Goal: Task Accomplishment & Management: Manage account settings

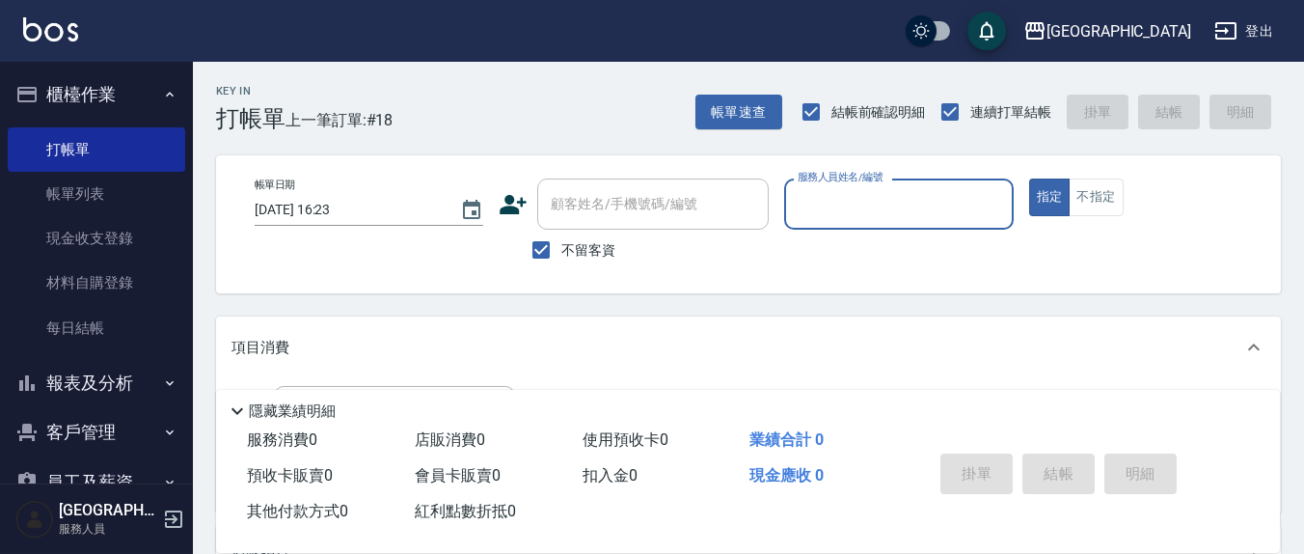
click at [853, 207] on input "服務人員姓名/編號" at bounding box center [898, 204] width 211 height 34
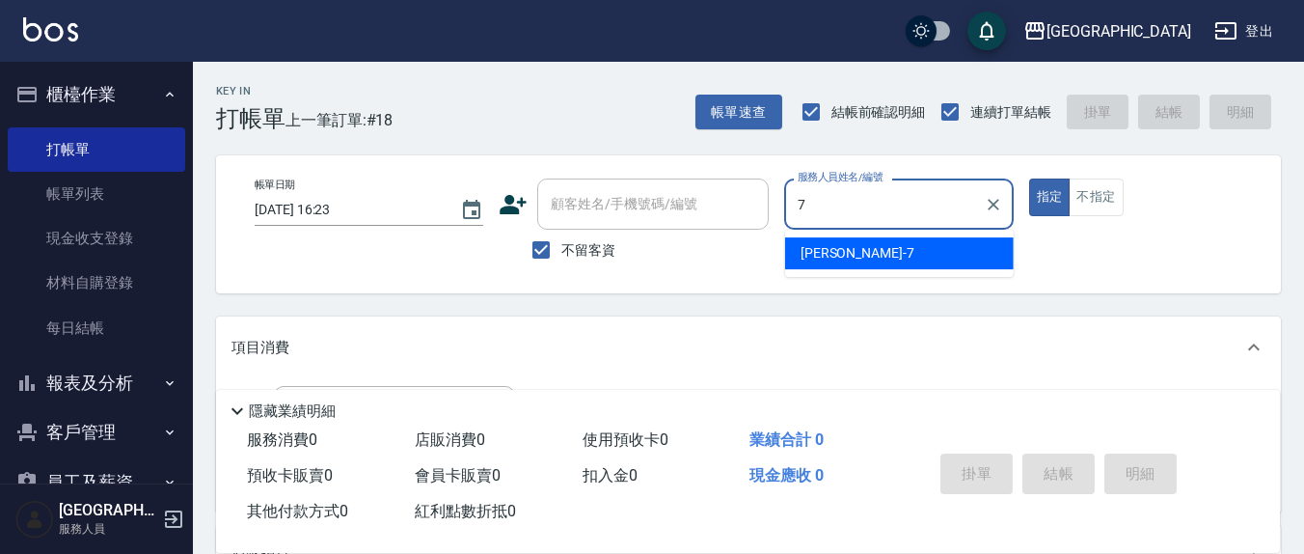
type input "[PERSON_NAME]7"
type button "true"
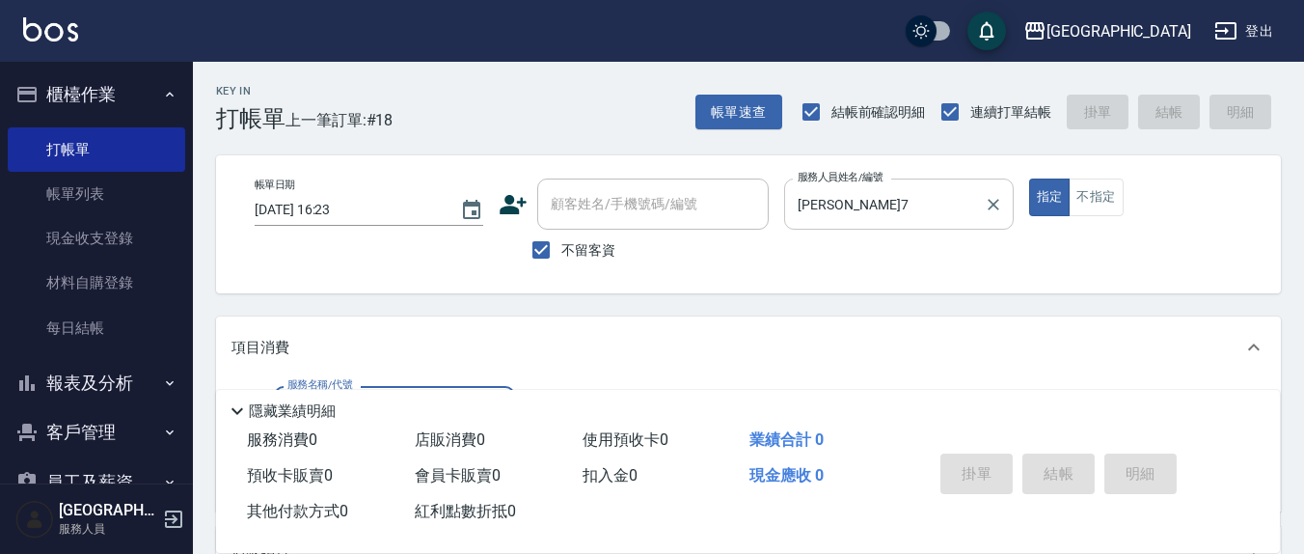
type input "0"
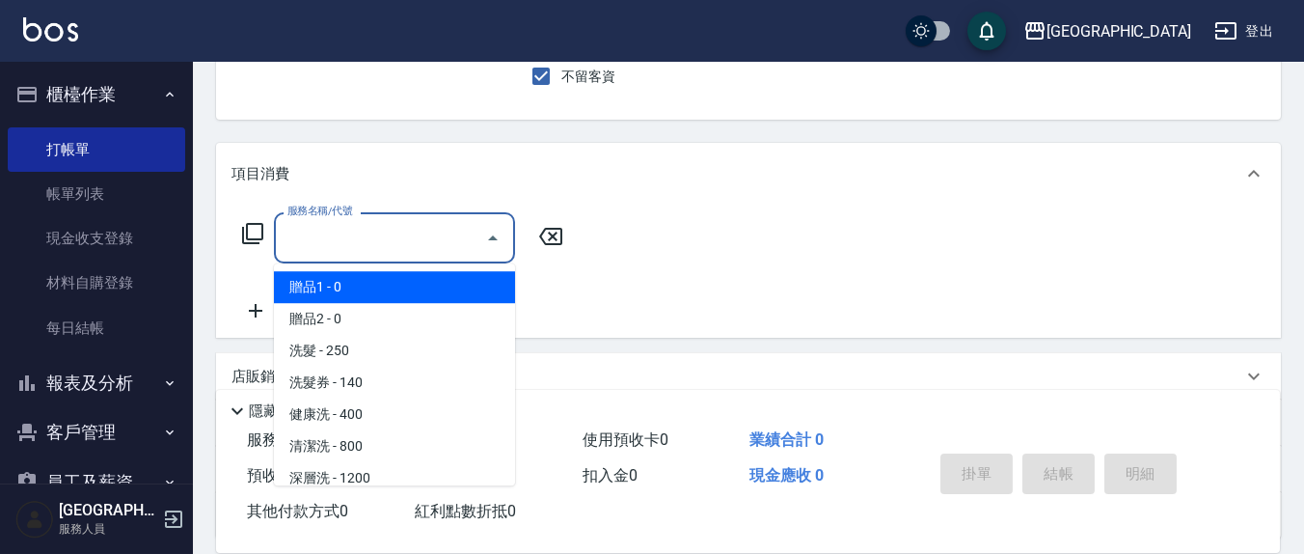
scroll to position [201, 0]
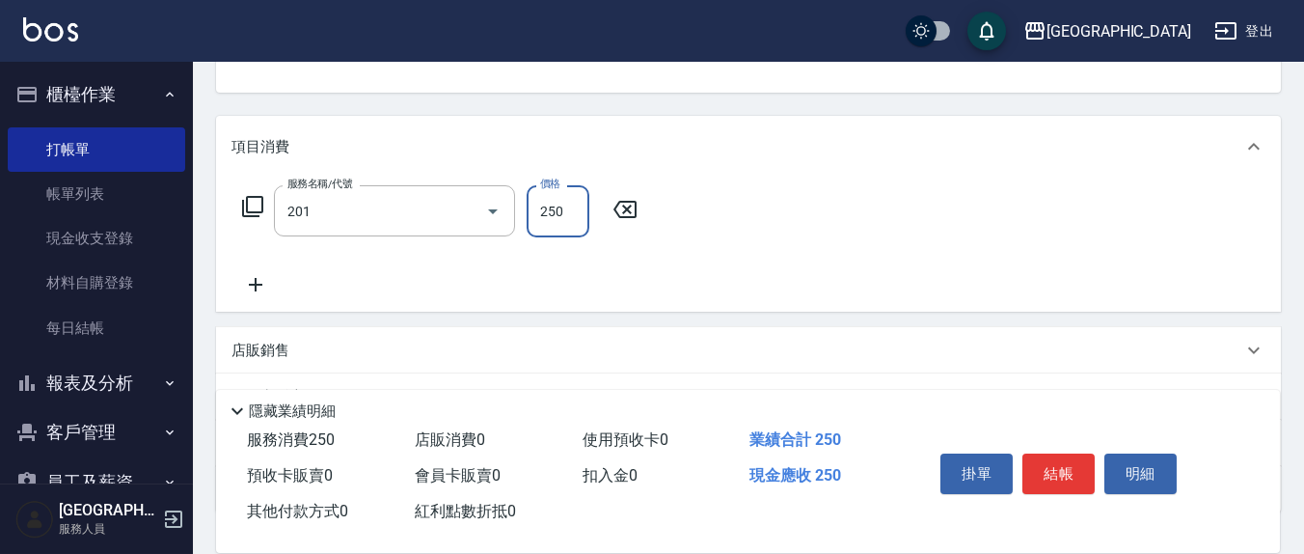
type input "洗髮(201)"
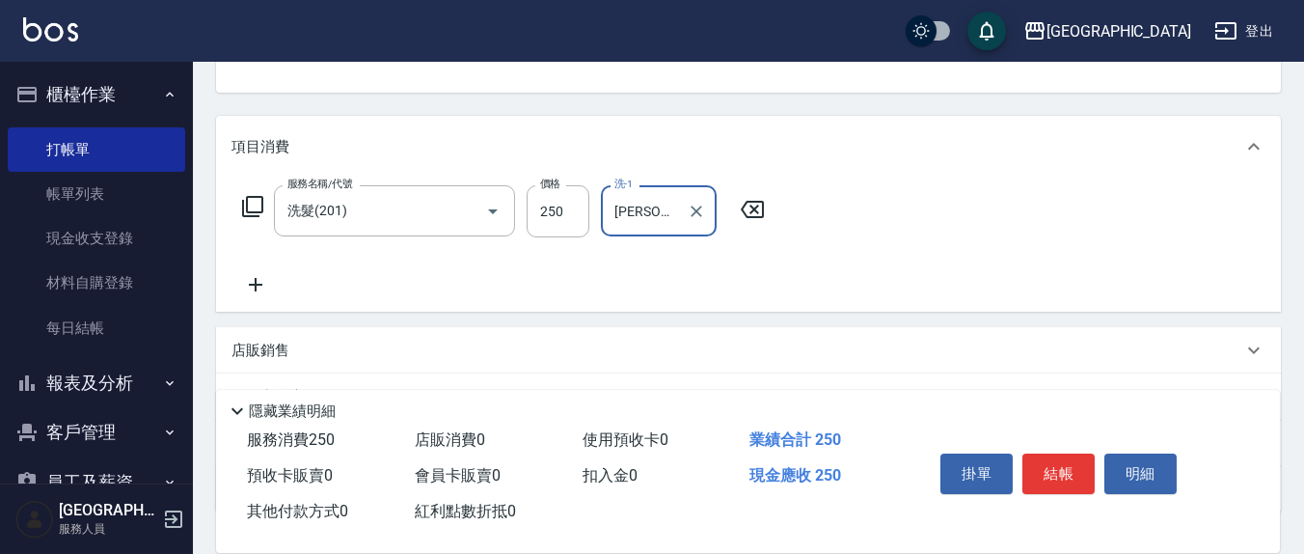
type input "鄭玉蔓-22"
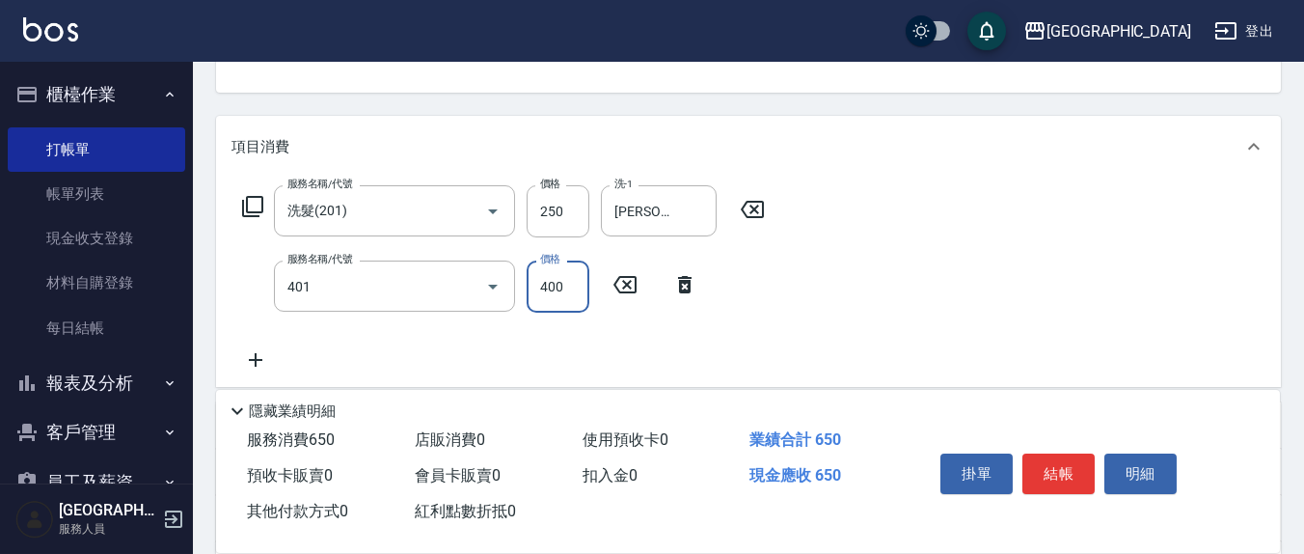
type input "剪髮(401)"
type input "300"
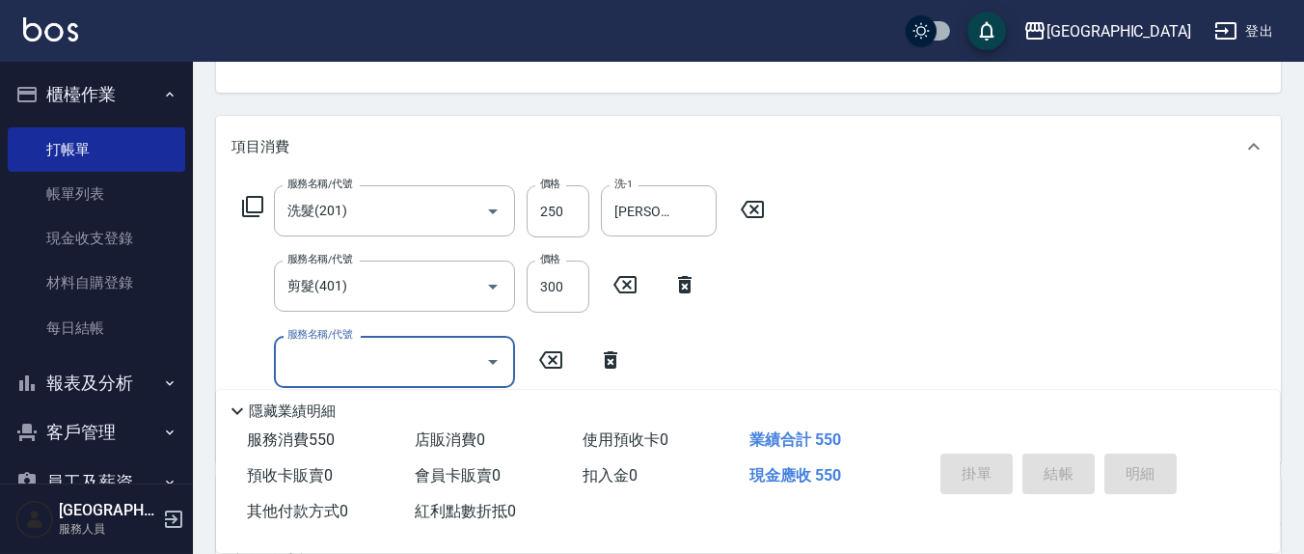
type input "2025/08/17 17:07"
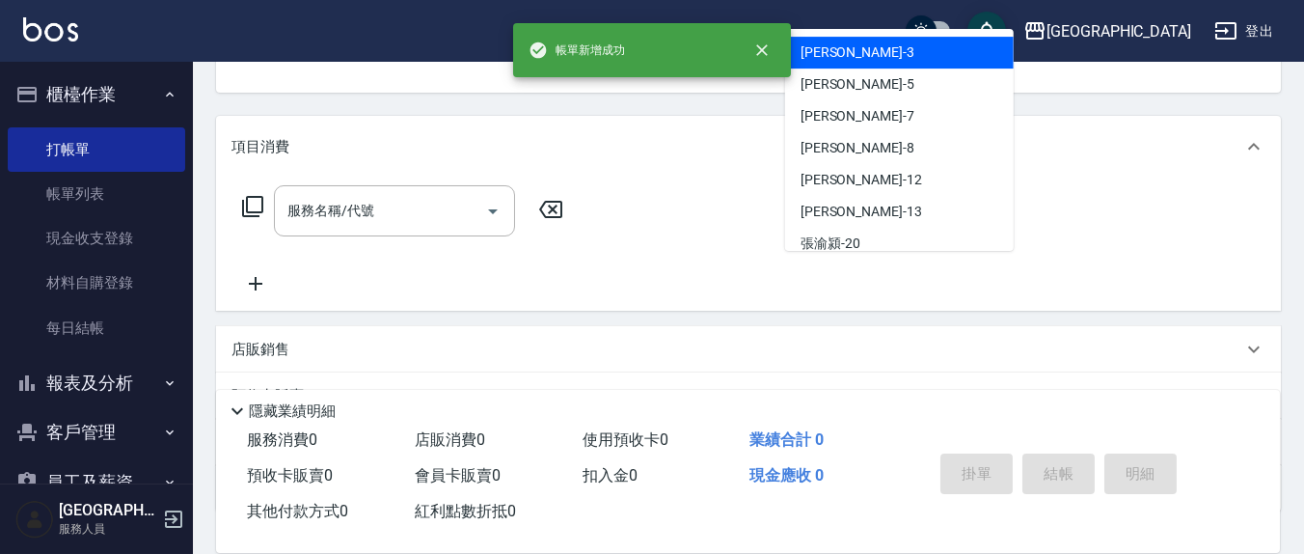
scroll to position [186, 0]
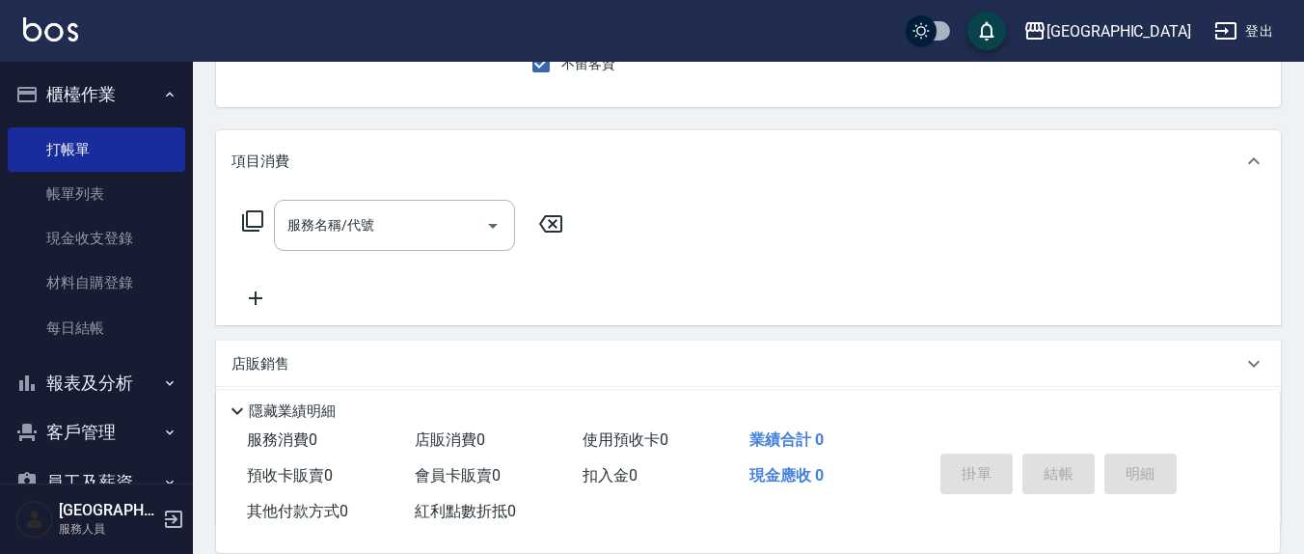
type input "7"
click at [1029, 0] on button "指定" at bounding box center [1049, 11] width 41 height 38
type input "2"
type input "1"
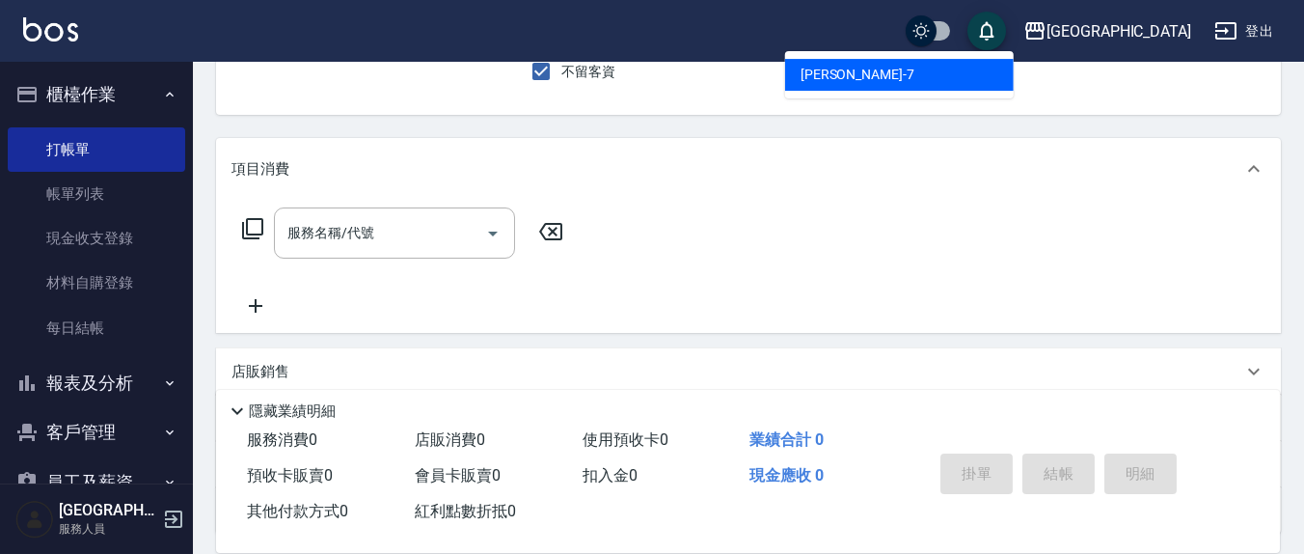
type input "[PERSON_NAME]7"
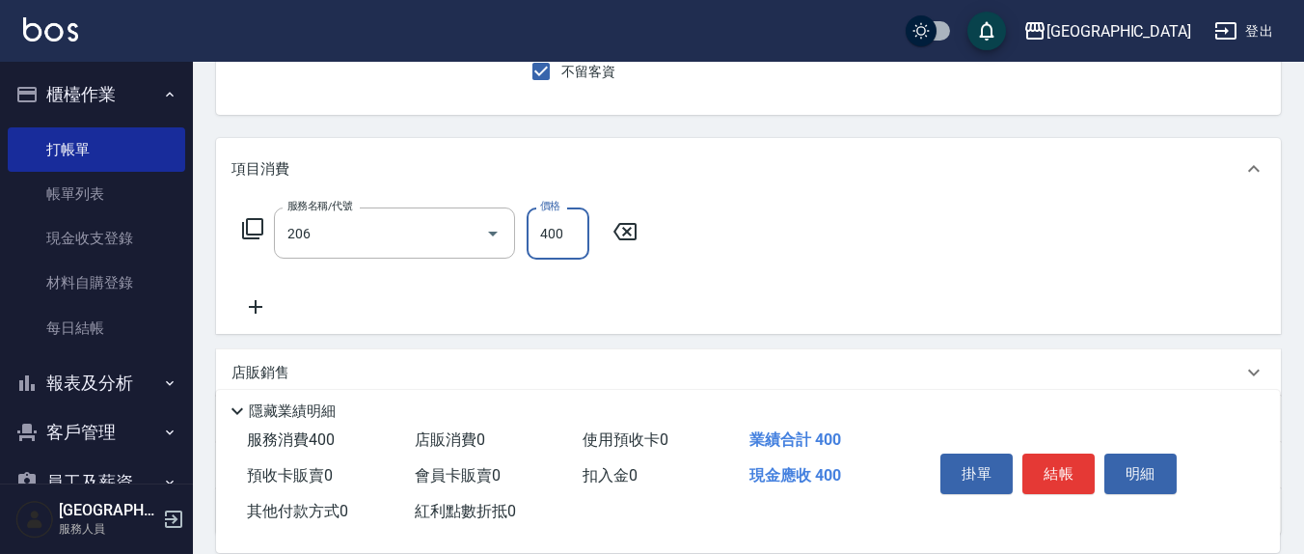
type input "健康洗(206)"
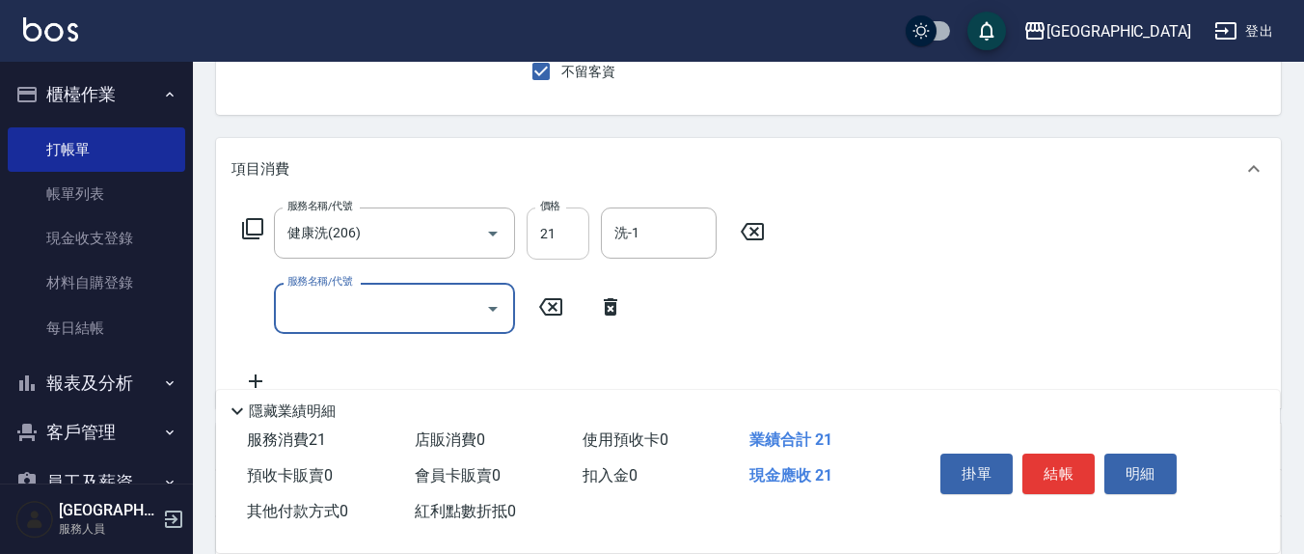
click at [559, 235] on input "21" at bounding box center [558, 233] width 63 height 52
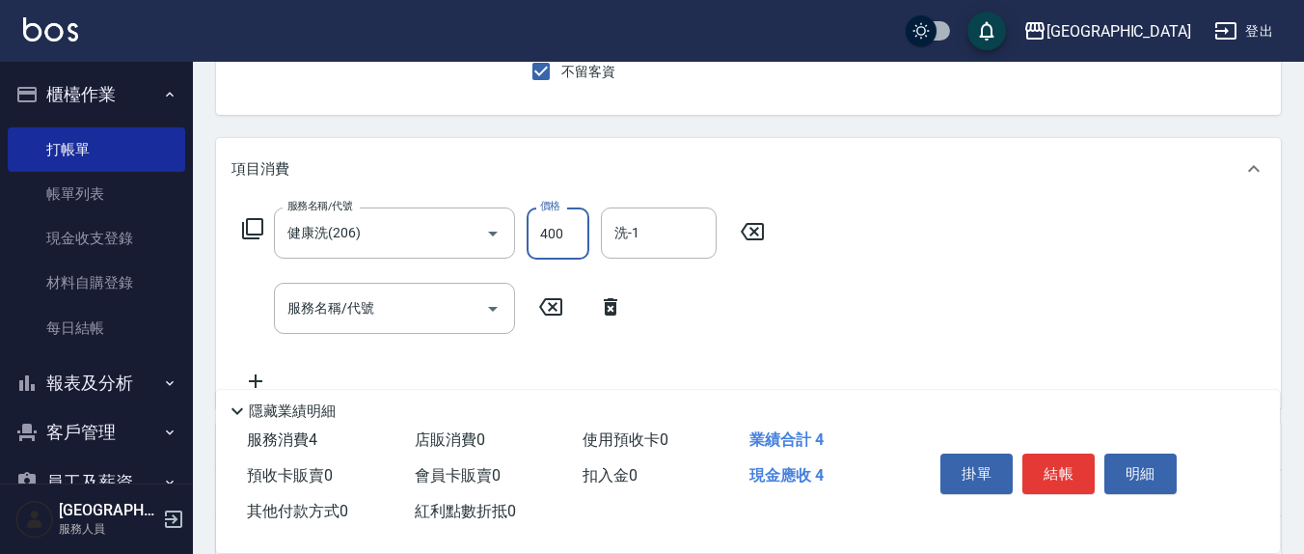
type input "400"
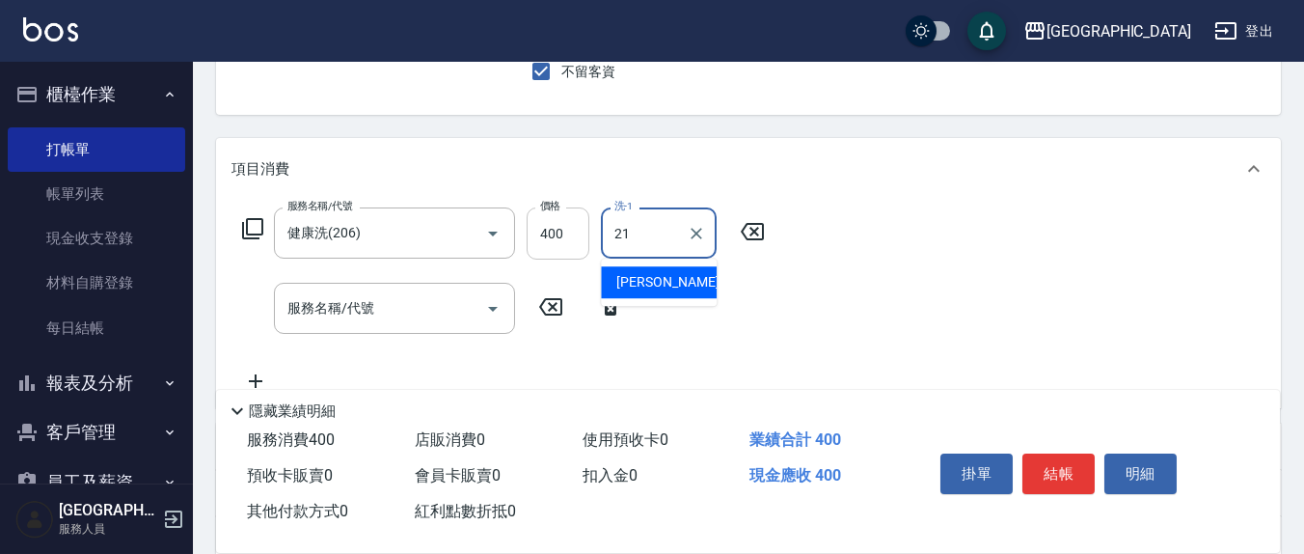
type input "韋羽蕎-21"
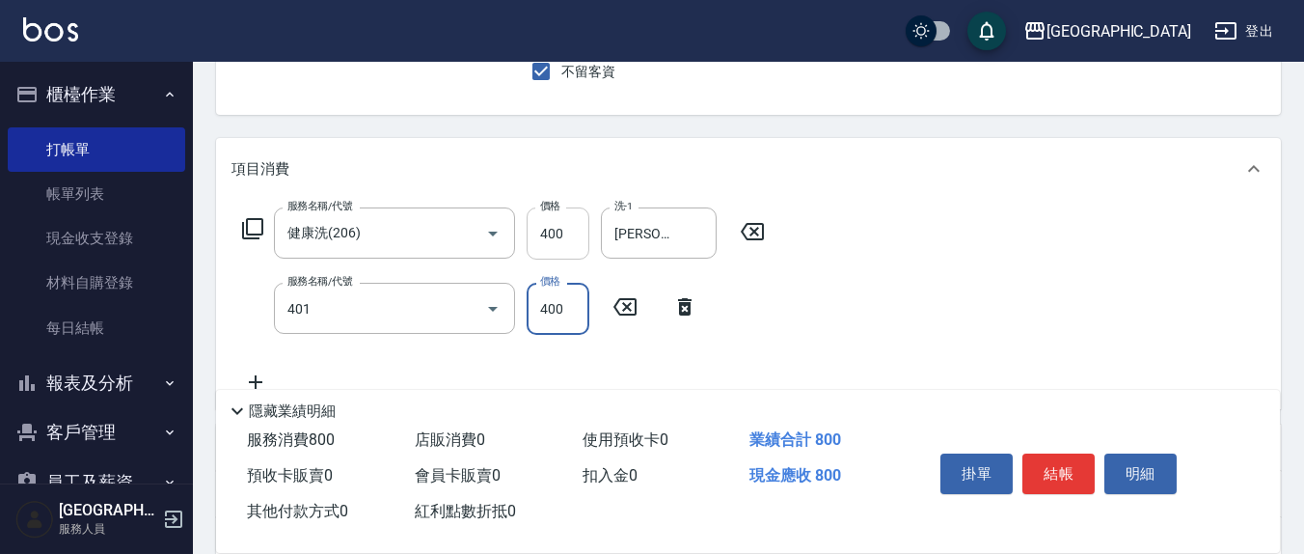
type input "剪髮(401)"
type input "300"
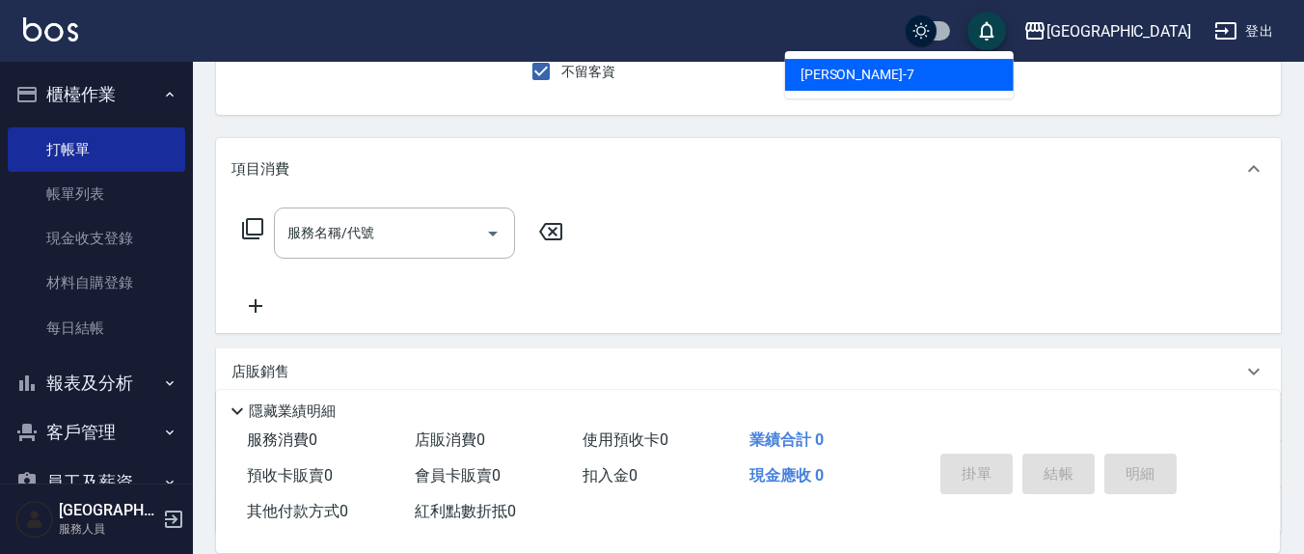
type input "[PERSON_NAME]7"
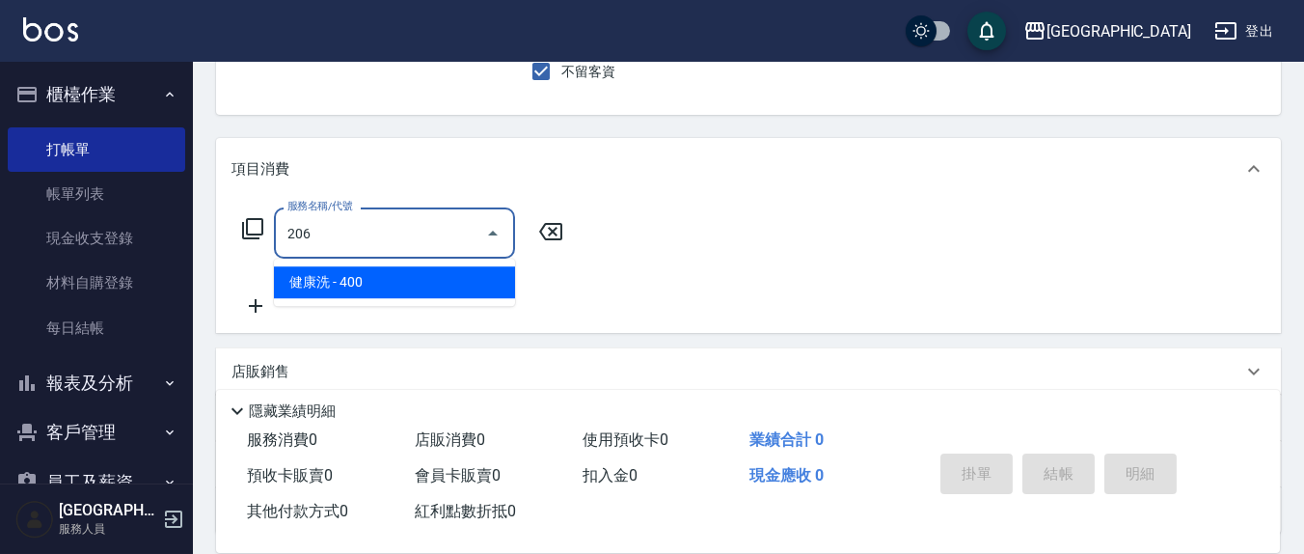
type input "健康洗(206)"
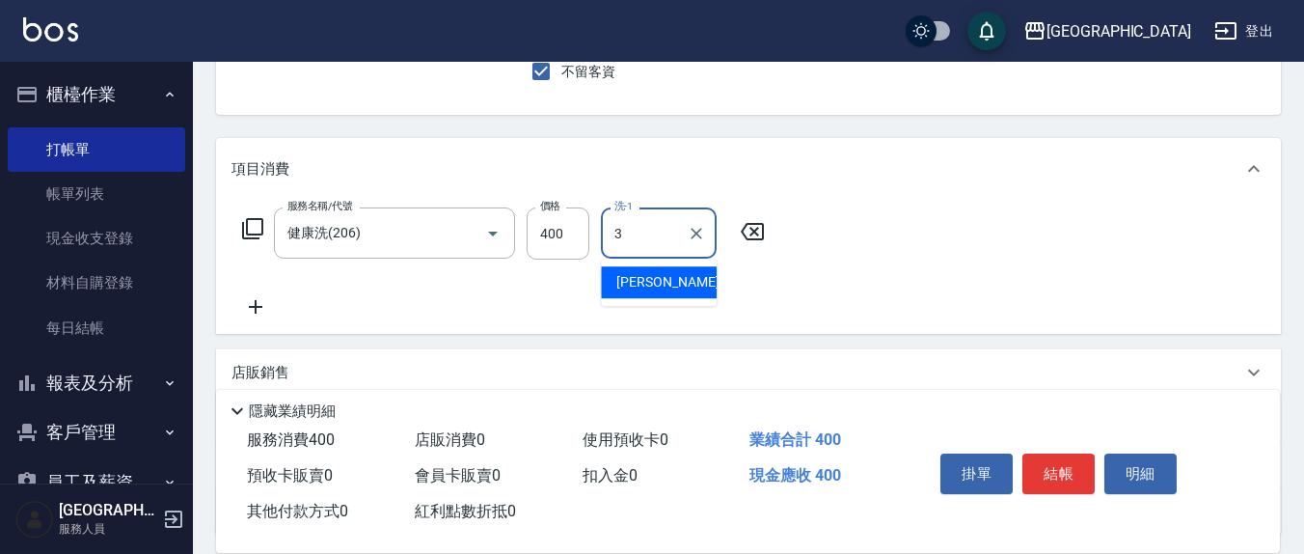
type input "3"
type input "韋羽蕎-21"
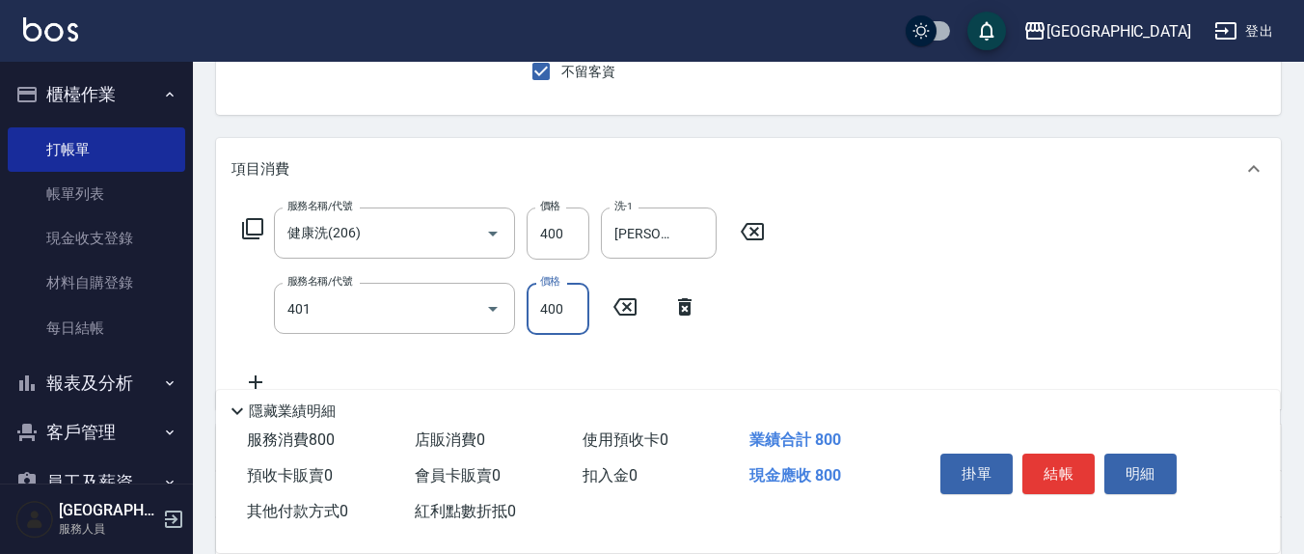
type input "剪髮(401)"
type input "300"
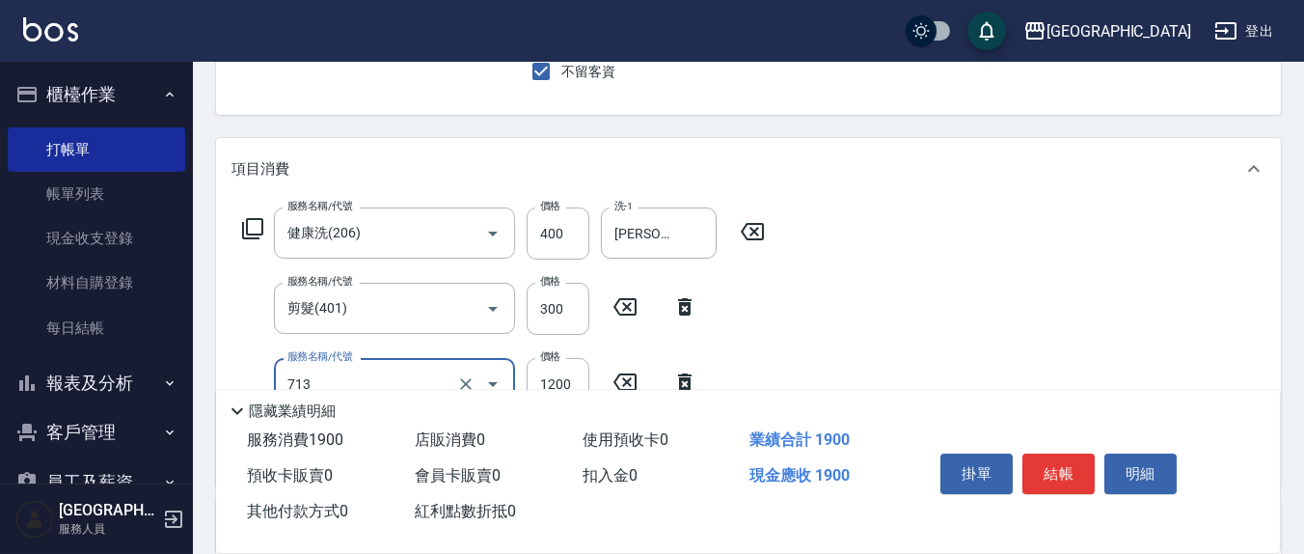
type input "水樣結構式1200(713)"
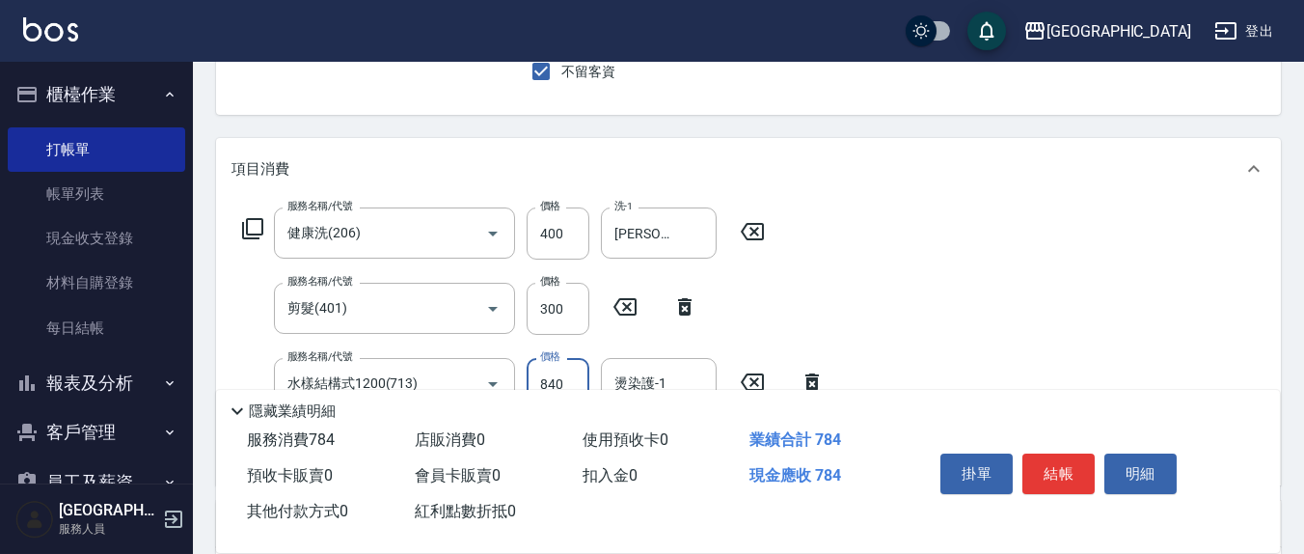
type input "840"
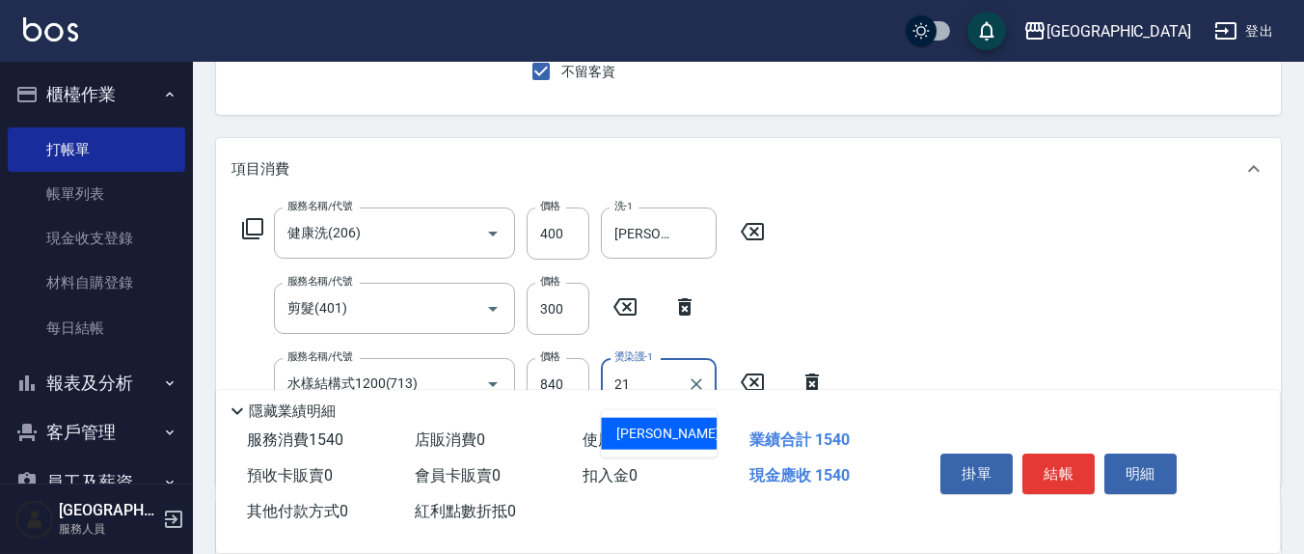
type input "韋羽蕎-21"
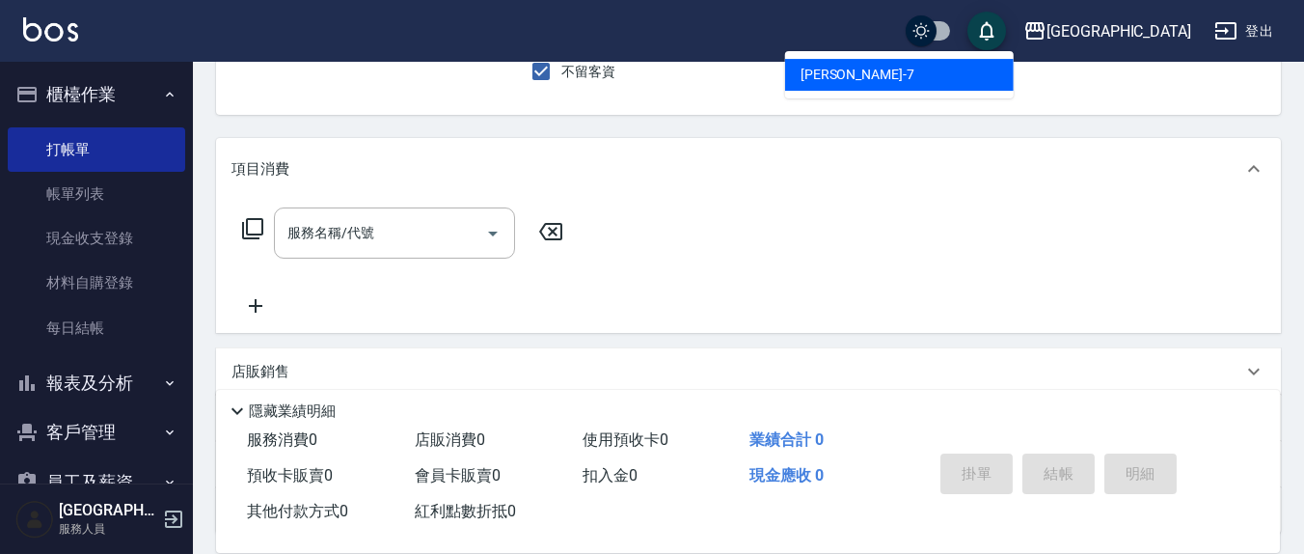
type input "[PERSON_NAME]7"
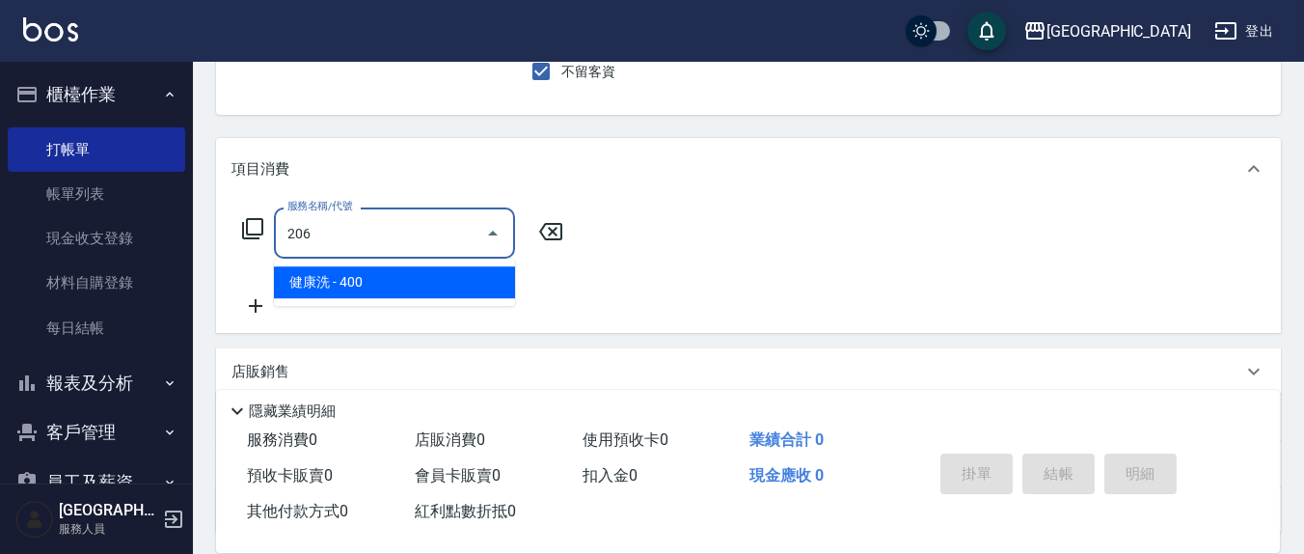
type input "健康洗(206)"
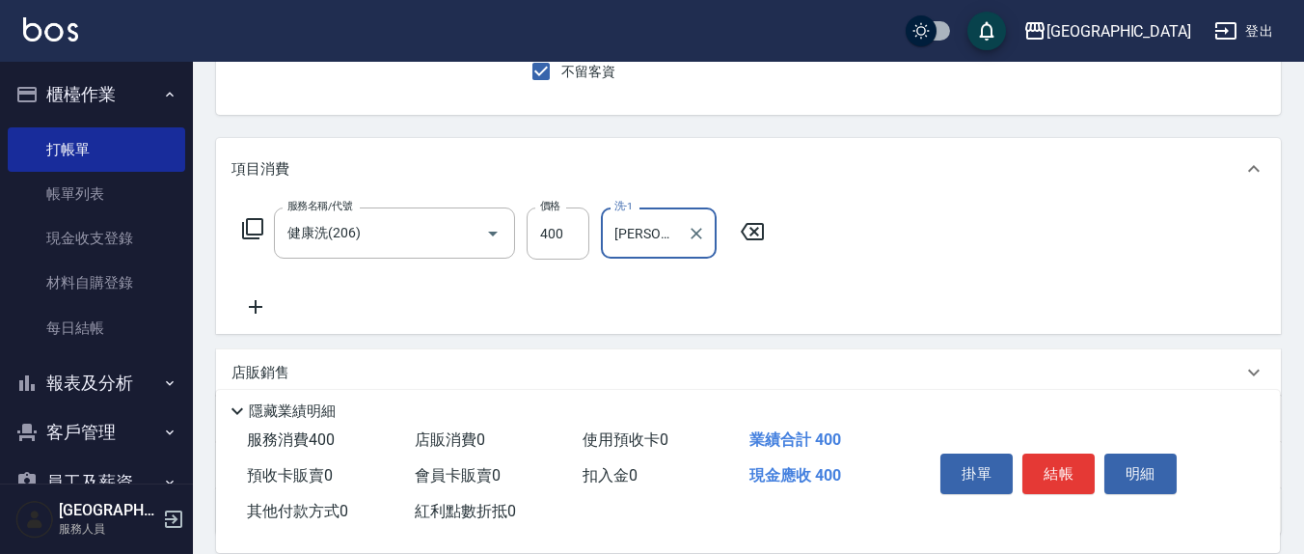
type input "鄭玉蔓-22"
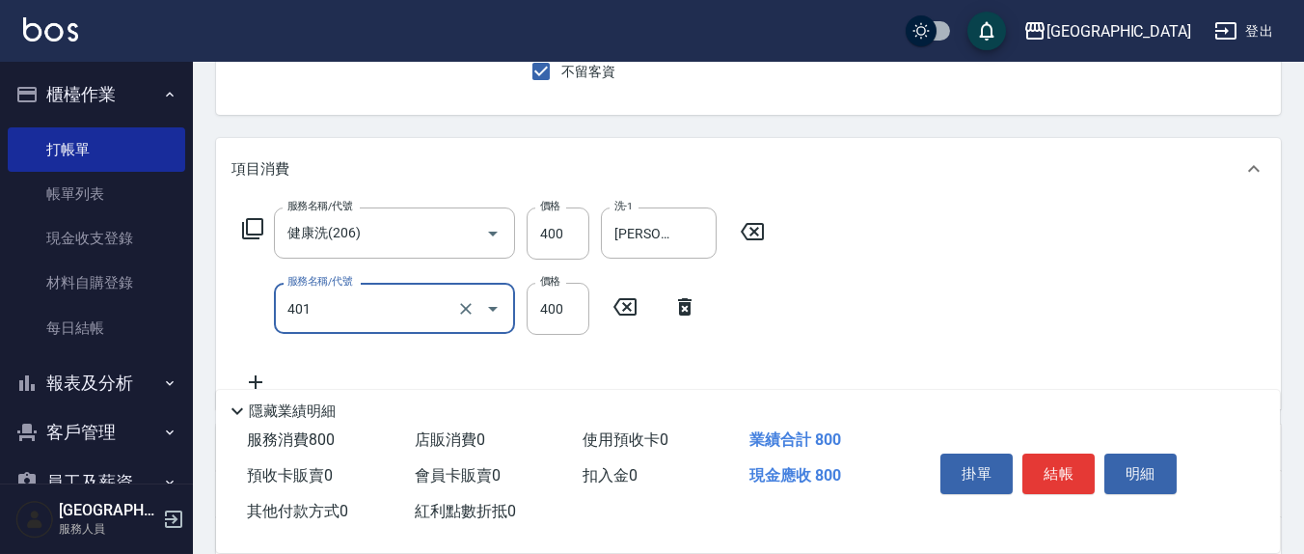
type input "剪髮(401)"
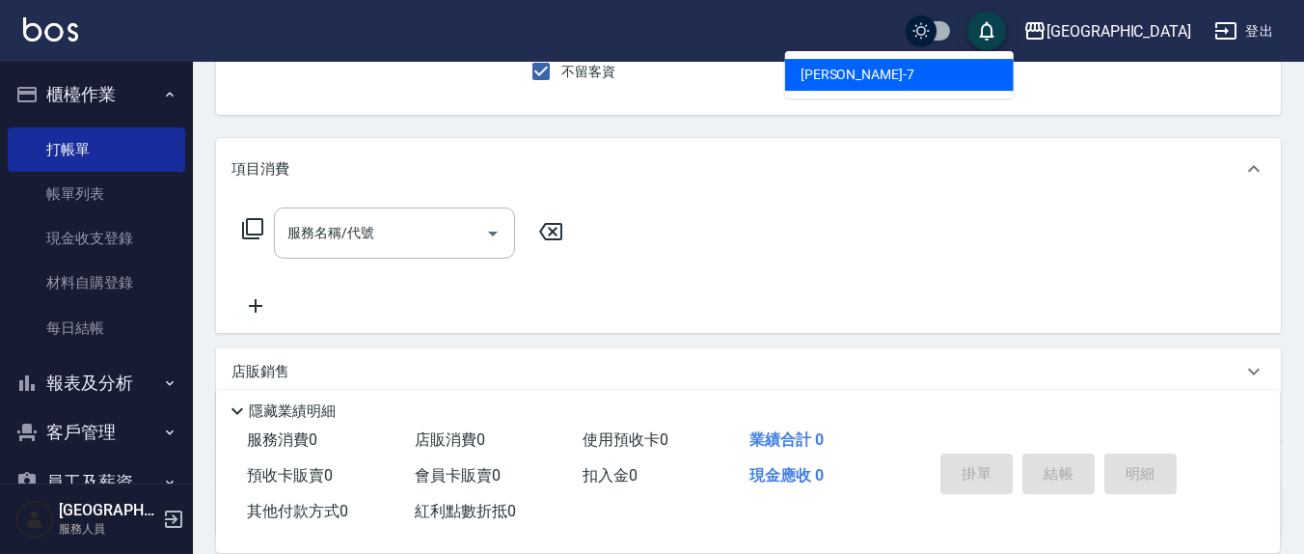
type input "[PERSON_NAME]7"
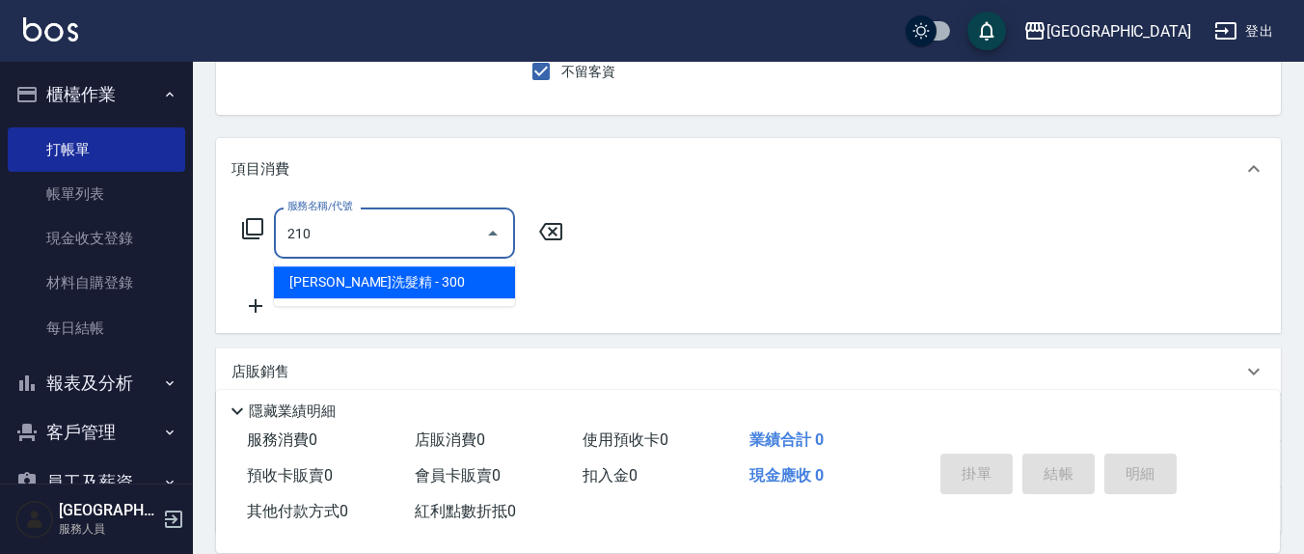
type input "歐娜洗髮精(210)"
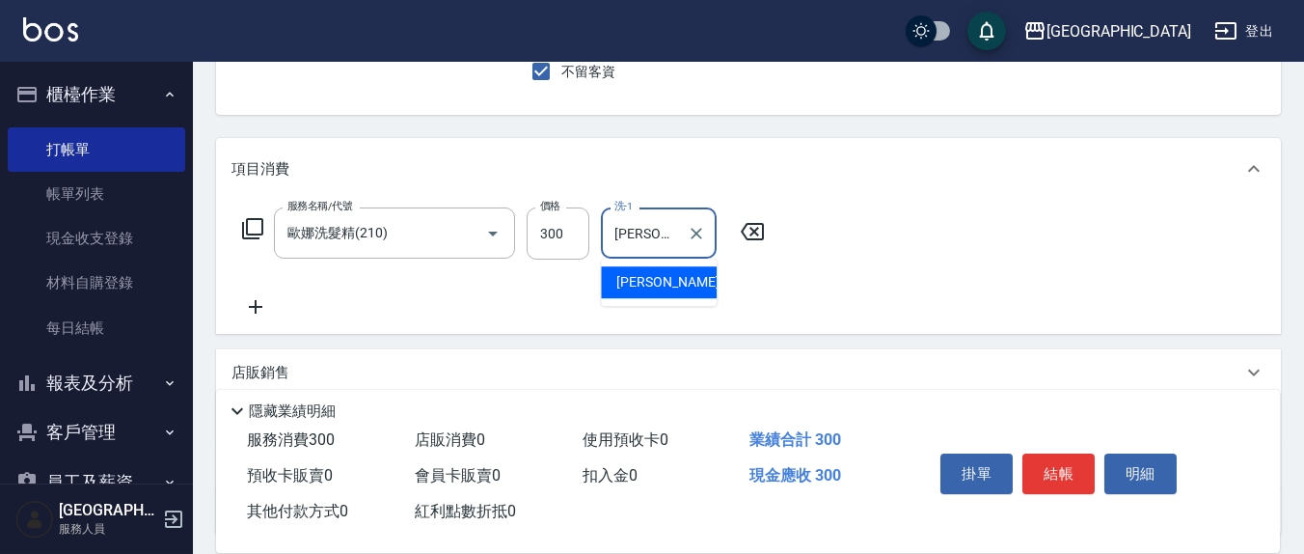
type input "韋羽蕎-21"
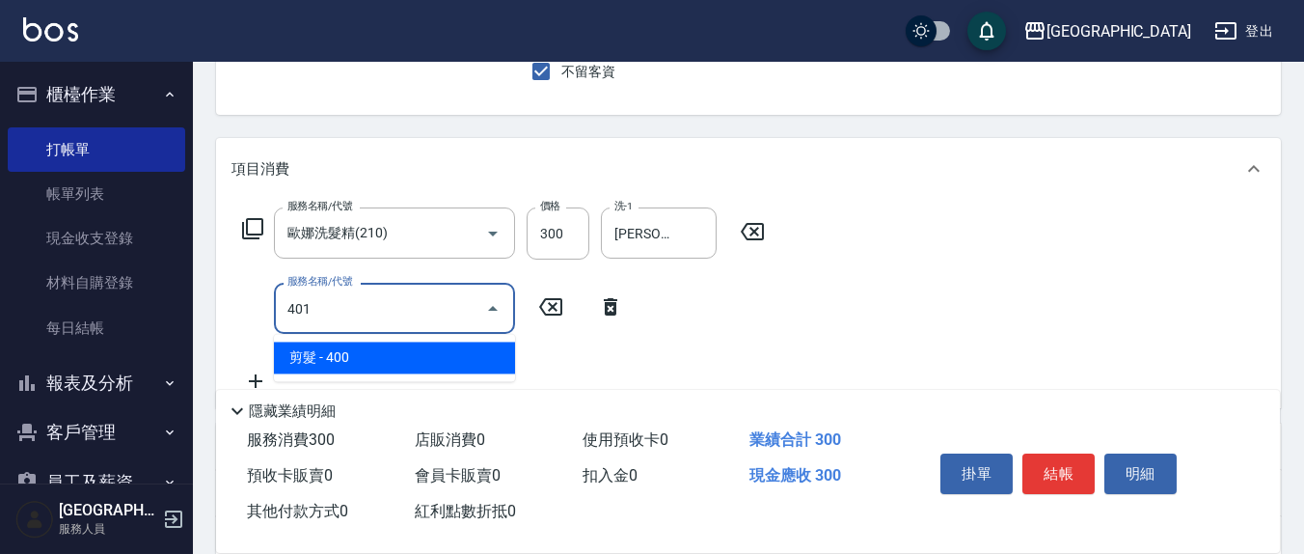
type input "剪髮(401)"
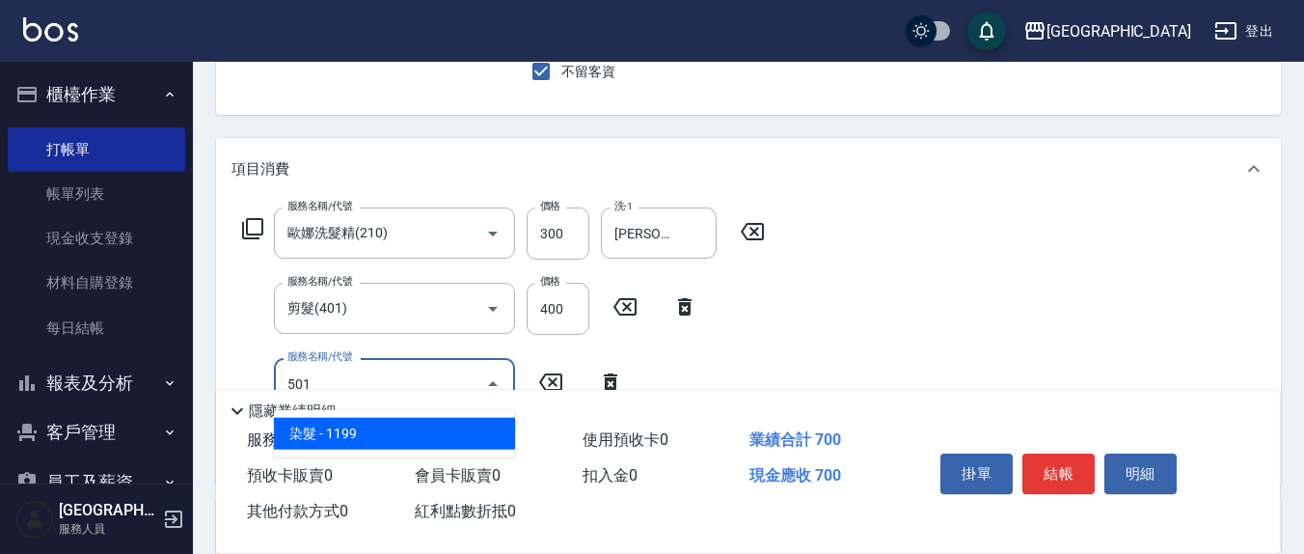
type input "染髮(501)"
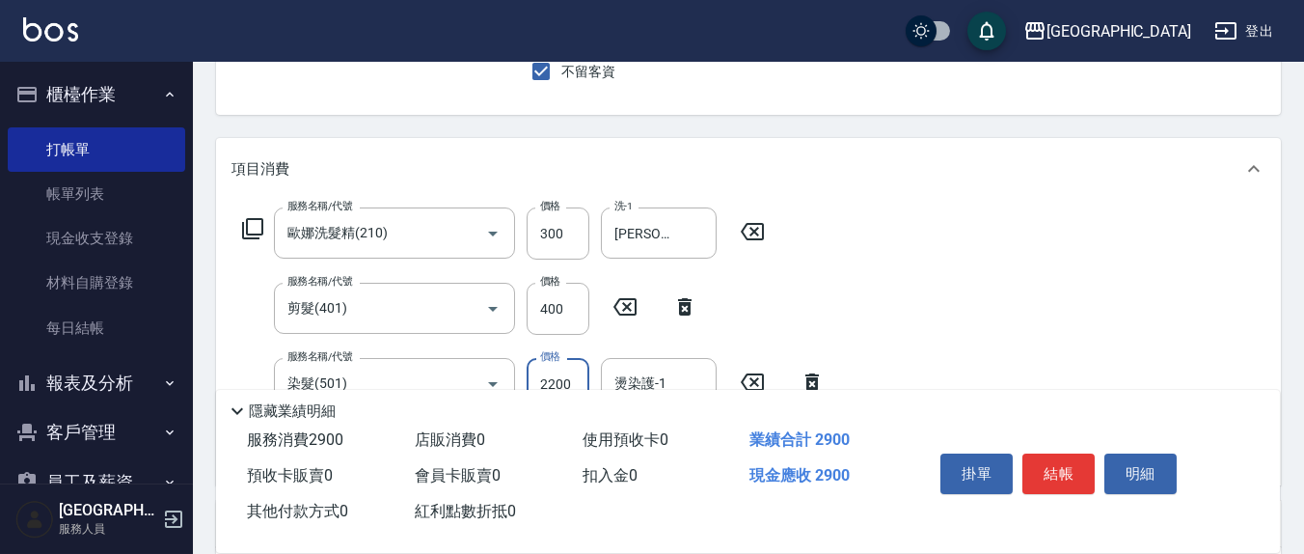
type input "2200"
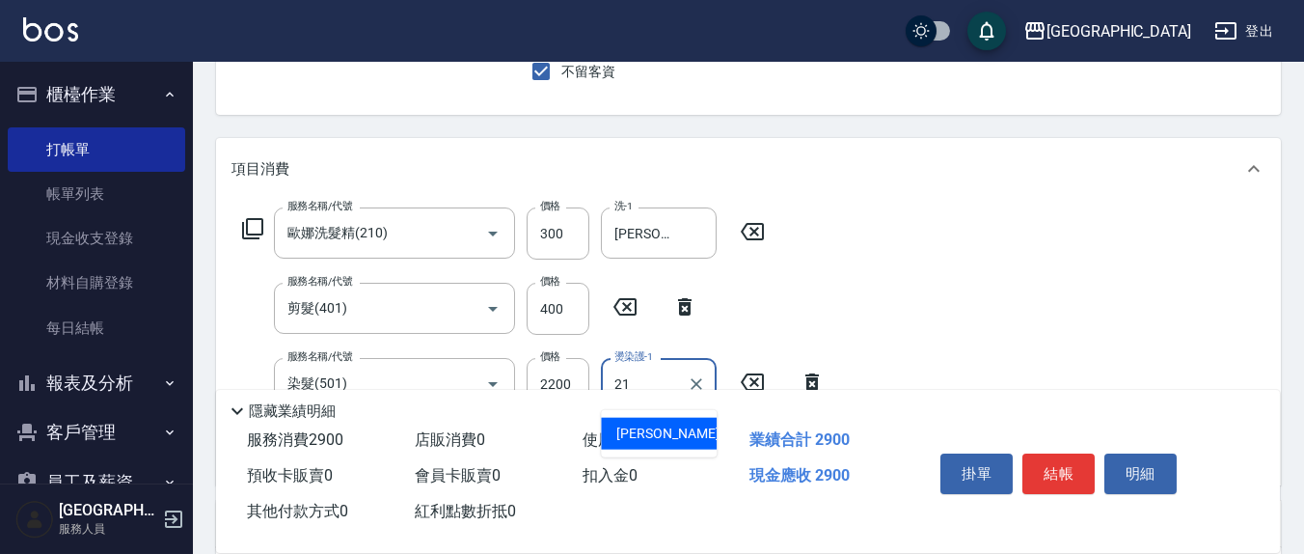
type input "2"
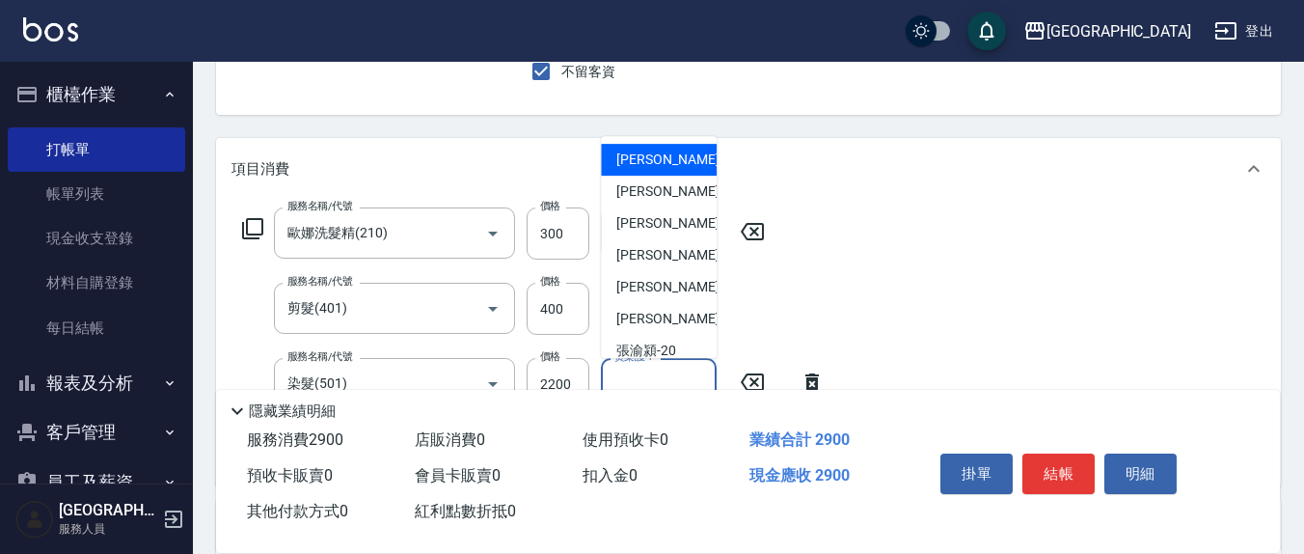
type input "2"
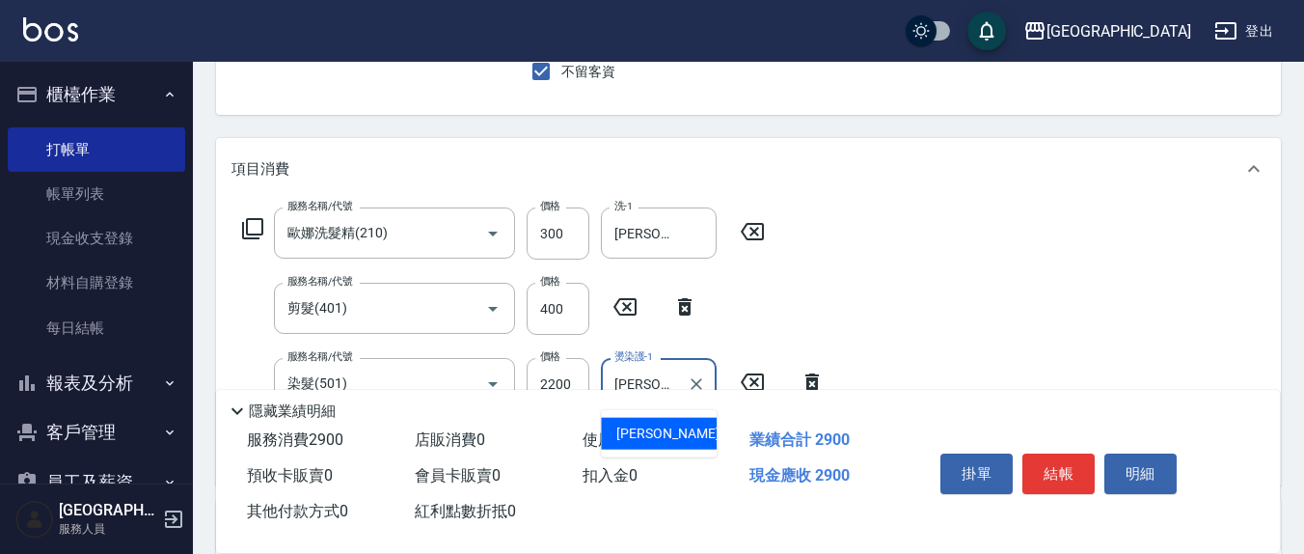
type input "游雅淇-3"
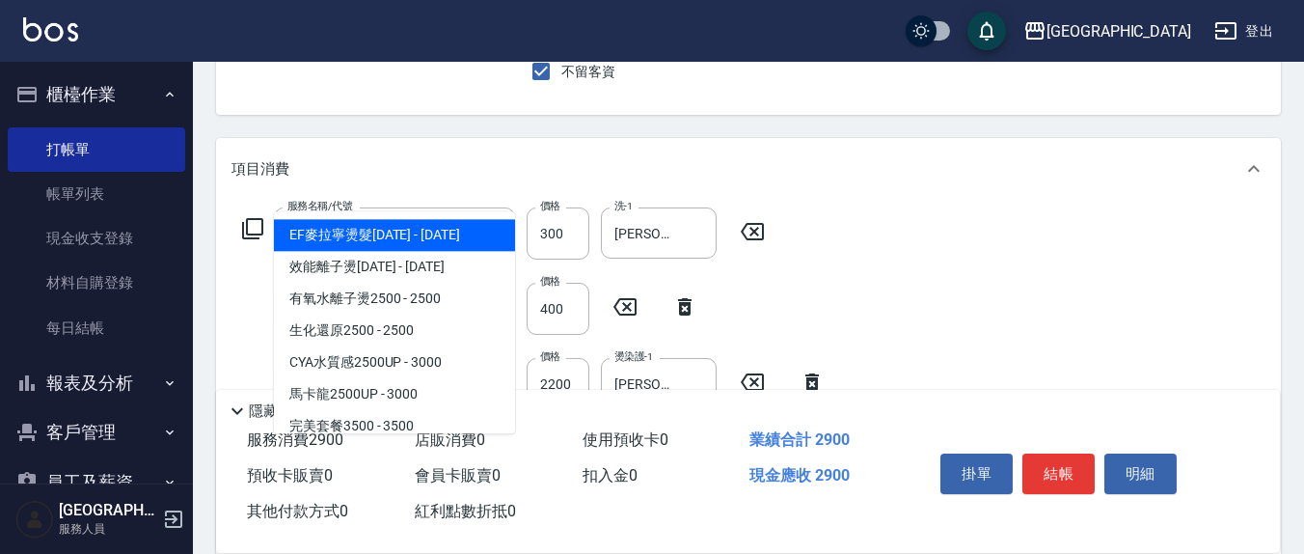
type input "501"
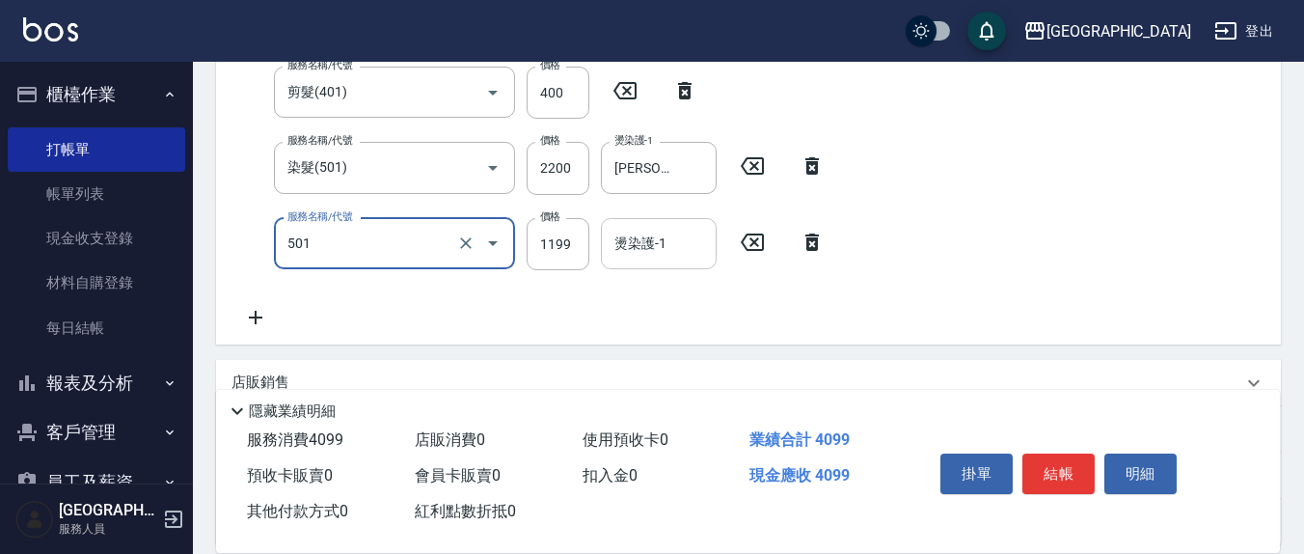
scroll to position [367, 0]
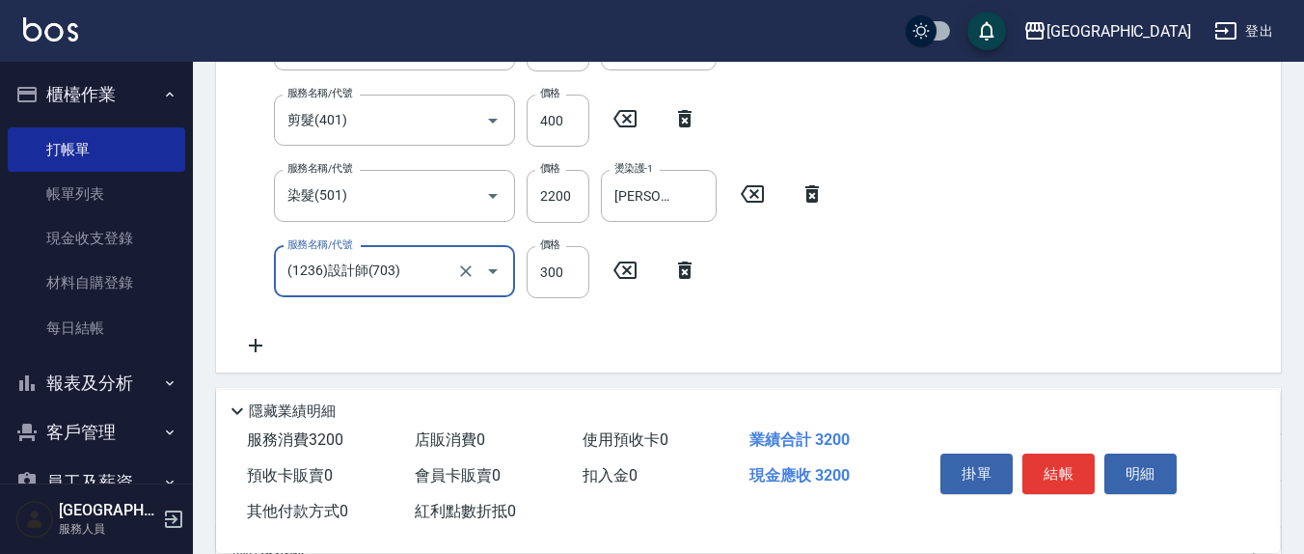
type input "(1236)設計師(703)"
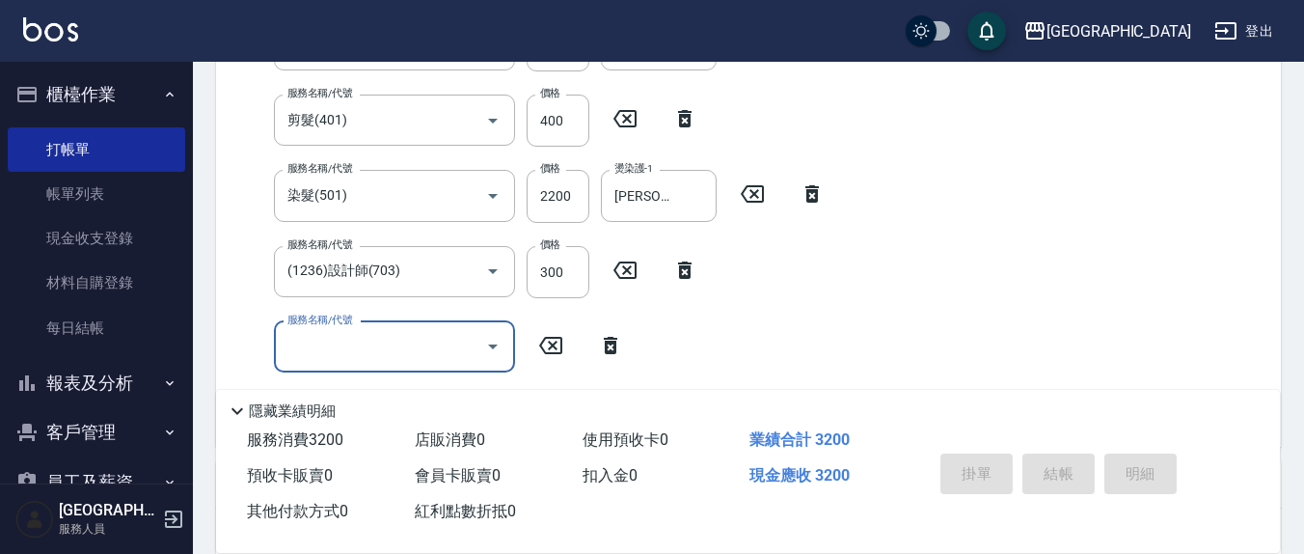
type input "2025/08/17 17:08"
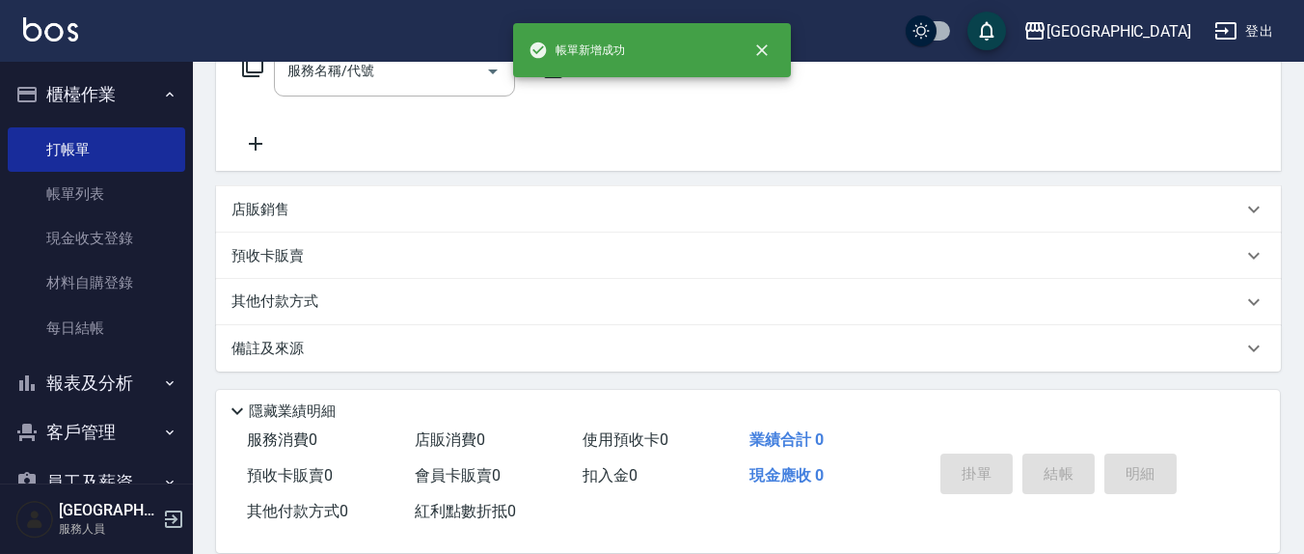
scroll to position [0, 0]
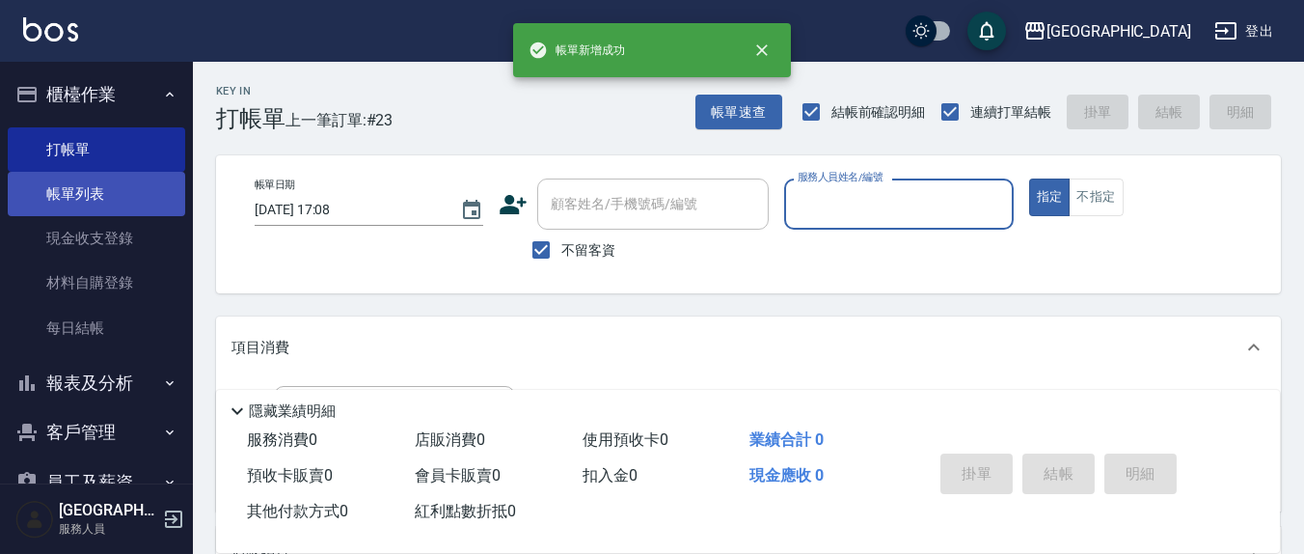
click at [70, 188] on link "帳單列表" at bounding box center [97, 194] width 178 height 44
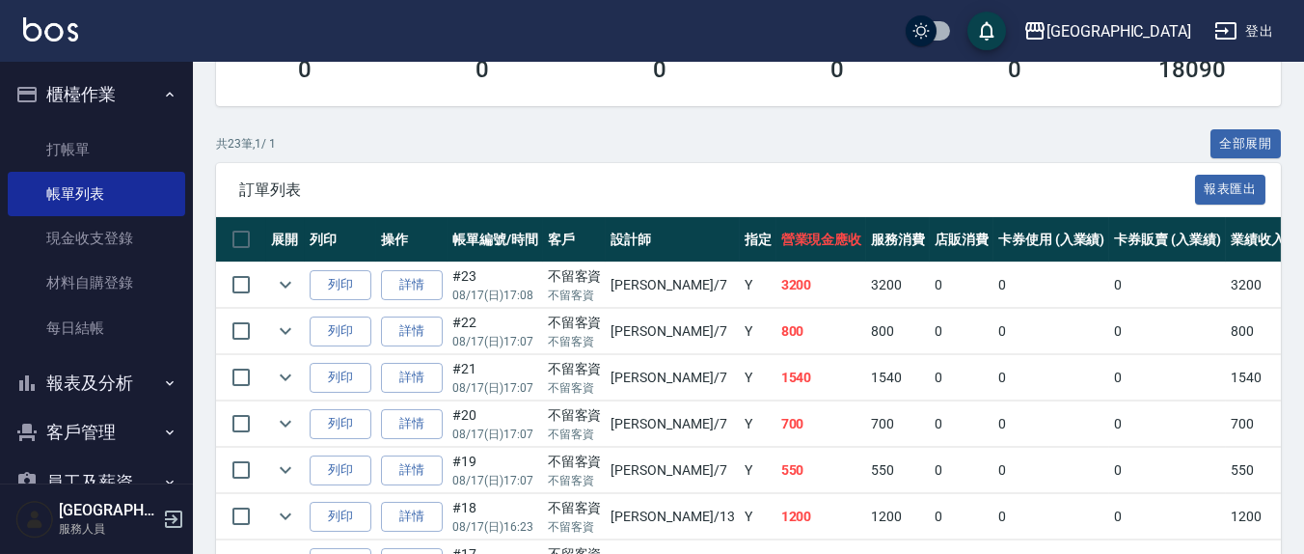
scroll to position [401, 0]
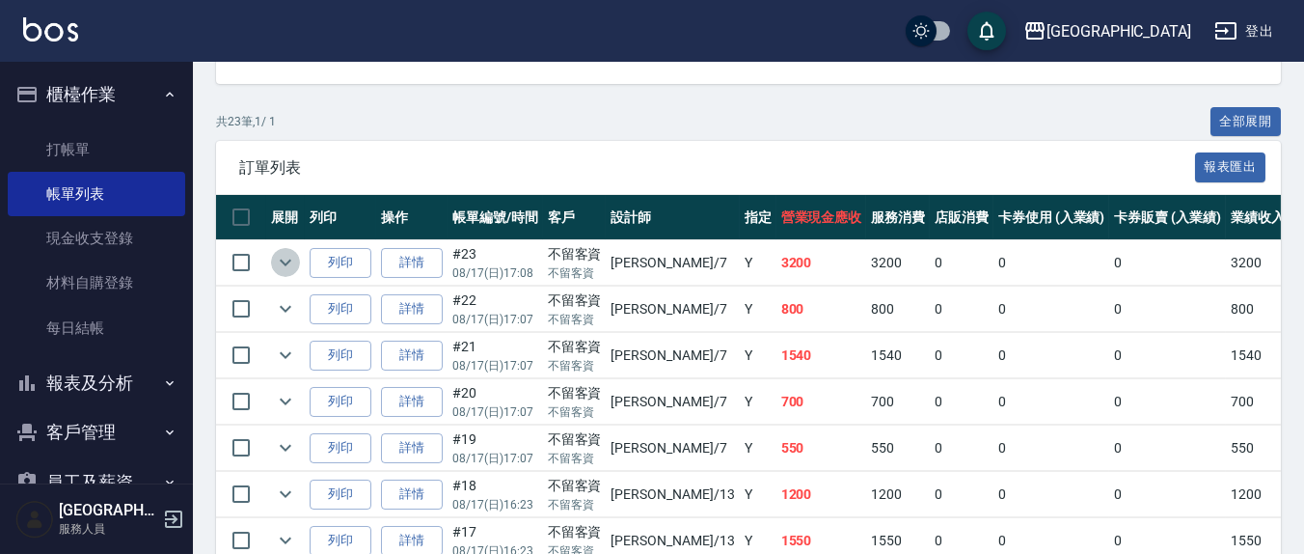
click at [287, 270] on icon "expand row" at bounding box center [285, 262] width 23 height 23
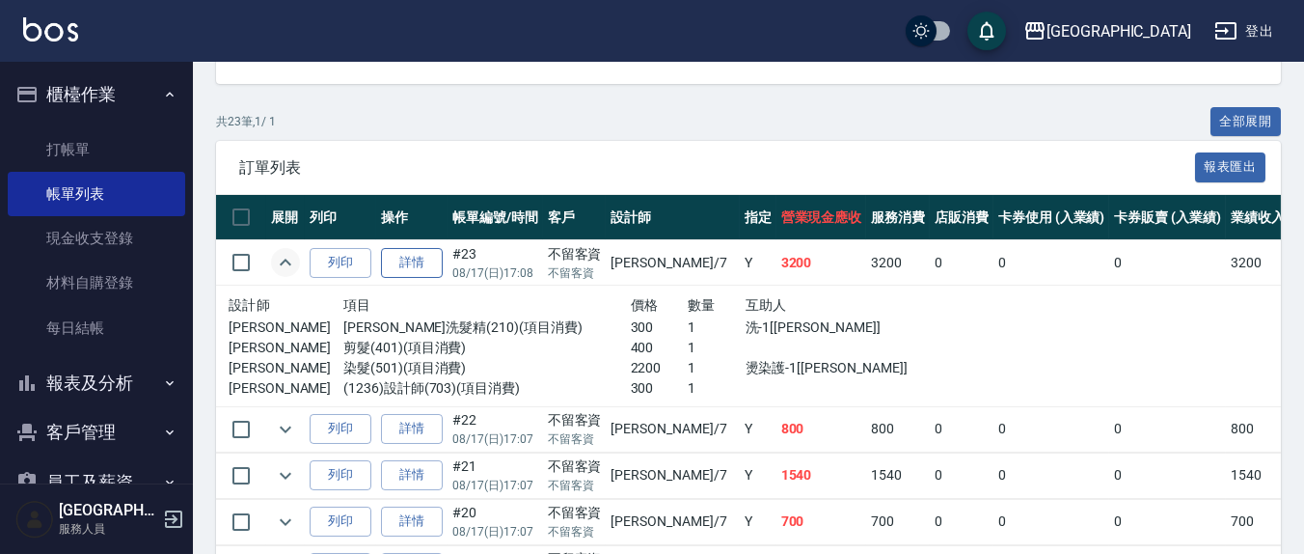
click at [411, 264] on link "詳情" at bounding box center [412, 263] width 62 height 30
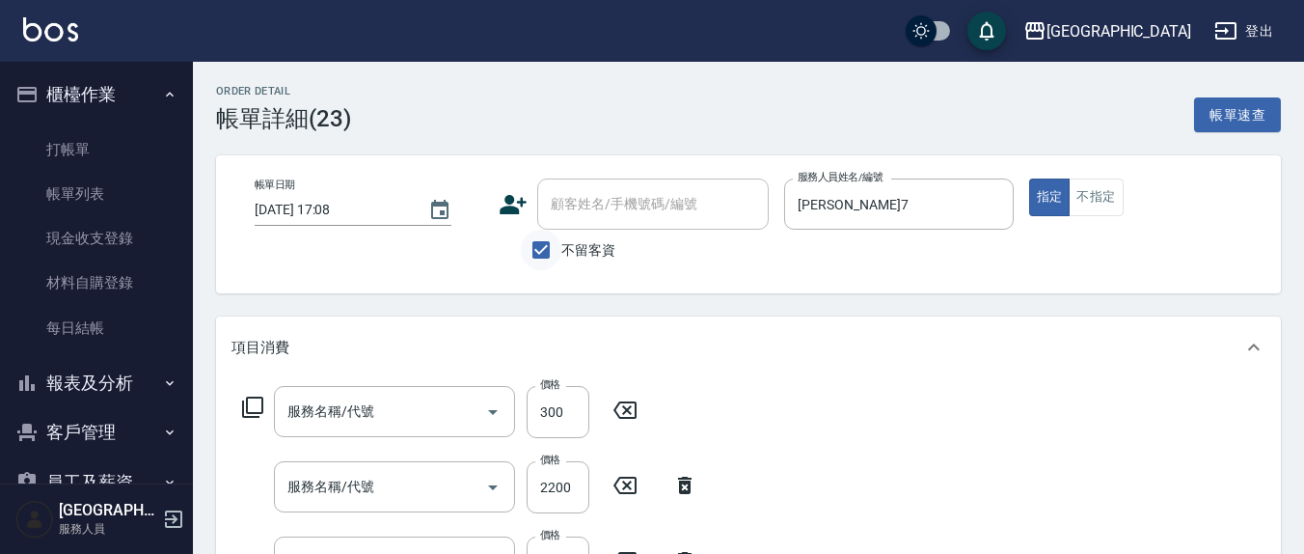
type input "2025/08/17 17:08"
checkbox input "true"
type input "[PERSON_NAME]7"
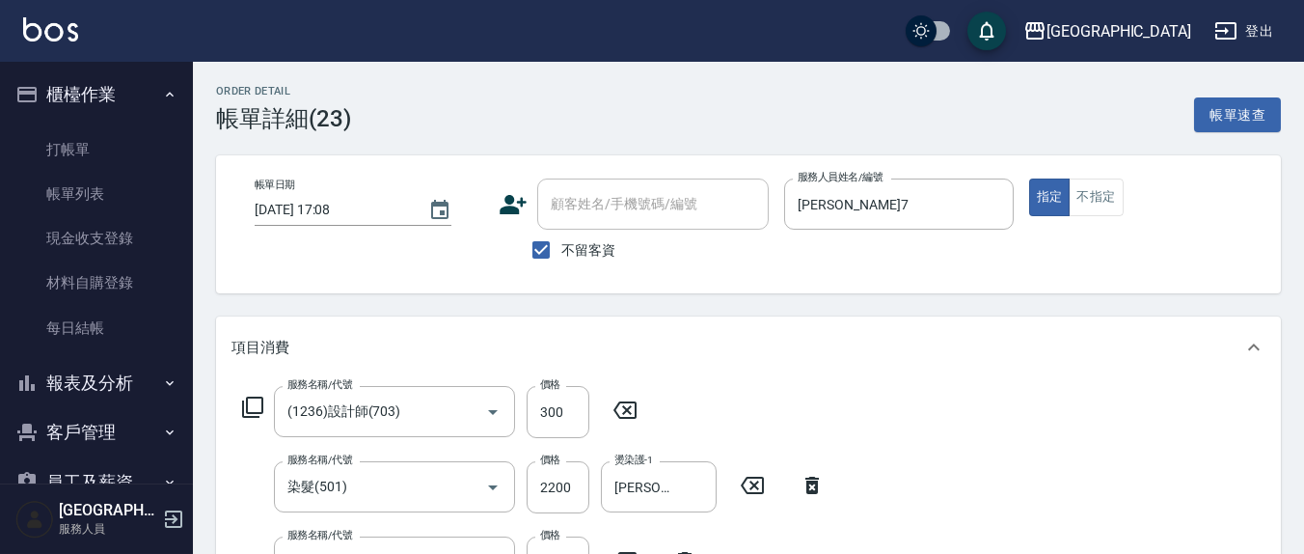
type input "(1236)設計師(703)"
type input "染髮(501)"
type input "剪髮(401)"
type input "歐娜洗髮精(210)"
drag, startPoint x: 554, startPoint y: 244, endPoint x: 570, endPoint y: 223, distance: 26.8
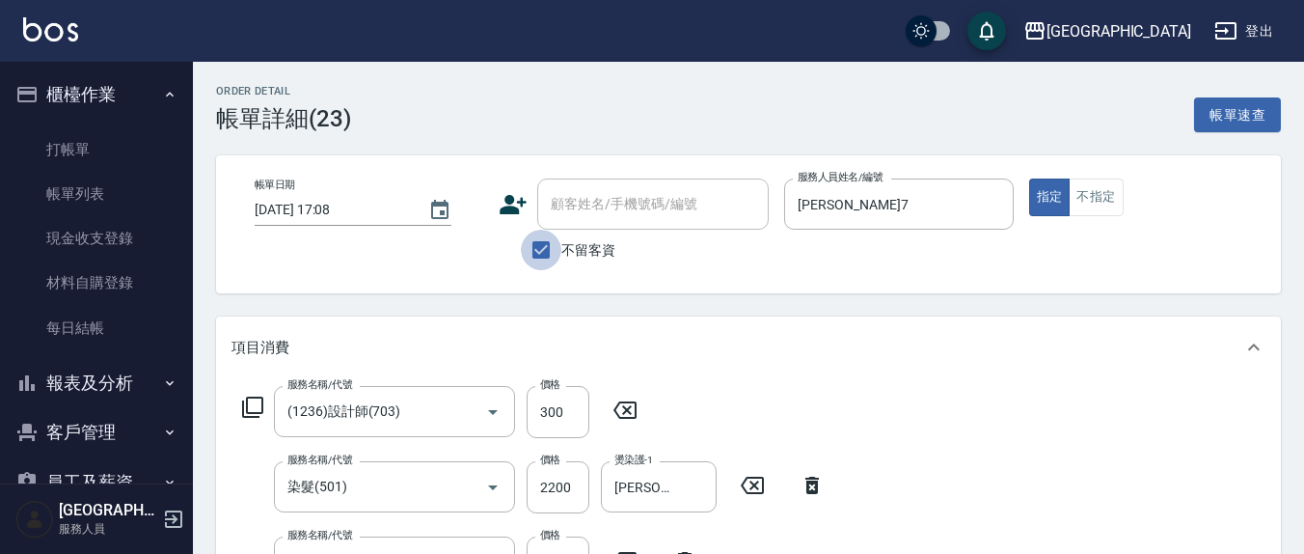
click at [554, 245] on input "不留客資" at bounding box center [541, 250] width 41 height 41
checkbox input "false"
click at [578, 209] on div "顧客姓名/手機號碼/編號 顧客姓名/手機號碼/編號" at bounding box center [653, 203] width 232 height 51
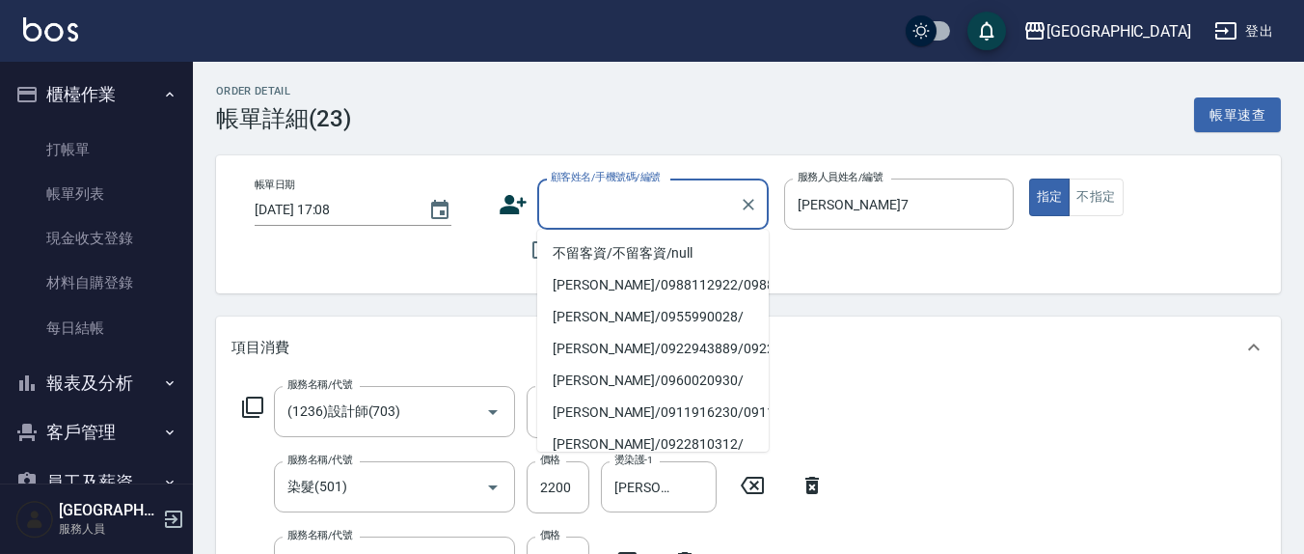
click at [508, 214] on icon at bounding box center [513, 204] width 29 height 29
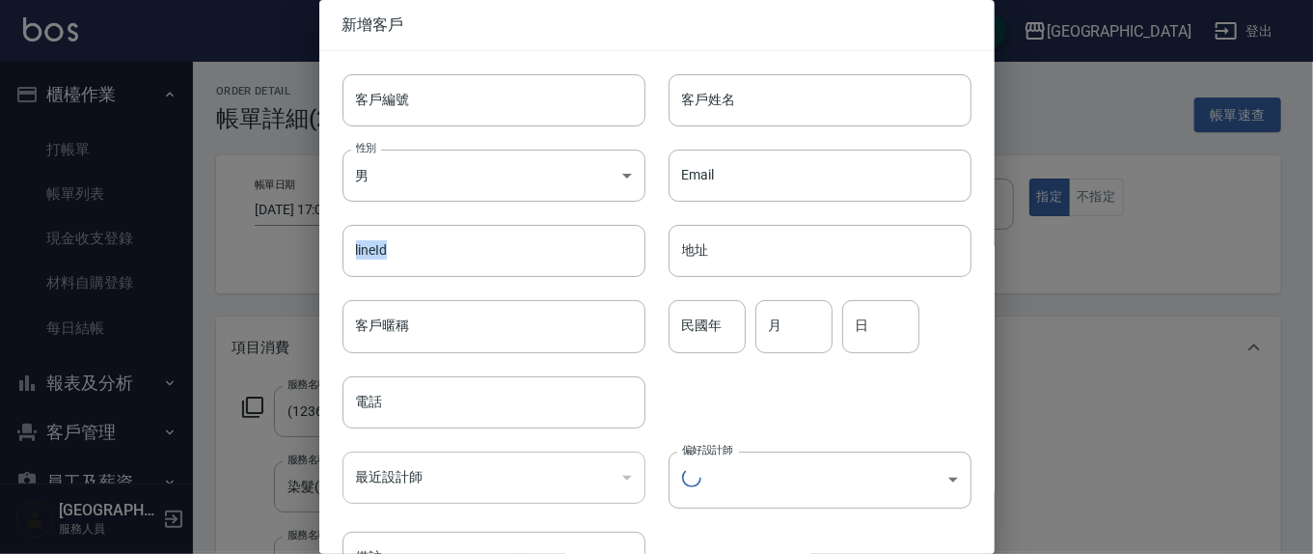
click at [508, 214] on div "lineId lineId" at bounding box center [482, 239] width 326 height 75
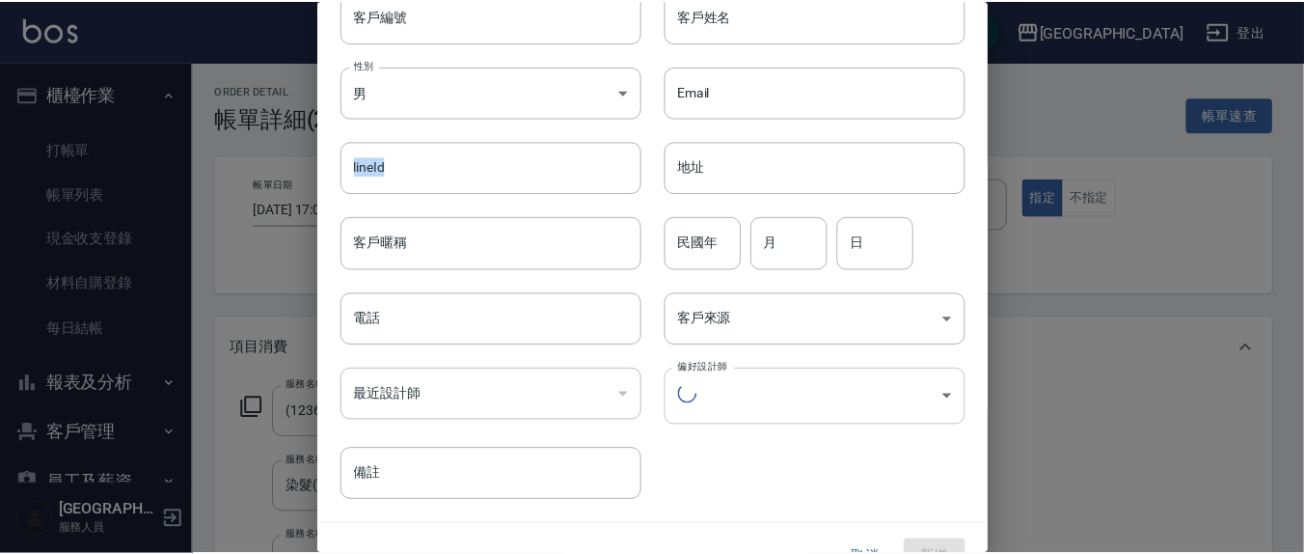
scroll to position [120, 0]
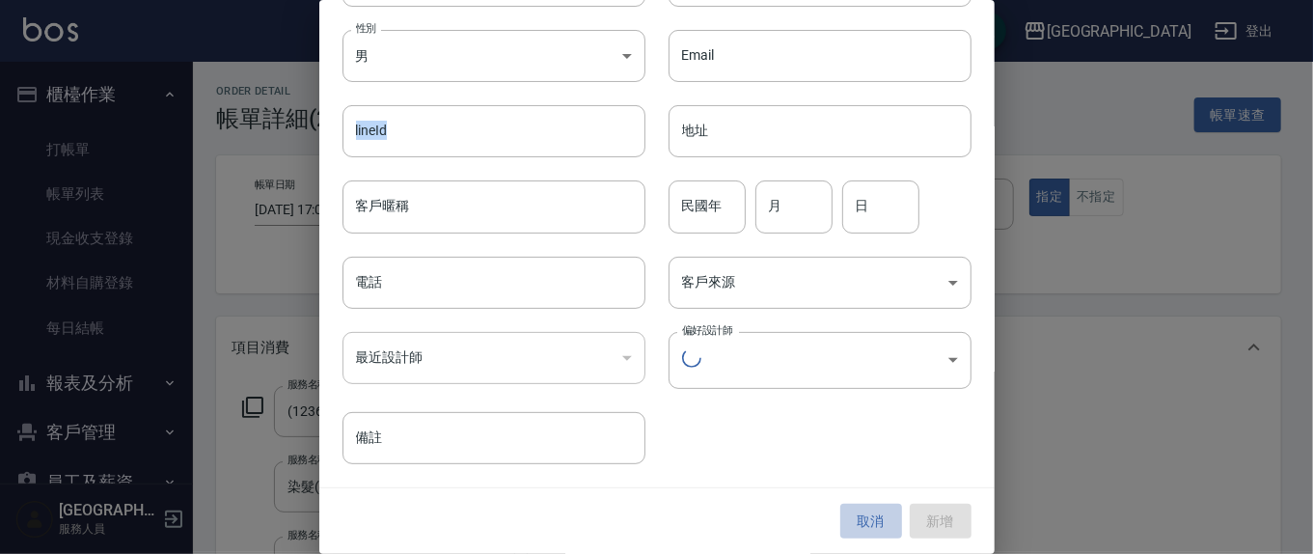
click at [840, 522] on button "取消" at bounding box center [871, 522] width 62 height 36
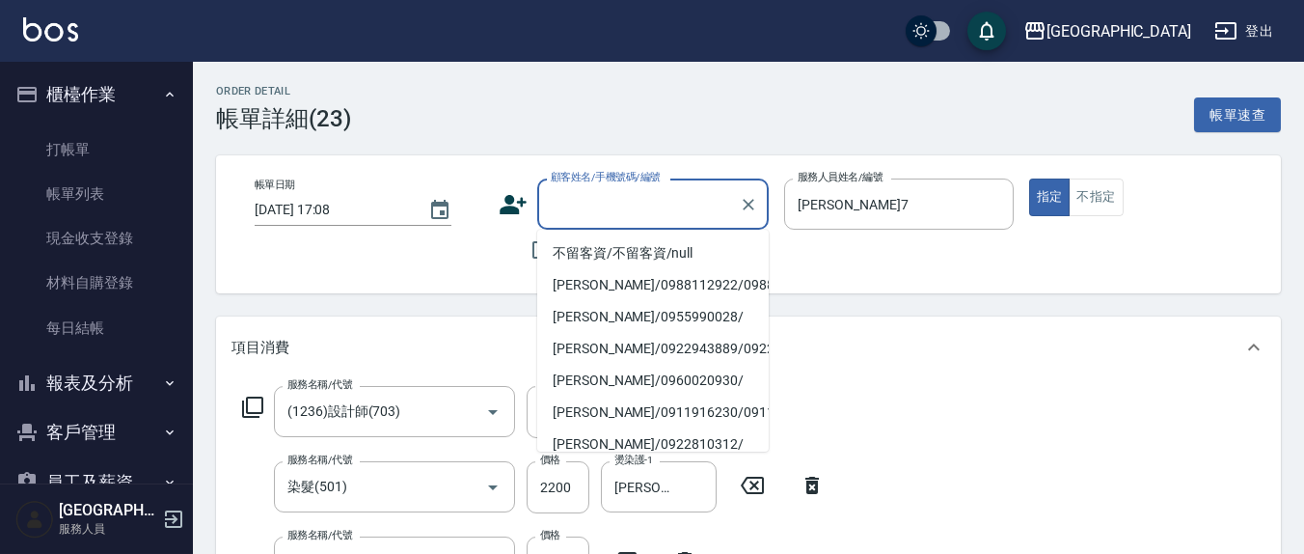
click at [646, 201] on input "顧客姓名/手機號碼/編號" at bounding box center [638, 204] width 185 height 34
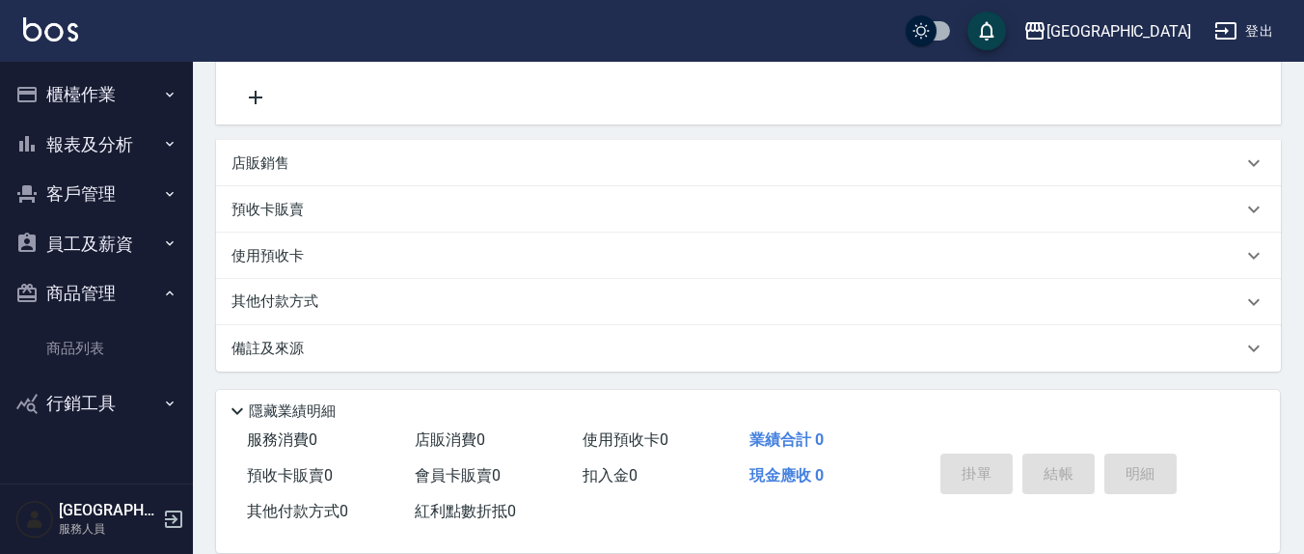
scroll to position [387, 0]
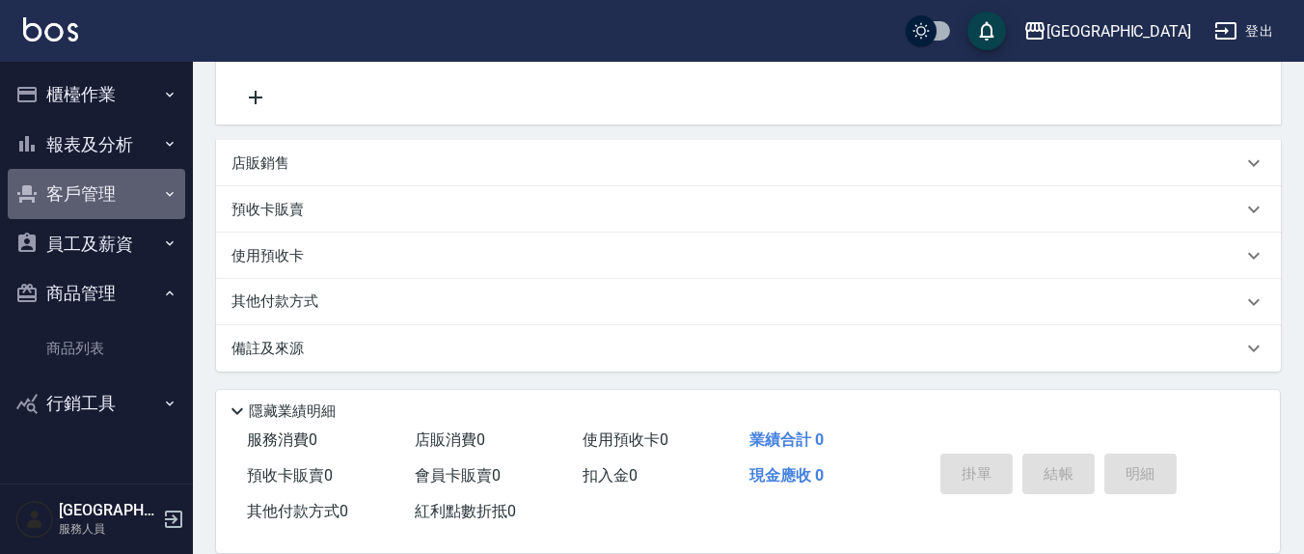
click at [125, 191] on button "客戶管理" at bounding box center [97, 194] width 178 height 50
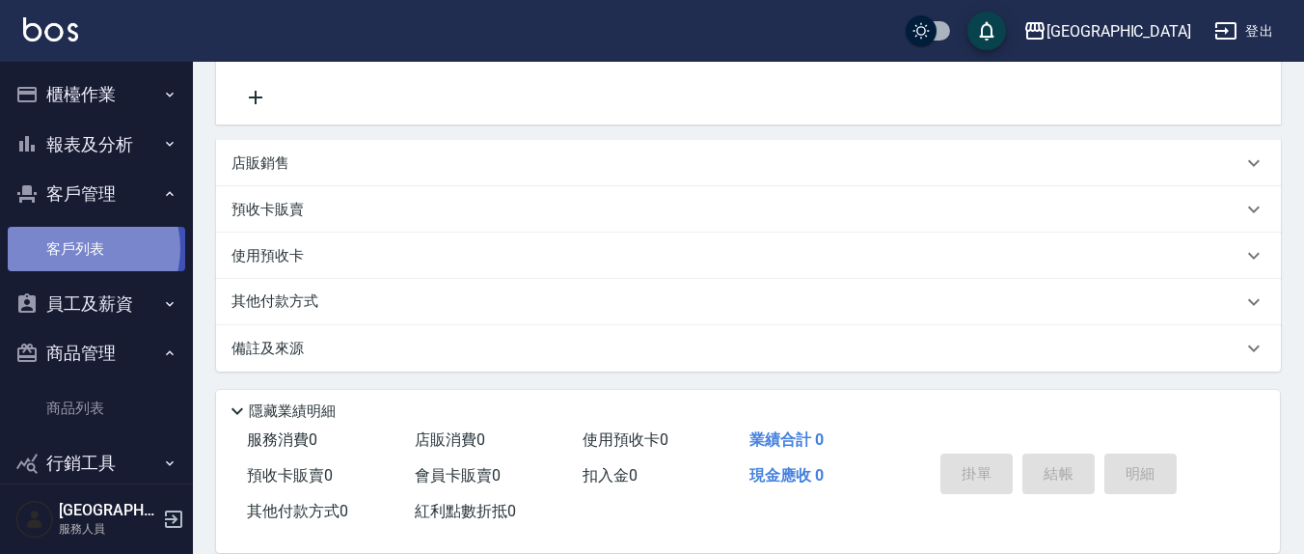
click at [79, 248] on link "客戶列表" at bounding box center [97, 249] width 178 height 44
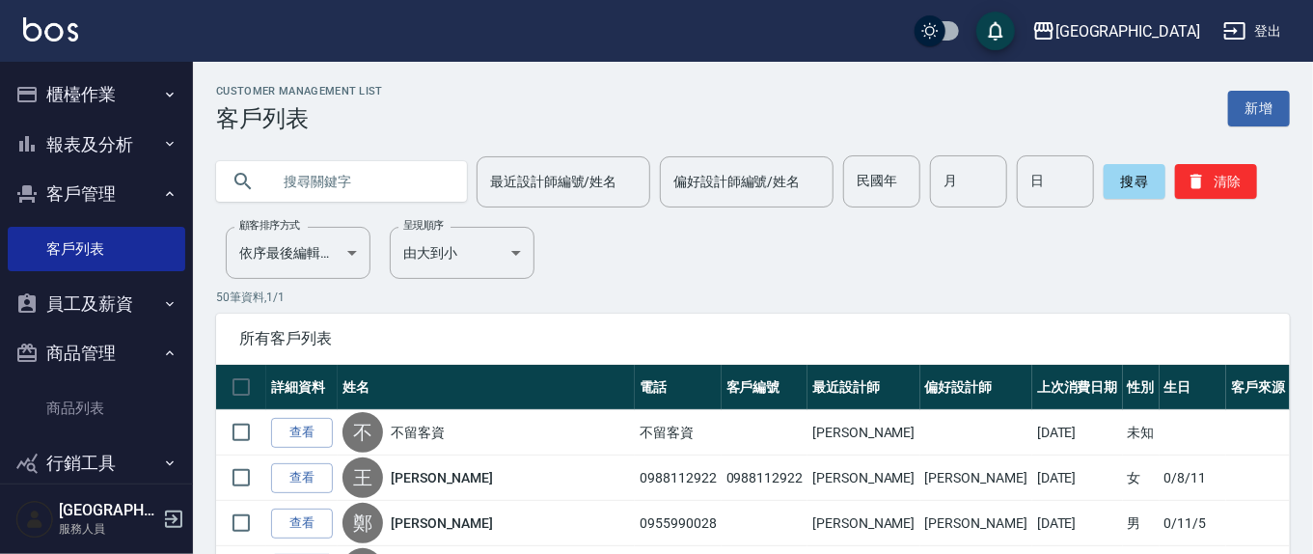
click at [396, 181] on input "text" at bounding box center [360, 181] width 181 height 52
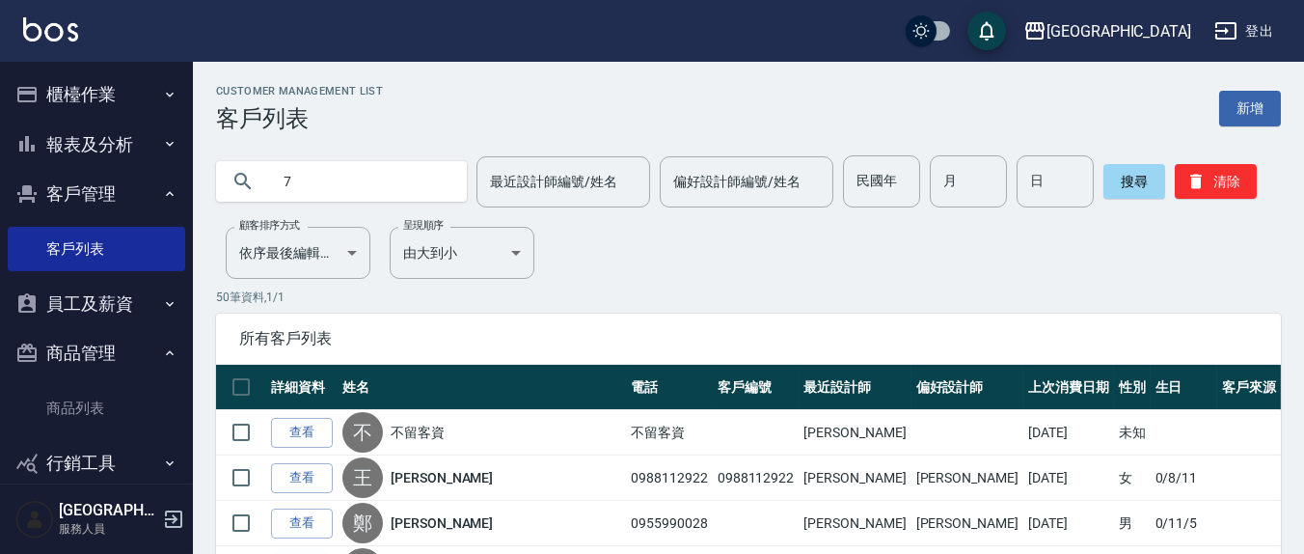
type input "7"
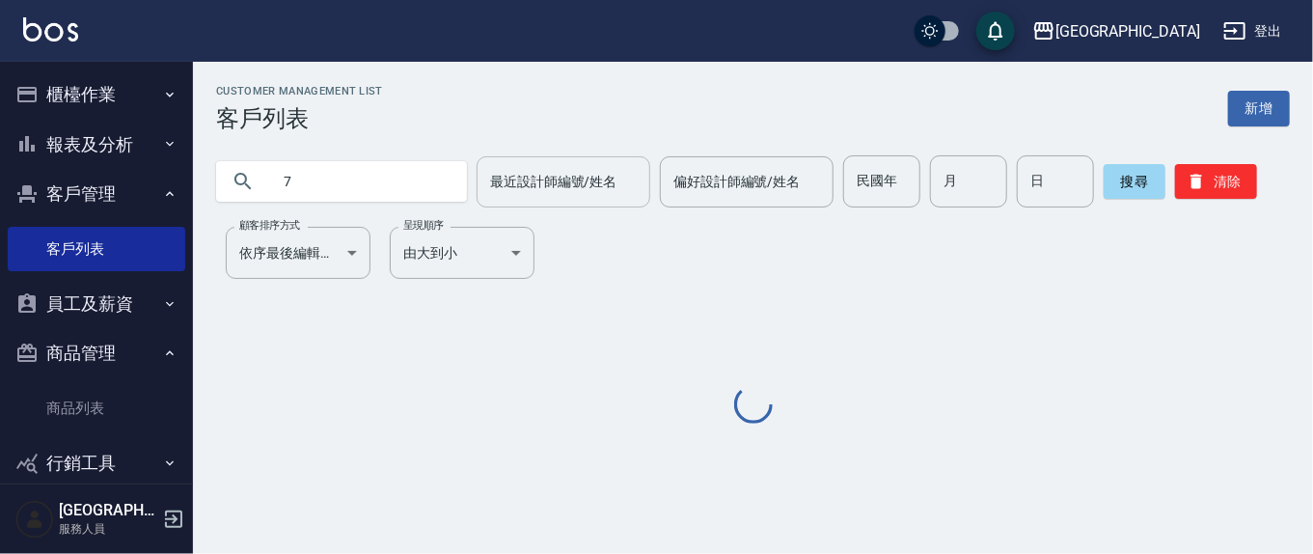
click at [278, 177] on input "7" at bounding box center [360, 181] width 181 height 52
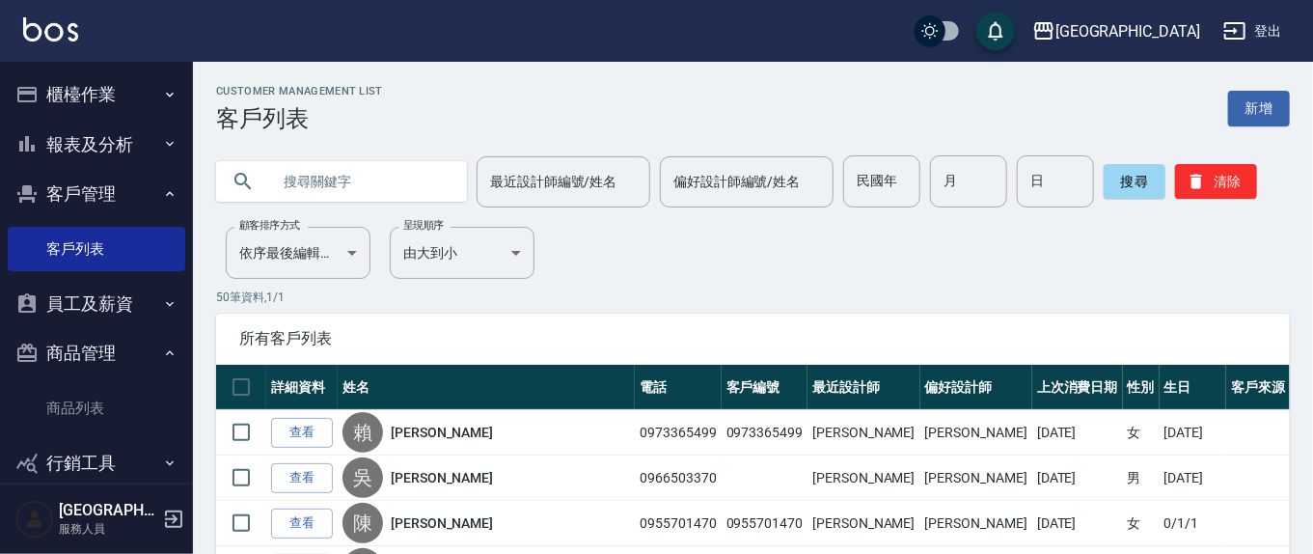
click at [283, 171] on input "text" at bounding box center [360, 181] width 181 height 52
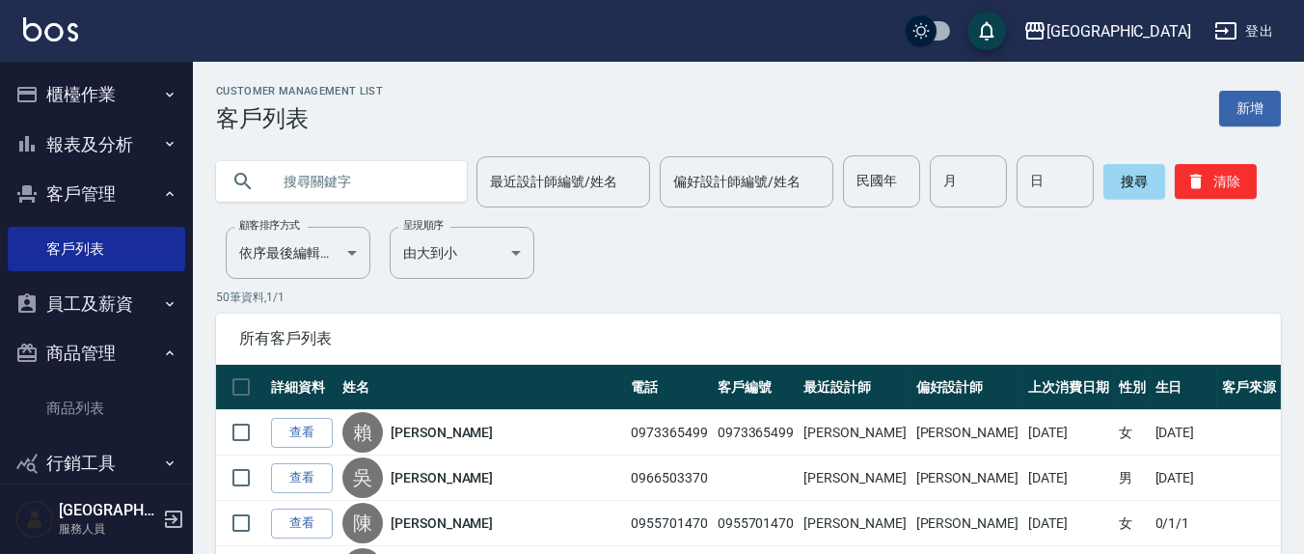
click at [533, 170] on div "最近設計師編號/姓名 最近設計師編號/姓名" at bounding box center [564, 181] width 174 height 51
type input "[PERSON_NAME]7"
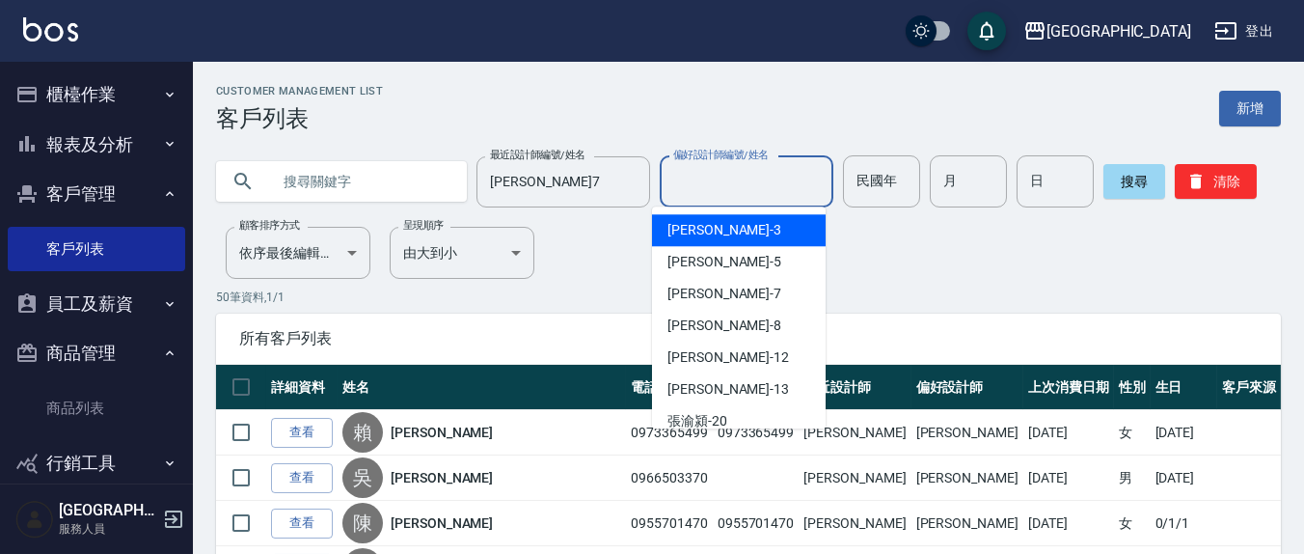
click at [745, 190] on input "偏好設計師編號/姓名" at bounding box center [747, 182] width 156 height 34
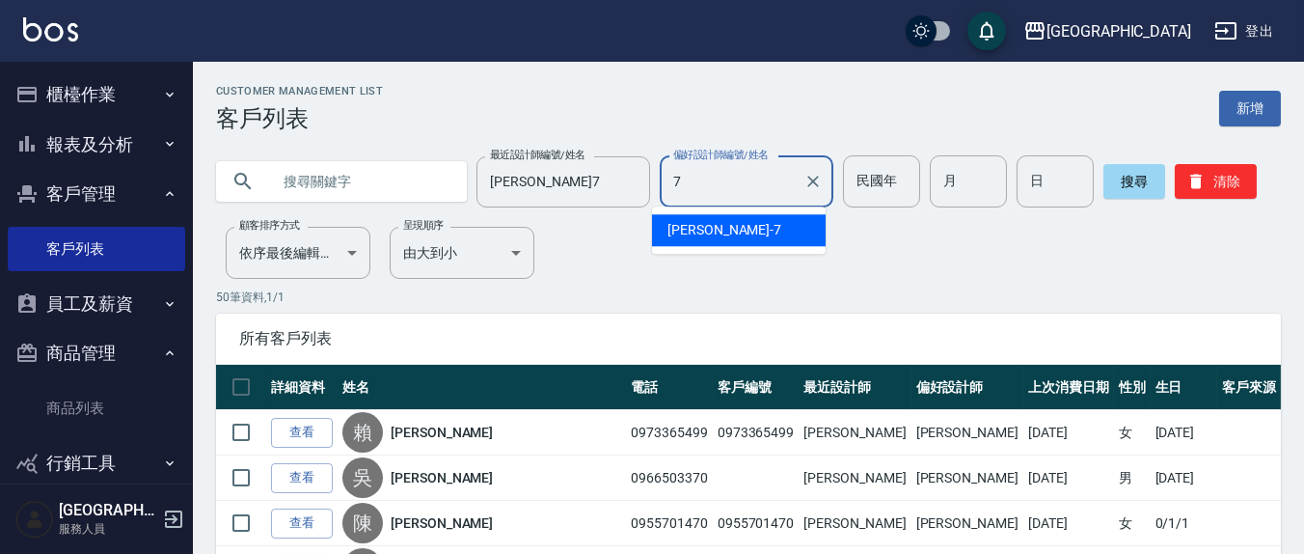
click at [767, 229] on div "[PERSON_NAME]7" at bounding box center [739, 230] width 174 height 32
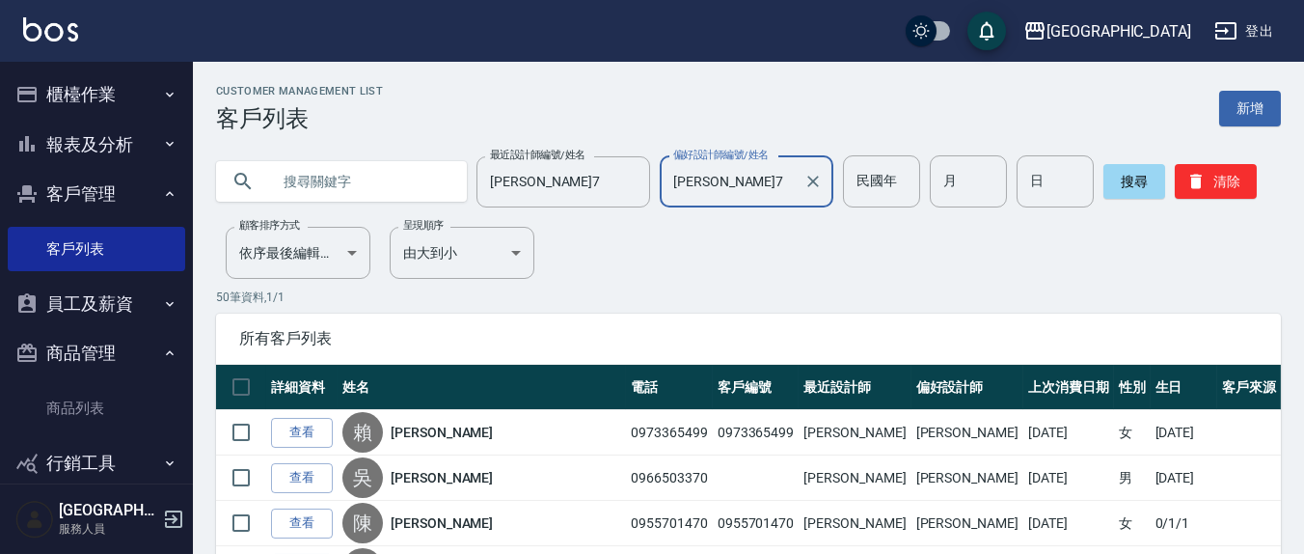
type input "[PERSON_NAME]7"
click at [932, 296] on p "50 筆資料, 1 / 1" at bounding box center [748, 296] width 1065 height 17
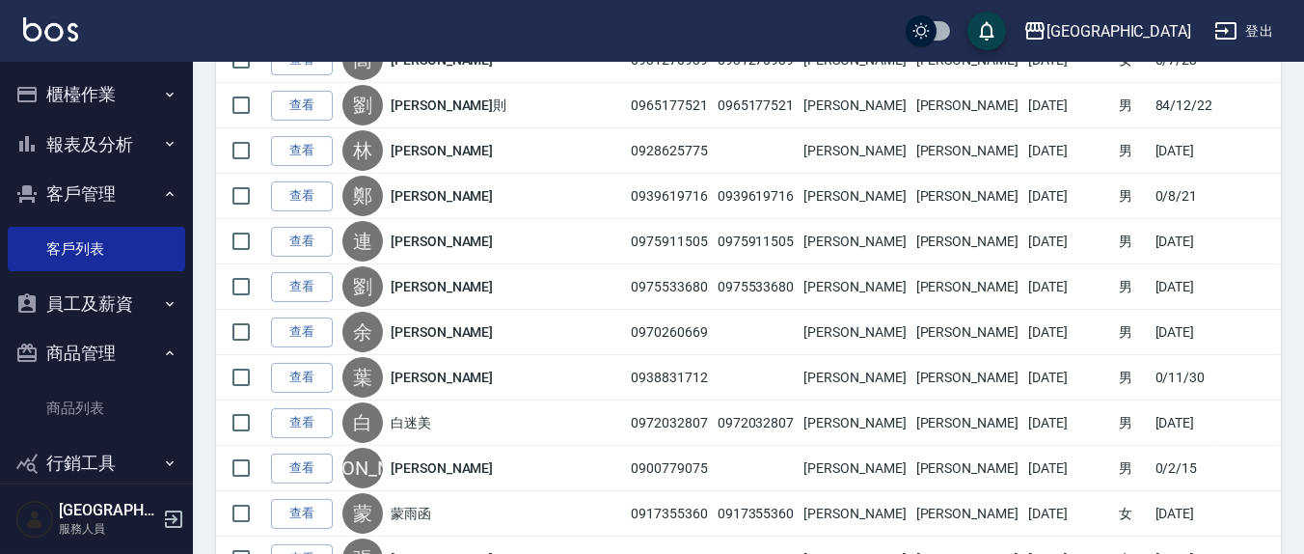
scroll to position [2206, 0]
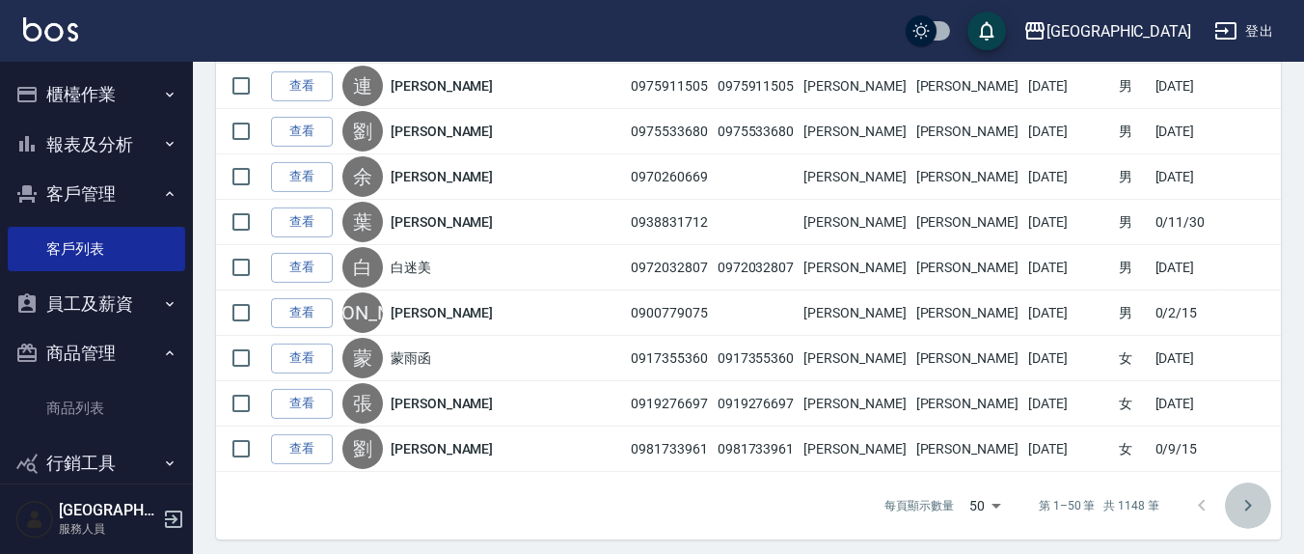
click at [1252, 501] on icon "Go to next page" at bounding box center [1248, 505] width 23 height 23
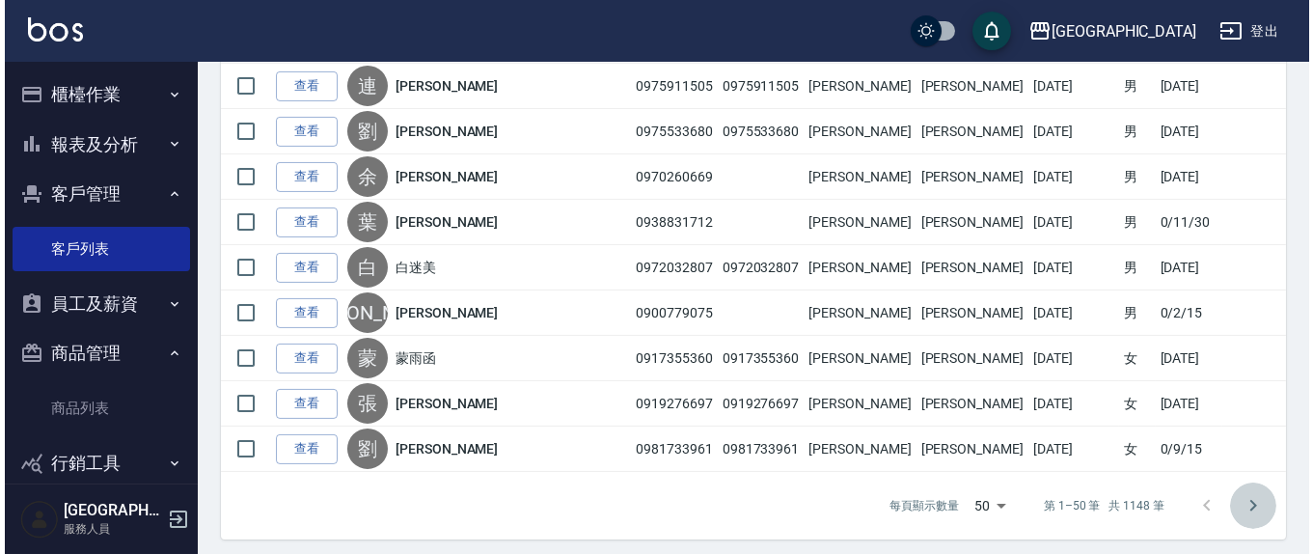
scroll to position [0, 0]
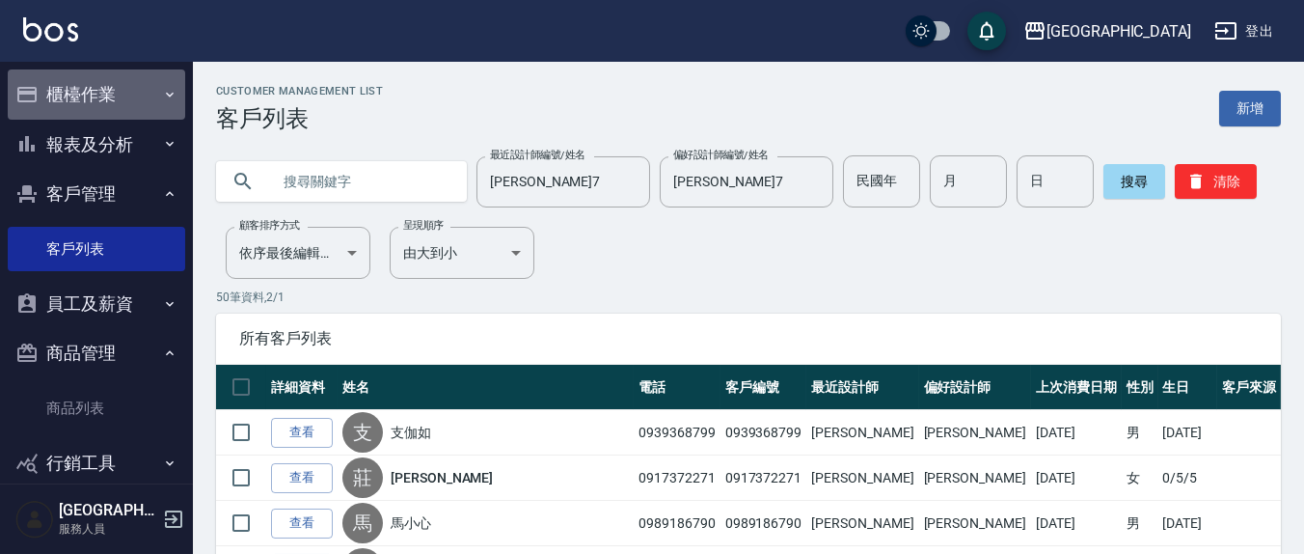
click at [97, 97] on button "櫃檯作業" at bounding box center [97, 94] width 178 height 50
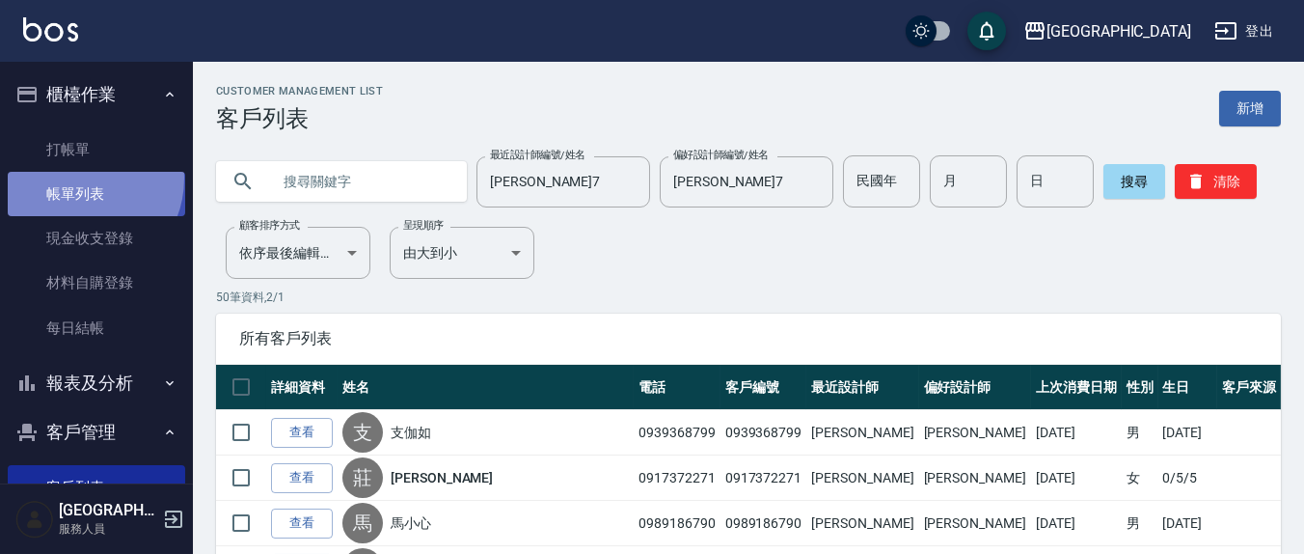
click at [77, 178] on link "帳單列表" at bounding box center [97, 194] width 178 height 44
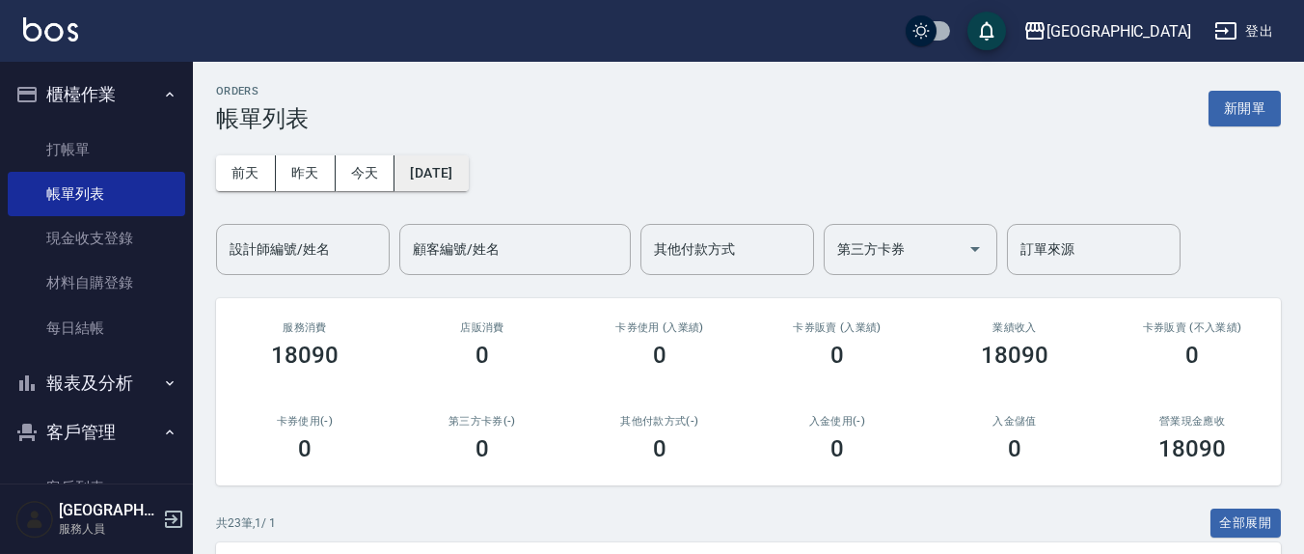
click at [408, 174] on button "[DATE]" at bounding box center [431, 173] width 73 height 36
click at [435, 172] on button "[DATE]" at bounding box center [431, 173] width 73 height 36
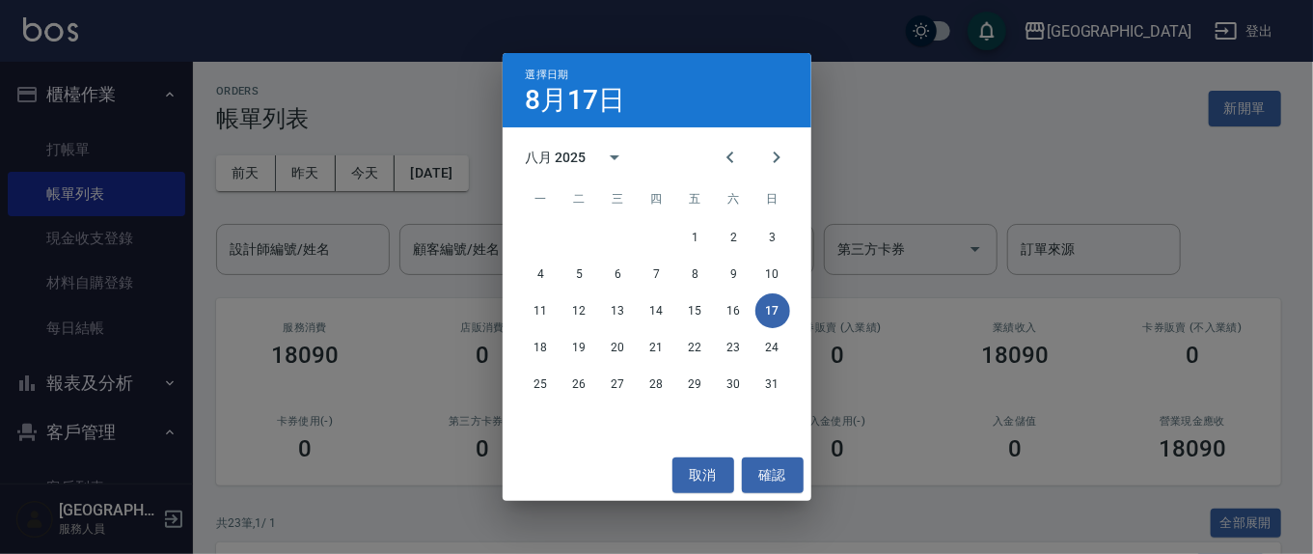
click at [541, 152] on div "八月 2025" at bounding box center [556, 158] width 61 height 20
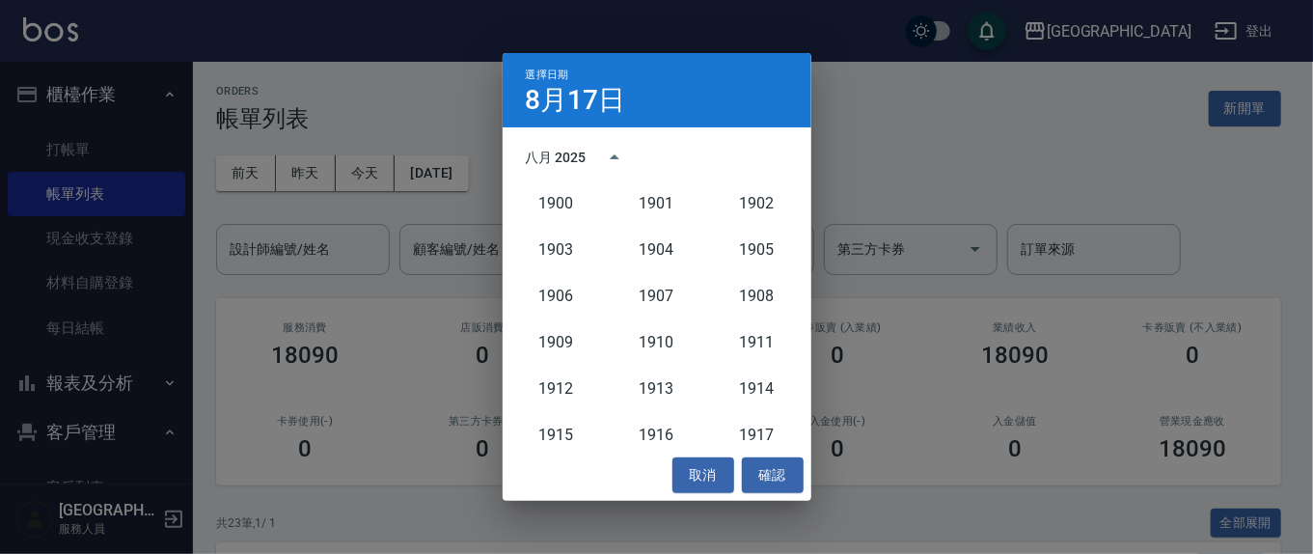
scroll to position [1786, 0]
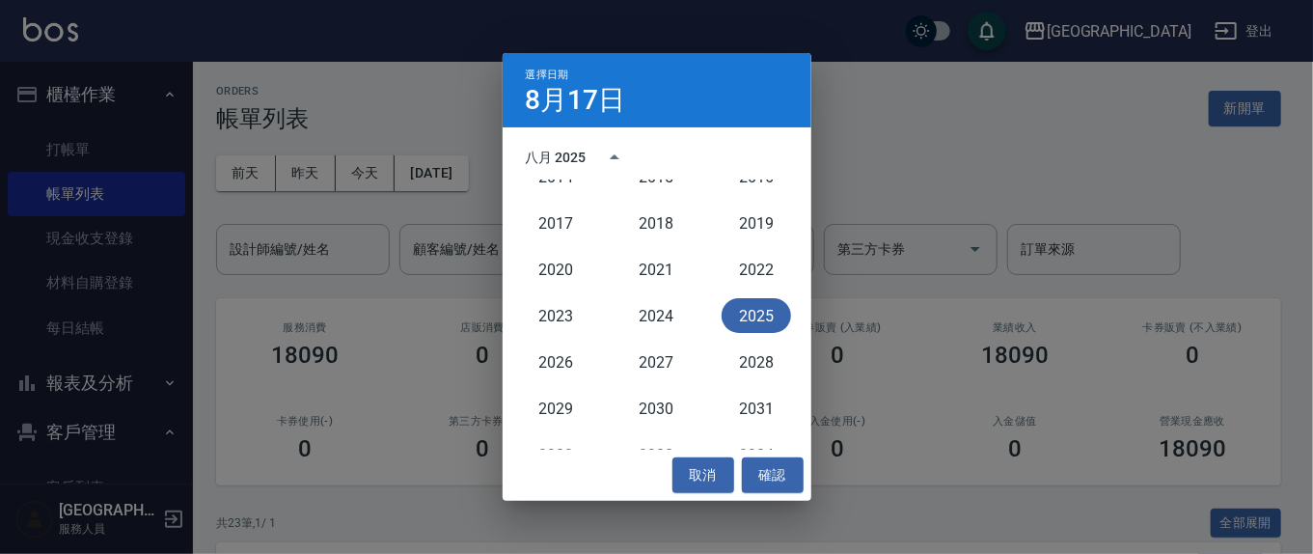
click at [747, 313] on button "2025" at bounding box center [756, 315] width 69 height 35
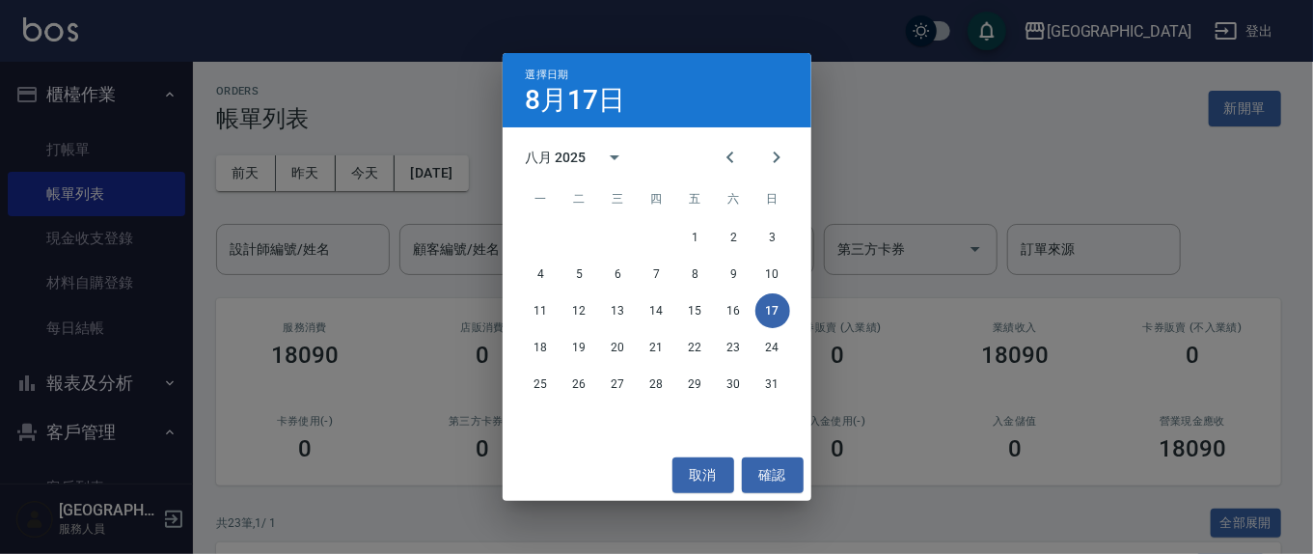
click at [535, 160] on div "八月 2025" at bounding box center [556, 158] width 61 height 20
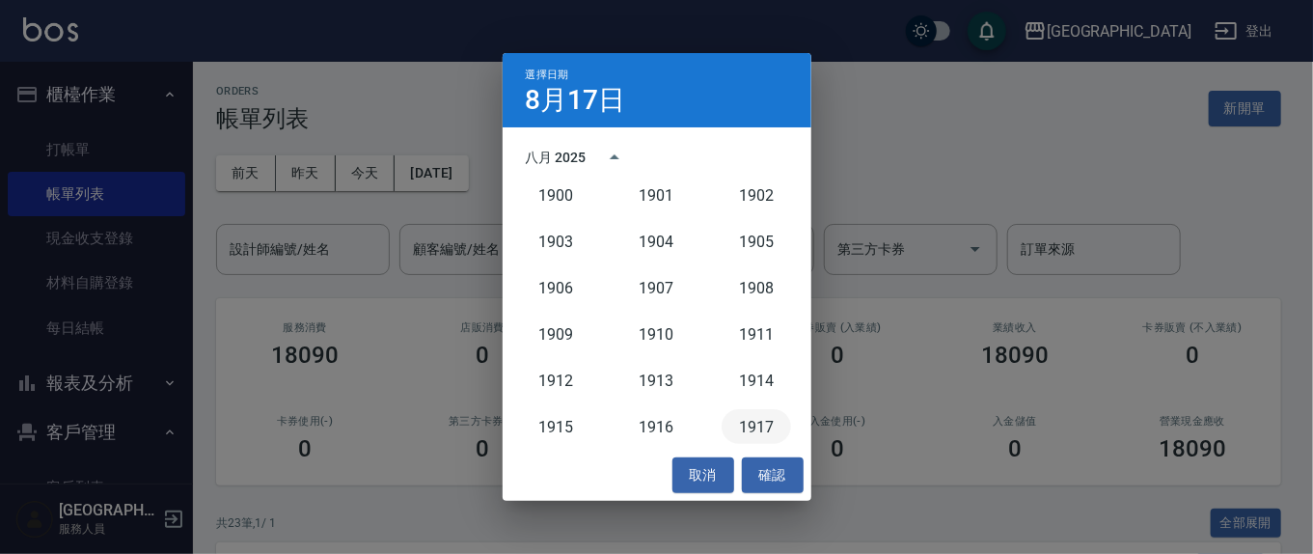
scroll to position [0, 0]
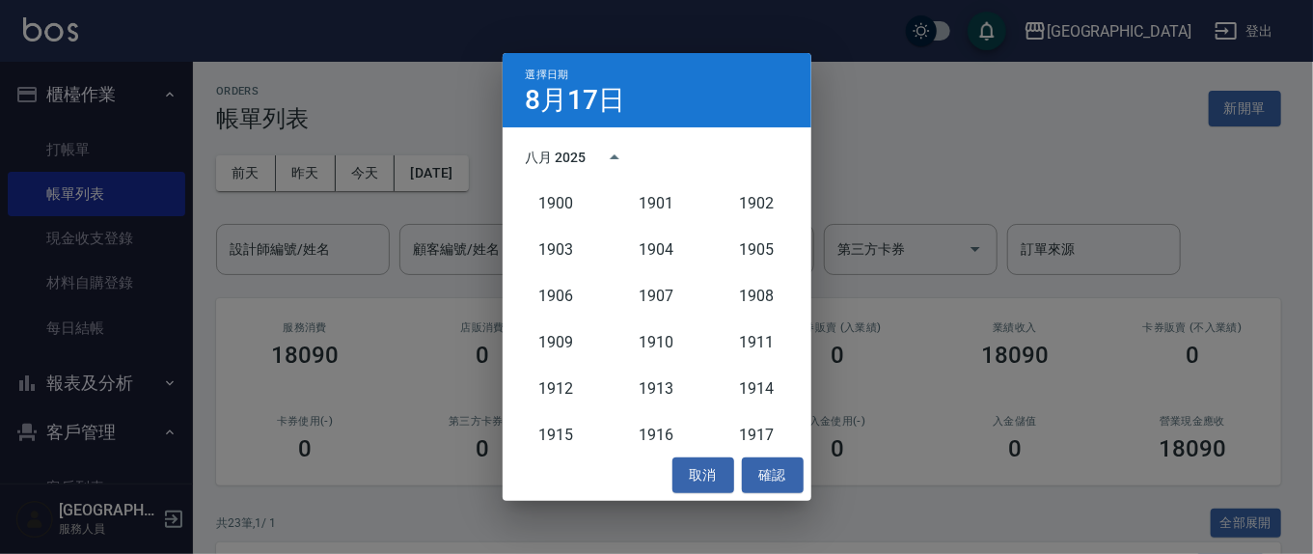
drag, startPoint x: 549, startPoint y: 160, endPoint x: 536, endPoint y: 157, distance: 12.9
click at [547, 160] on div "八月 2025" at bounding box center [556, 158] width 61 height 20
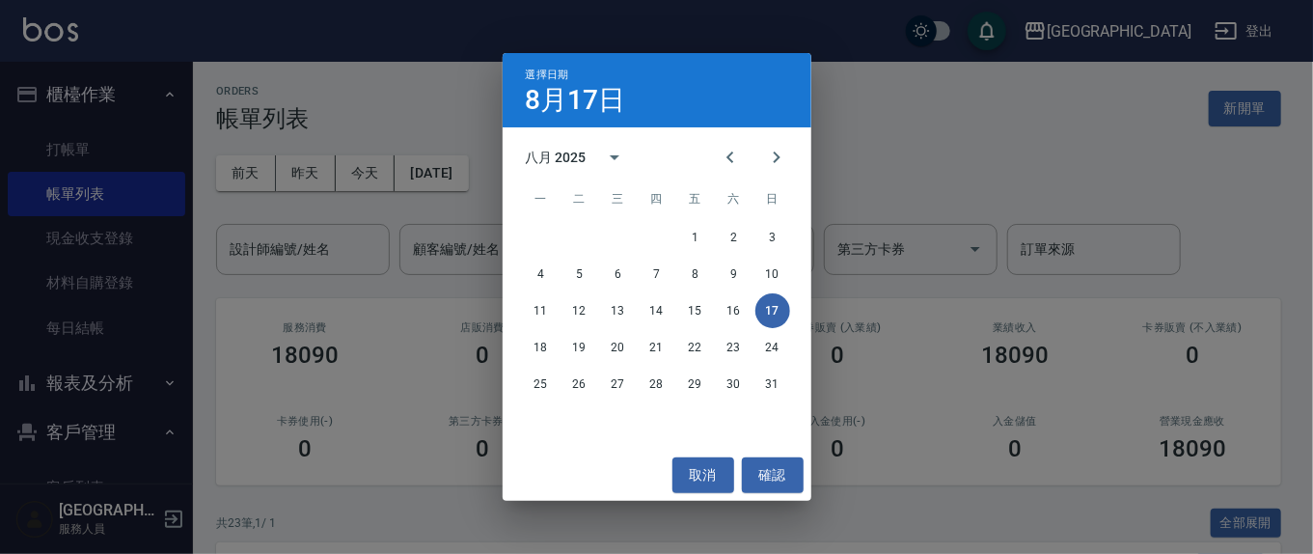
click at [536, 157] on div "八月 2025" at bounding box center [556, 158] width 61 height 20
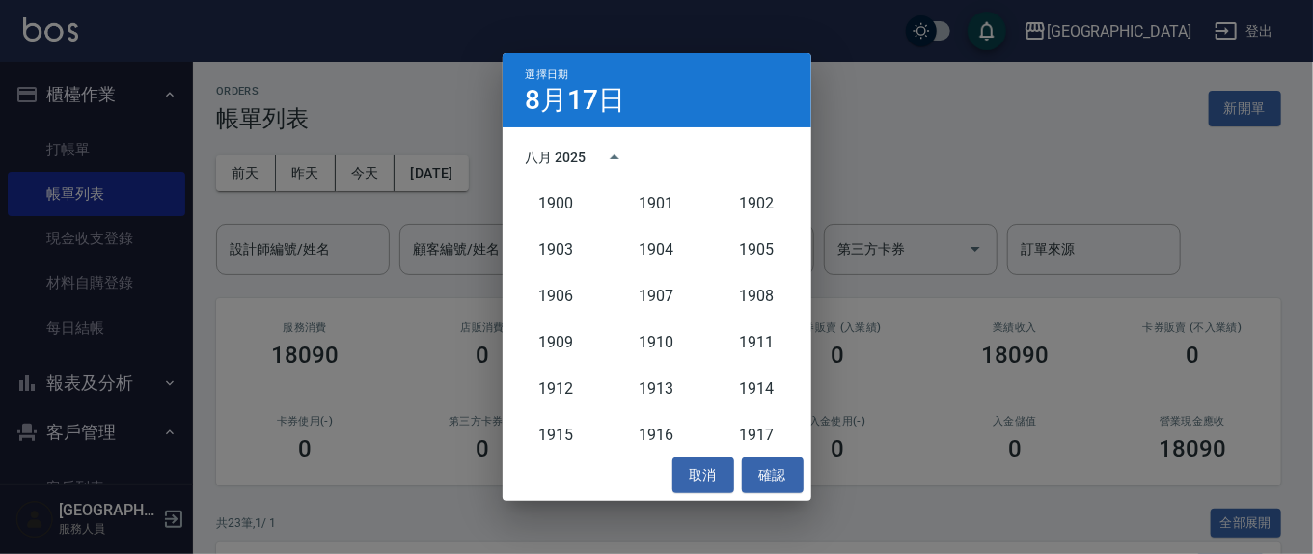
click at [535, 157] on div "八月 2025" at bounding box center [556, 158] width 61 height 20
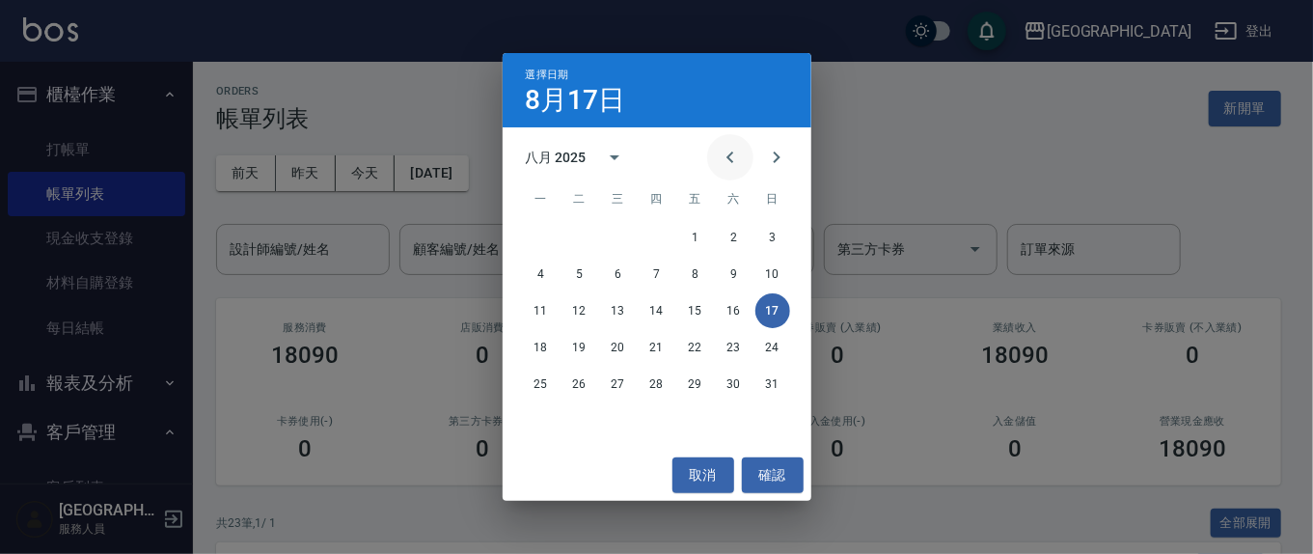
click at [727, 164] on icon "Previous month" at bounding box center [730, 157] width 23 height 23
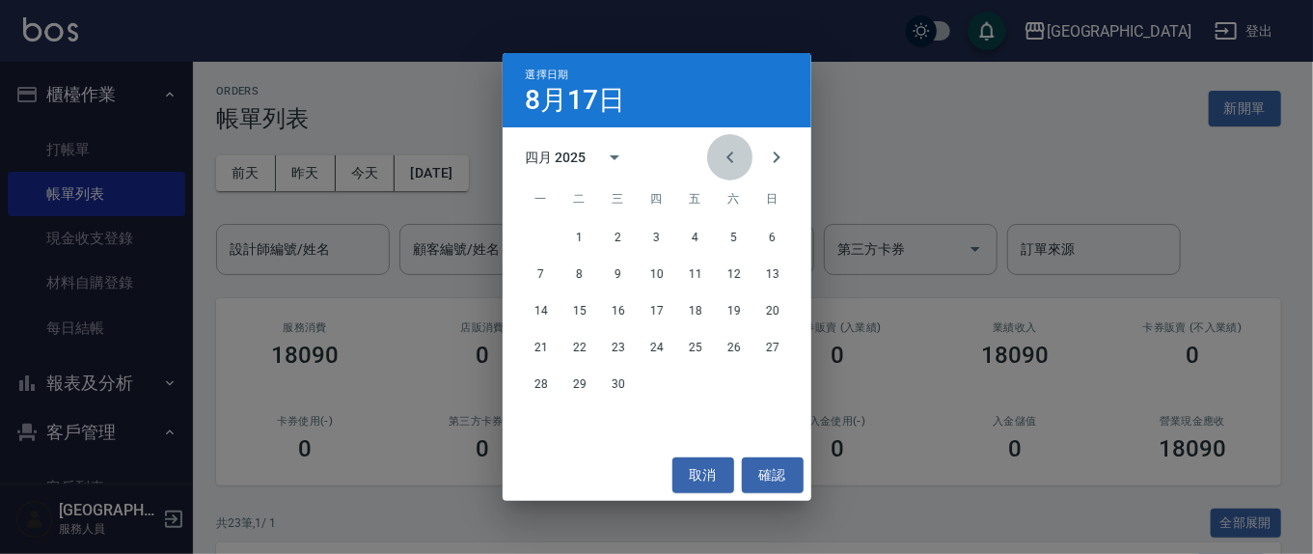
click at [727, 164] on icon "Previous month" at bounding box center [730, 157] width 23 height 23
click at [776, 239] on button "5" at bounding box center [772, 237] width 35 height 35
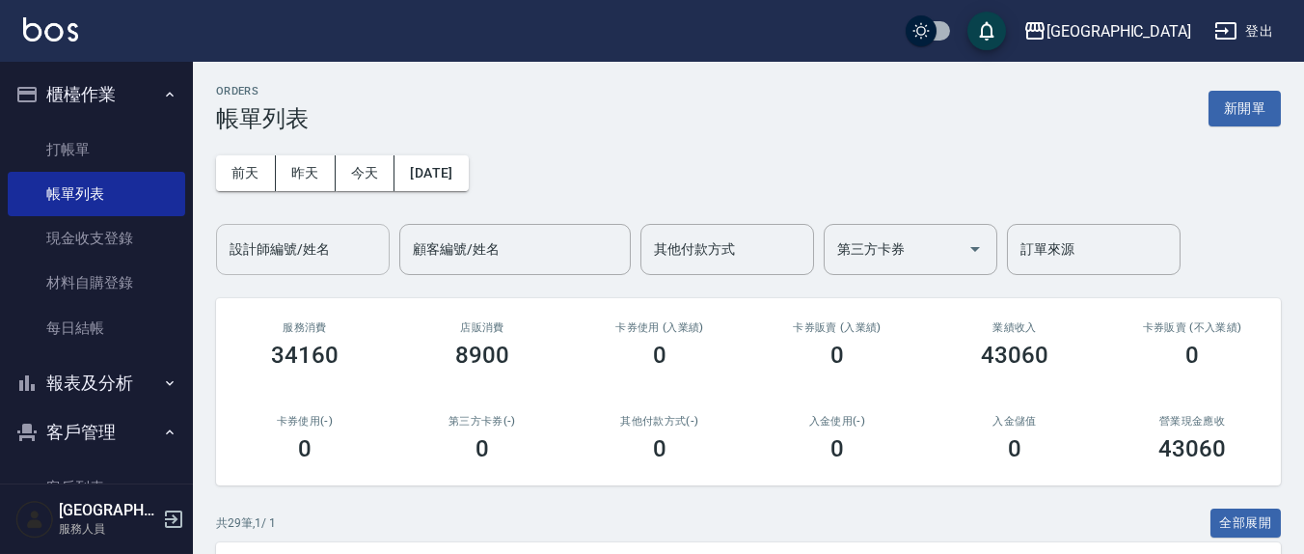
click at [273, 232] on div "設計師編號/姓名 設計師編號/姓名" at bounding box center [303, 249] width 174 height 51
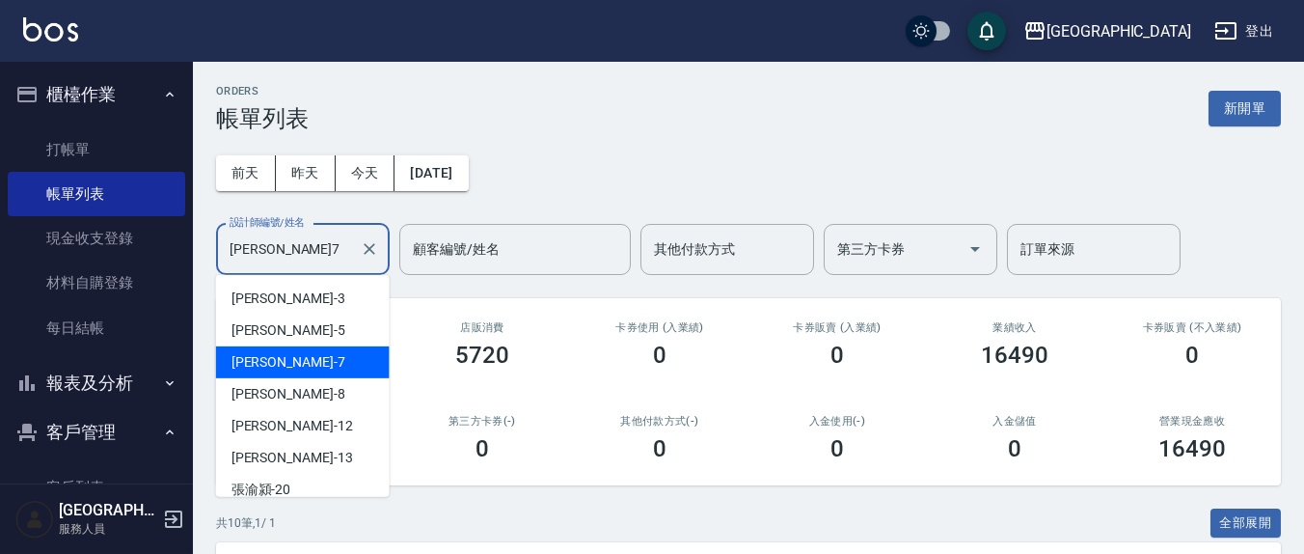
click at [300, 247] on input "[PERSON_NAME]7" at bounding box center [288, 250] width 127 height 34
type input "[PERSON_NAME]7"
click at [703, 188] on div "[DATE] [DATE] [DATE] [DATE] 設計師編號/姓名 [PERSON_NAME]7 設計師編號/姓名 顧客編號/姓名 顧客編號/姓名 其他…" at bounding box center [748, 203] width 1065 height 143
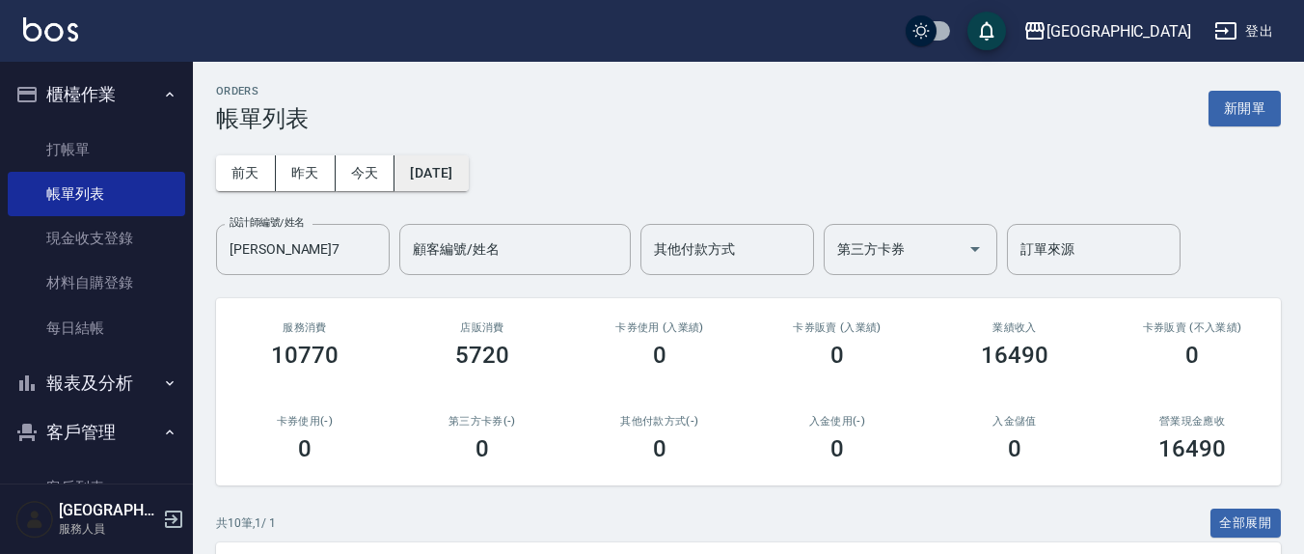
click at [468, 178] on button "[DATE]" at bounding box center [431, 173] width 73 height 36
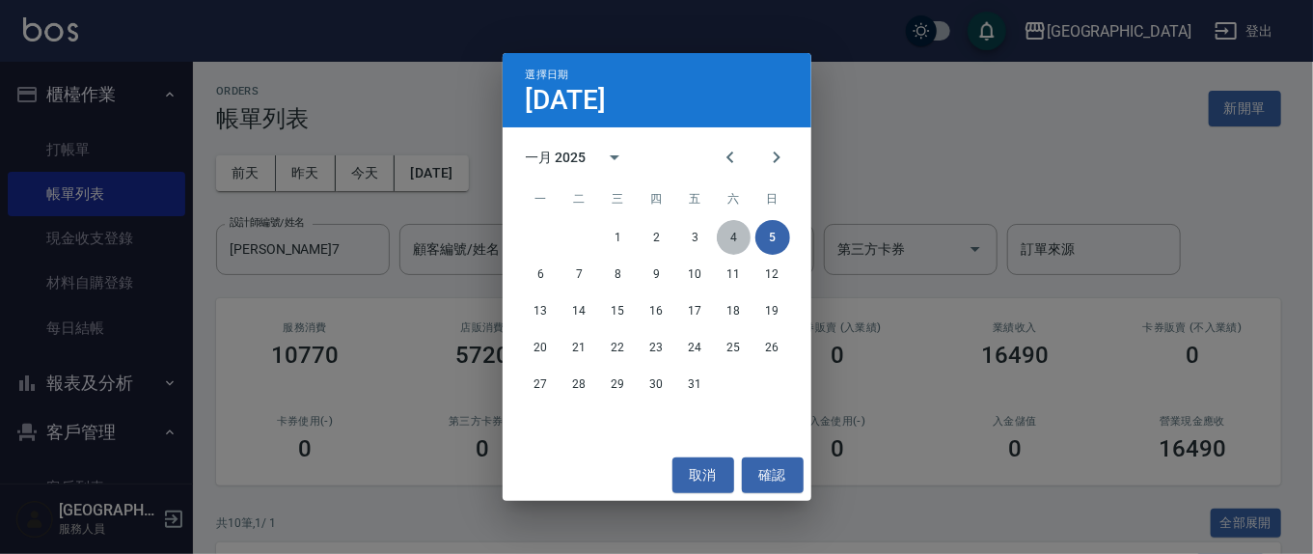
click at [728, 228] on button "4" at bounding box center [734, 237] width 35 height 35
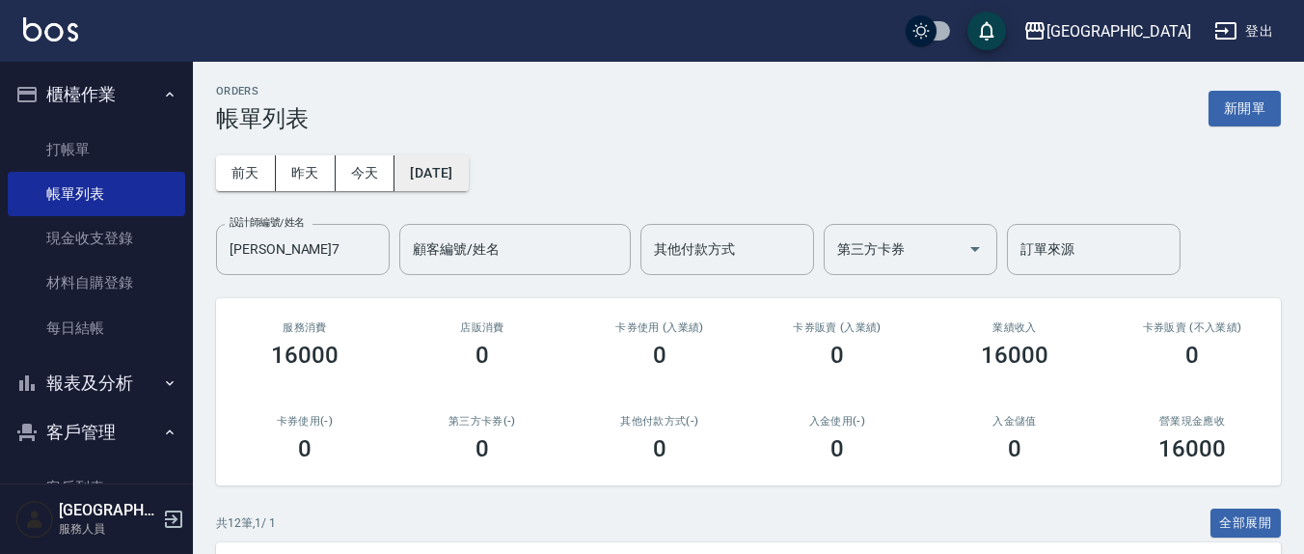
drag, startPoint x: 452, startPoint y: 195, endPoint x: 447, endPoint y: 181, distance: 14.3
click at [451, 194] on div "[DATE] [DATE] [DATE] [DATE] 設計師編號/姓名 [PERSON_NAME]7 設計師編號/姓名 顧客編號/姓名 顧客編號/姓名 其他…" at bounding box center [748, 203] width 1065 height 143
click at [447, 180] on button "[DATE]" at bounding box center [431, 173] width 73 height 36
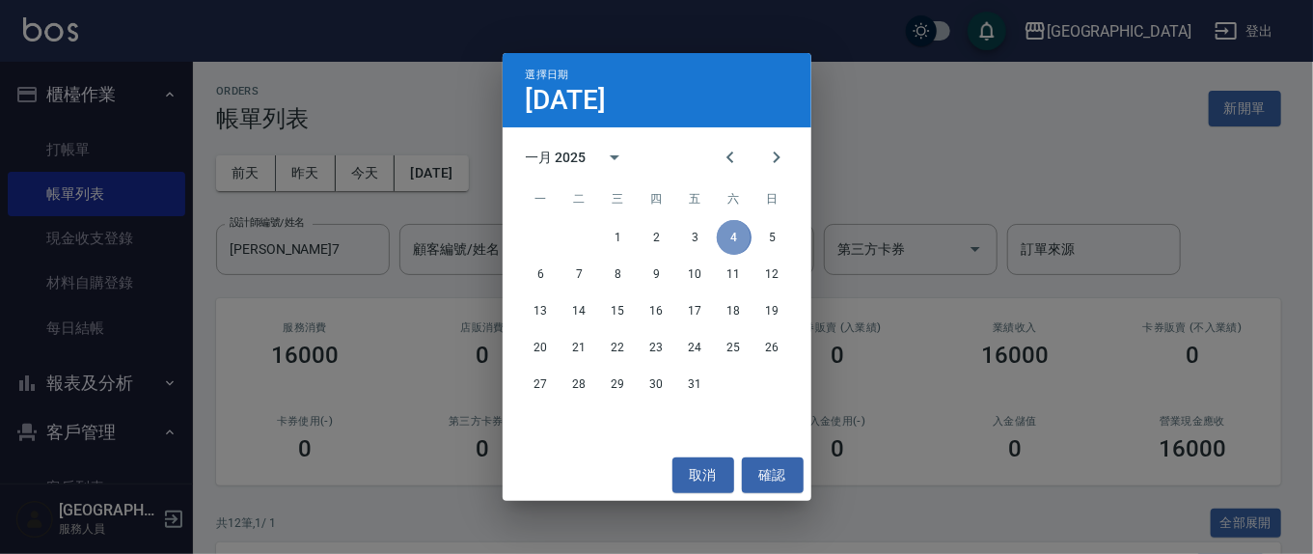
click at [732, 227] on button "4" at bounding box center [734, 237] width 35 height 35
click at [778, 473] on button "確認" at bounding box center [773, 475] width 62 height 36
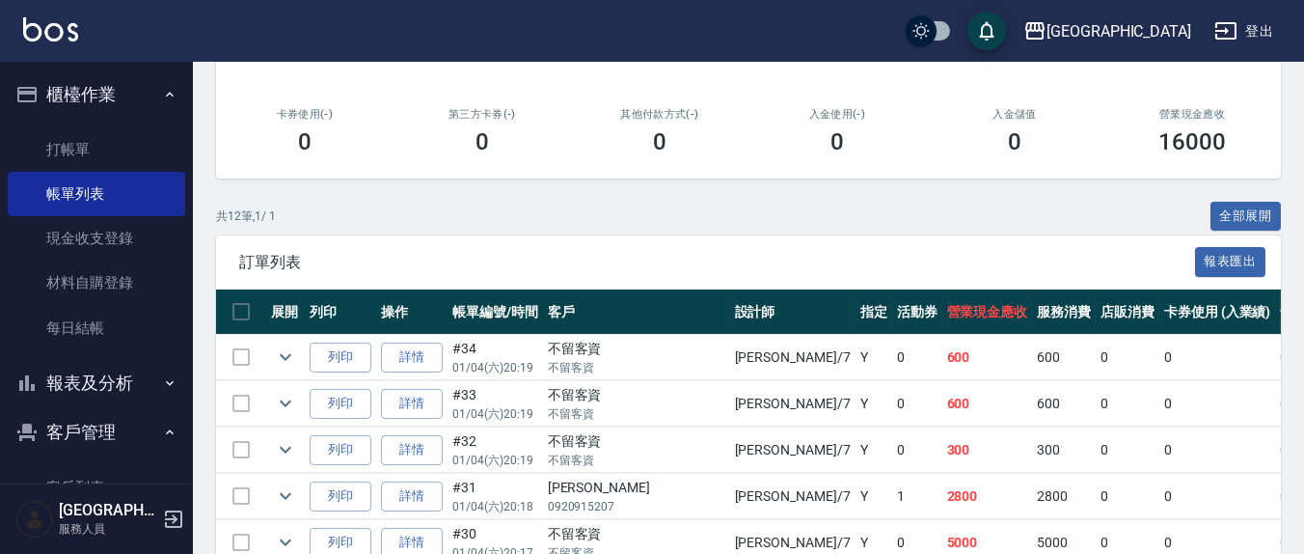
scroll to position [401, 0]
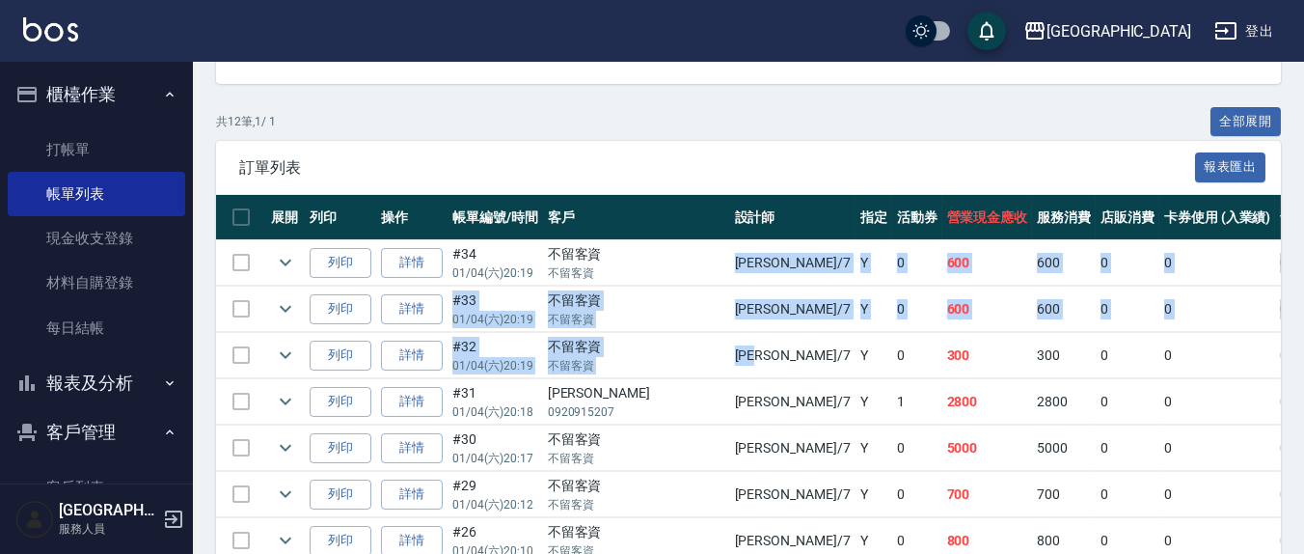
drag, startPoint x: 654, startPoint y: 305, endPoint x: 758, endPoint y: 380, distance: 128.5
click at [716, 371] on tbody "列印 詳情 #34 01/04 (六) 20:19 不留客資 不留客資 [PERSON_NAME] /7 Y 0 600 600 0 0 0 600 0 0 …" at bounding box center [1128, 518] width 1824 height 556
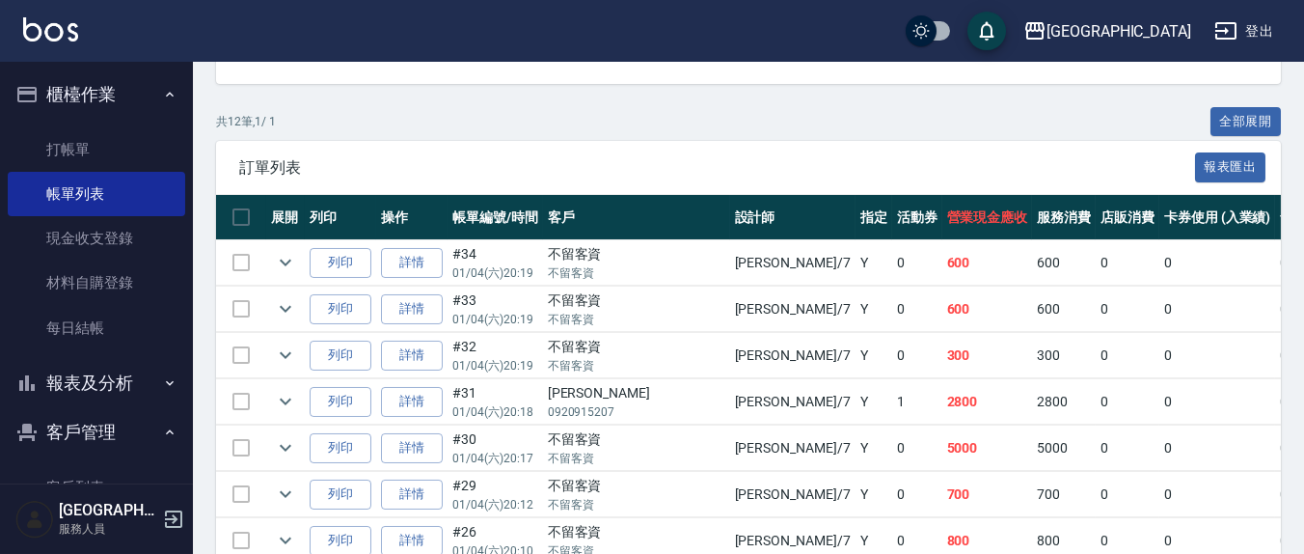
click at [856, 380] on td "Y" at bounding box center [874, 401] width 37 height 45
click at [279, 398] on icon "expand row" at bounding box center [285, 401] width 23 height 23
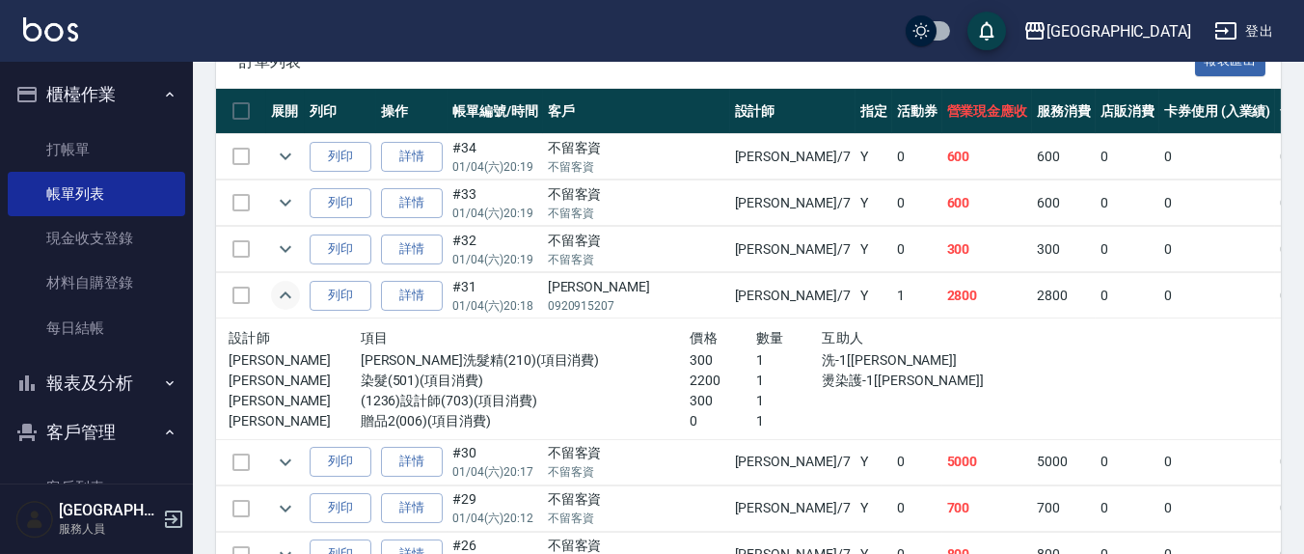
scroll to position [603, 0]
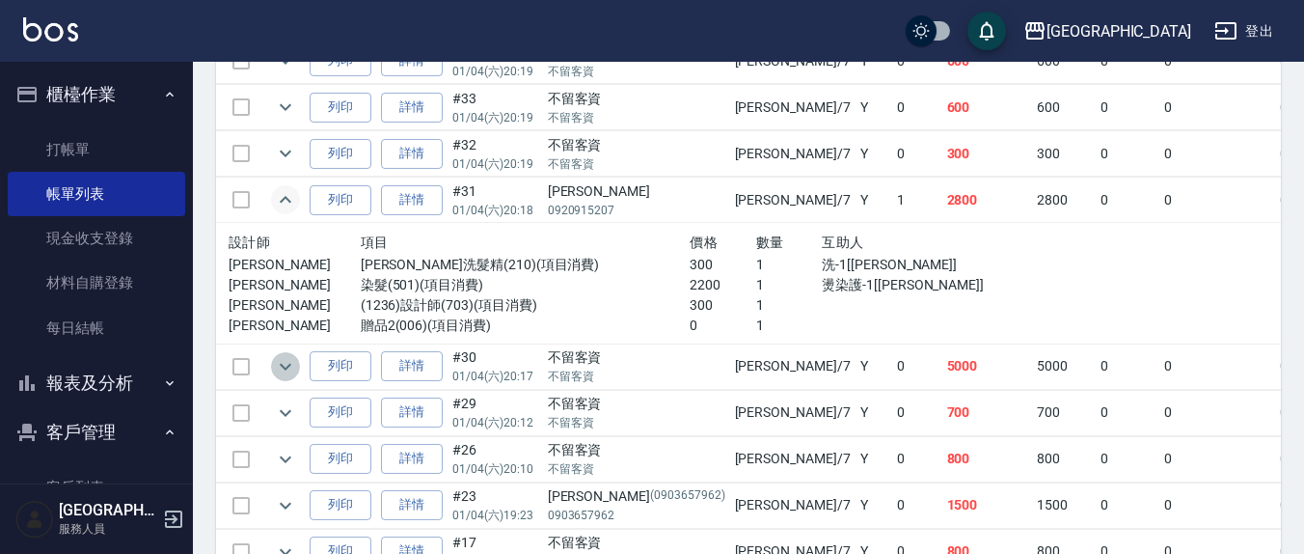
click at [290, 363] on icon "expand row" at bounding box center [286, 366] width 12 height 7
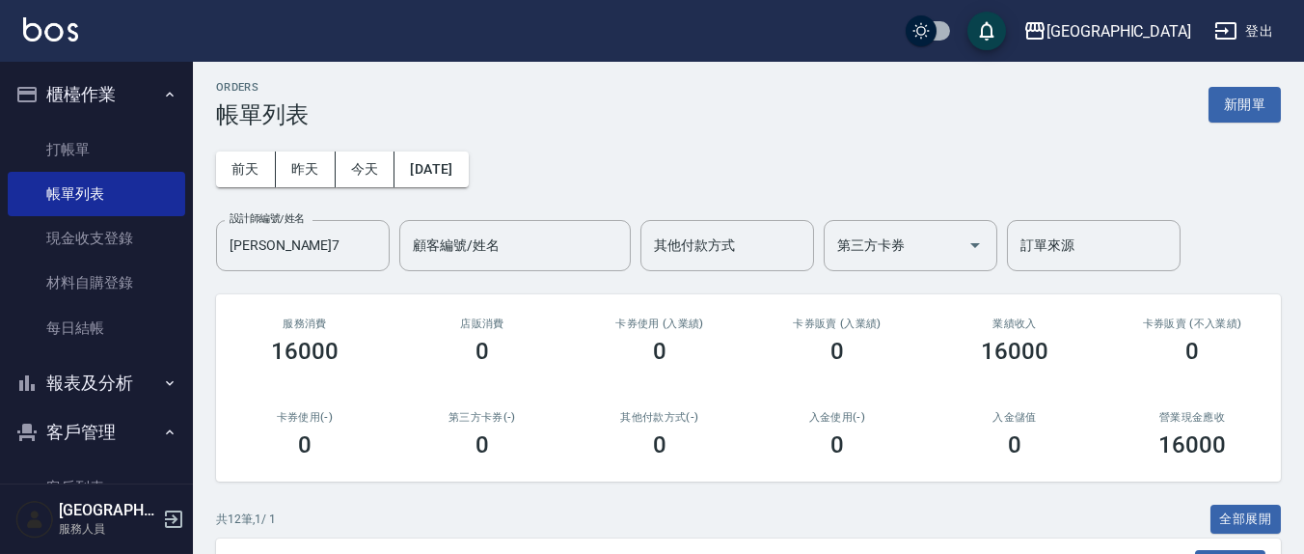
scroll to position [0, 0]
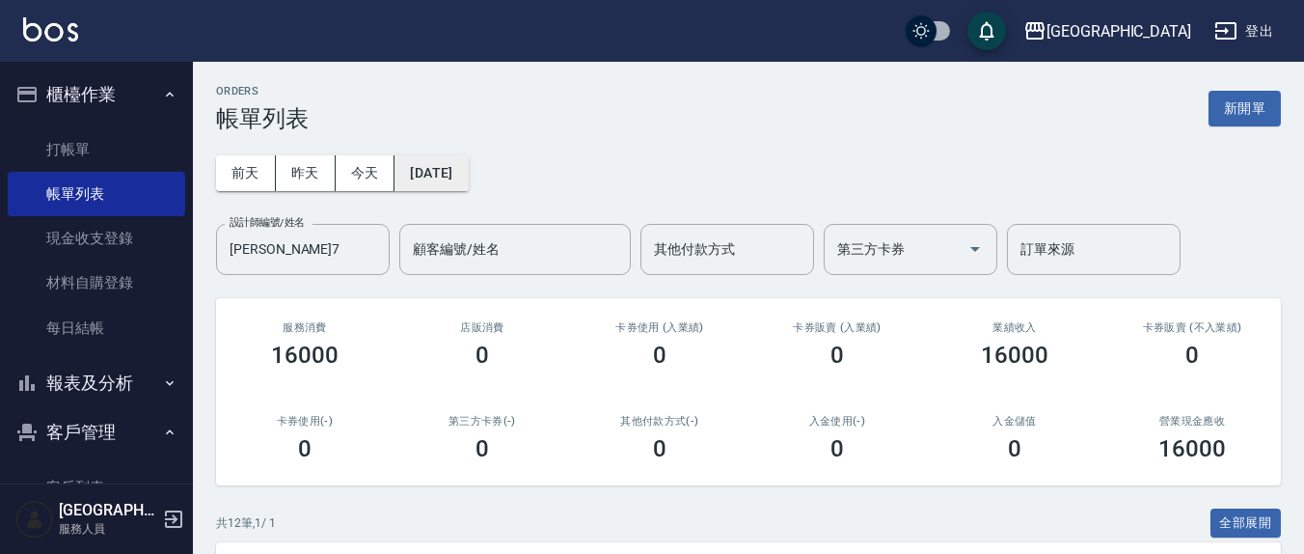
click at [451, 174] on button "[DATE]" at bounding box center [431, 173] width 73 height 36
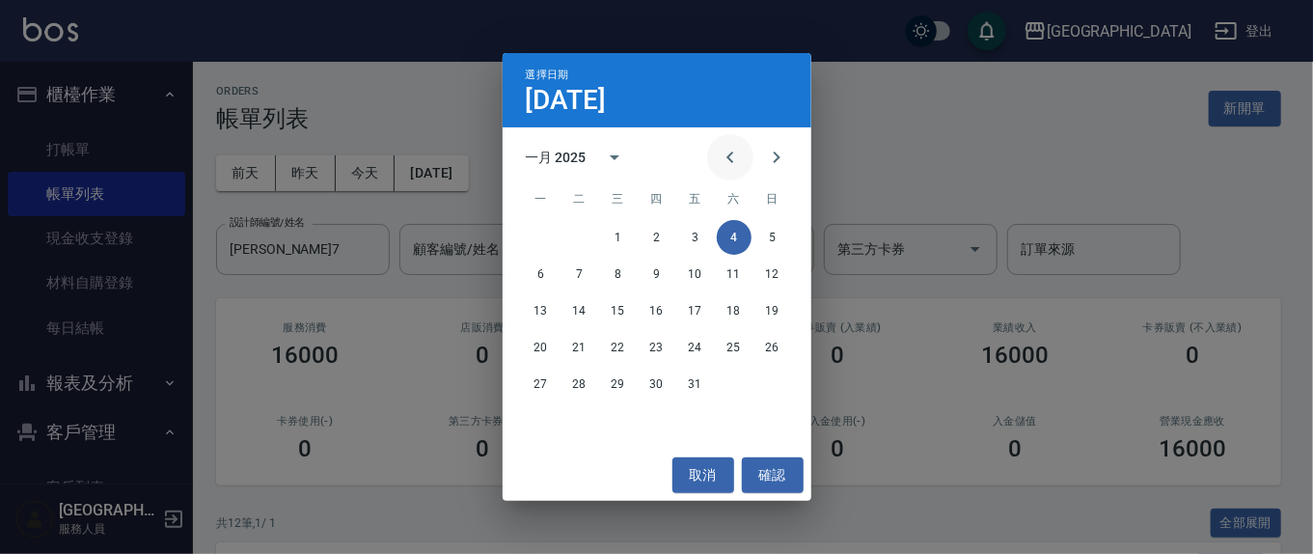
click at [732, 150] on icon "Previous month" at bounding box center [730, 157] width 23 height 23
click at [778, 387] on button "29" at bounding box center [772, 384] width 35 height 35
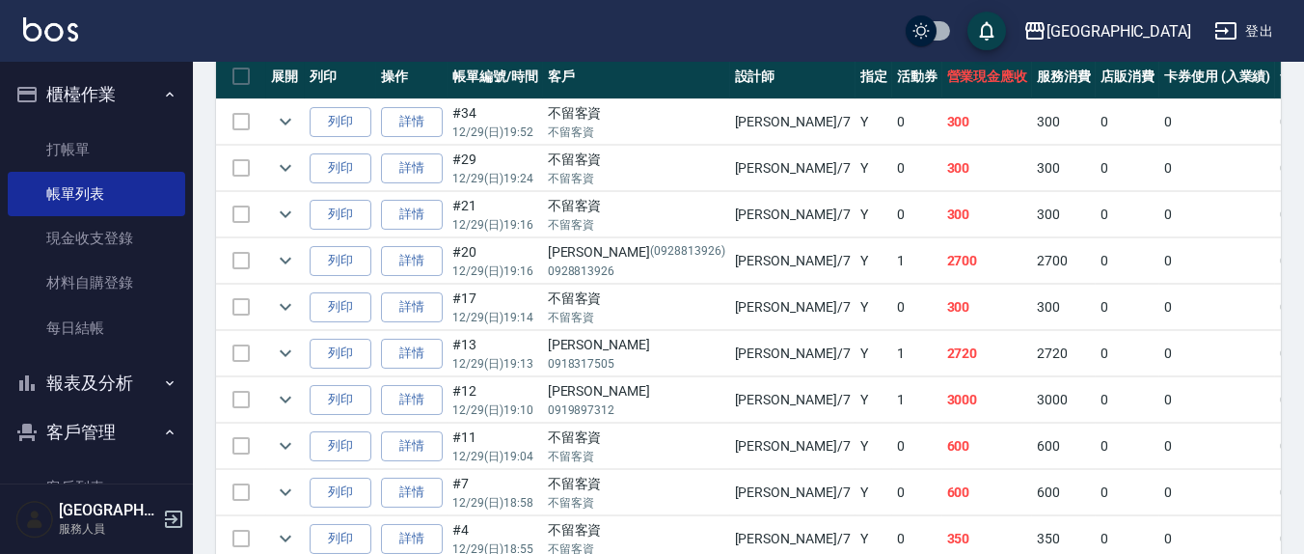
scroll to position [603, 0]
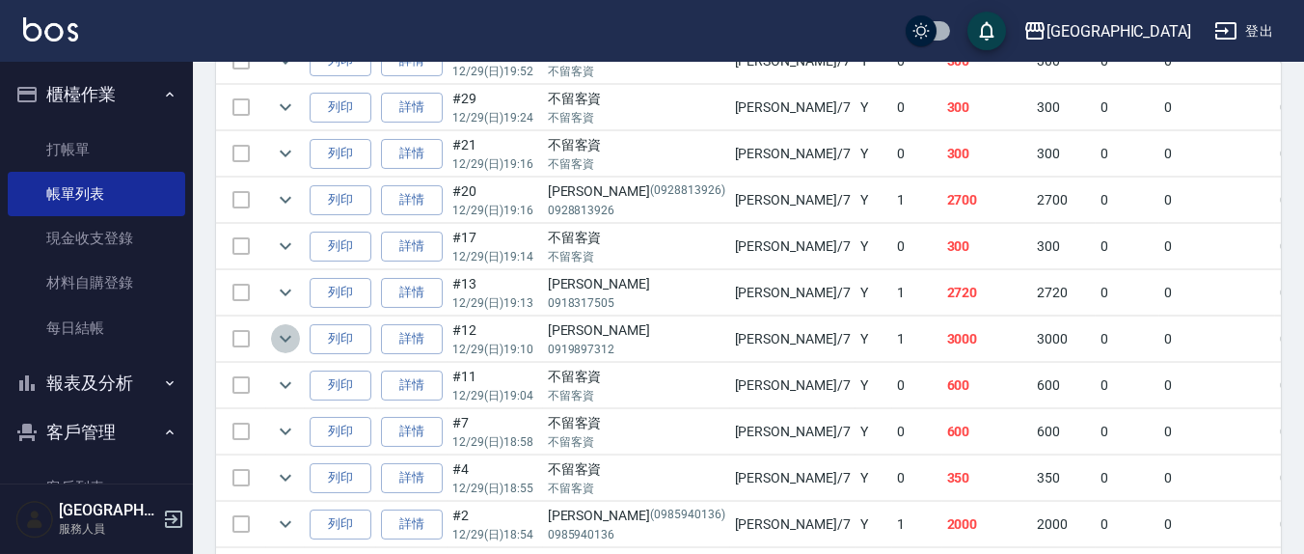
click at [290, 338] on icon "expand row" at bounding box center [285, 338] width 23 height 23
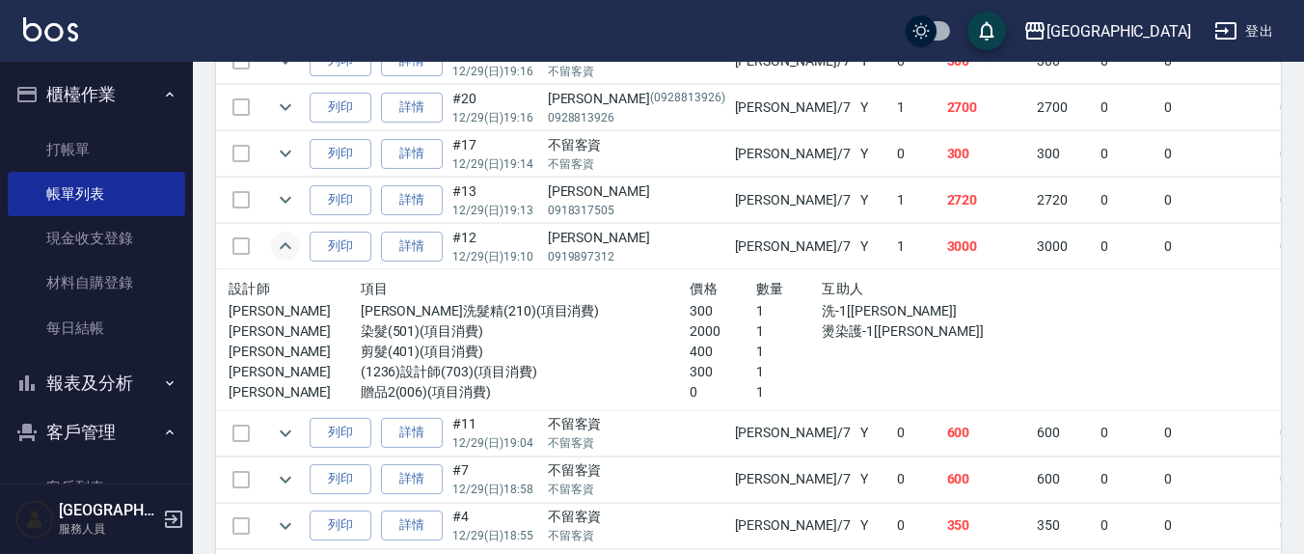
scroll to position [672, 0]
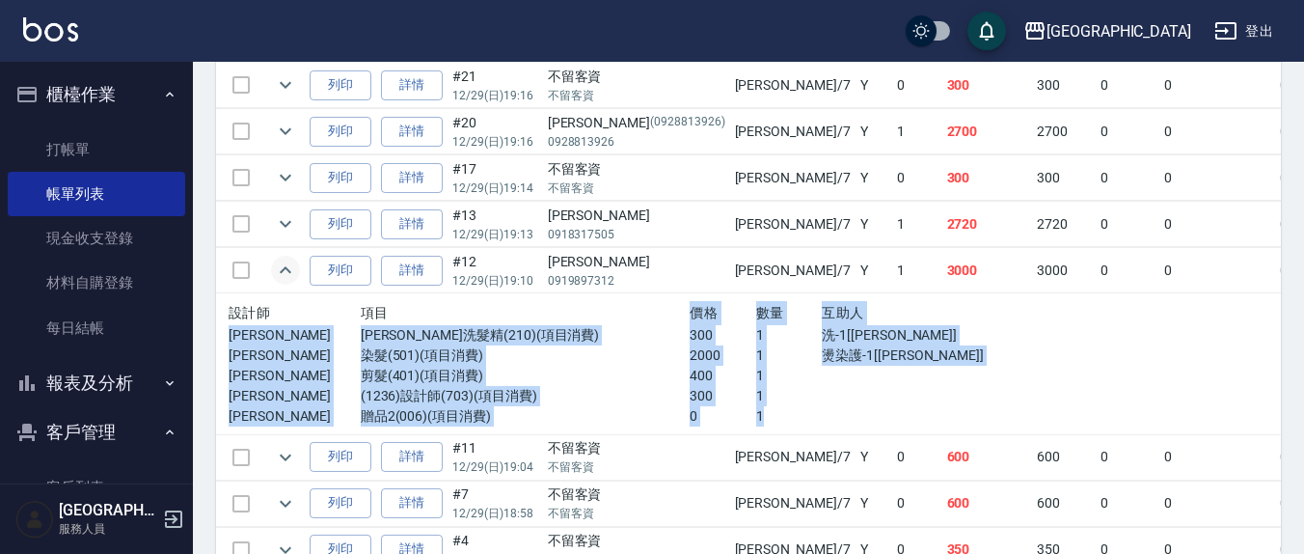
drag, startPoint x: 487, startPoint y: 350, endPoint x: 680, endPoint y: 415, distance: 203.5
click at [676, 414] on div "設計師 項目 價格 數量 互助人 [PERSON_NAME]娜洗髮精(210)(項目消費) 300 1 洗-1[[PERSON_NAME]] [PERSON_…" at bounding box center [624, 363] width 791 height 125
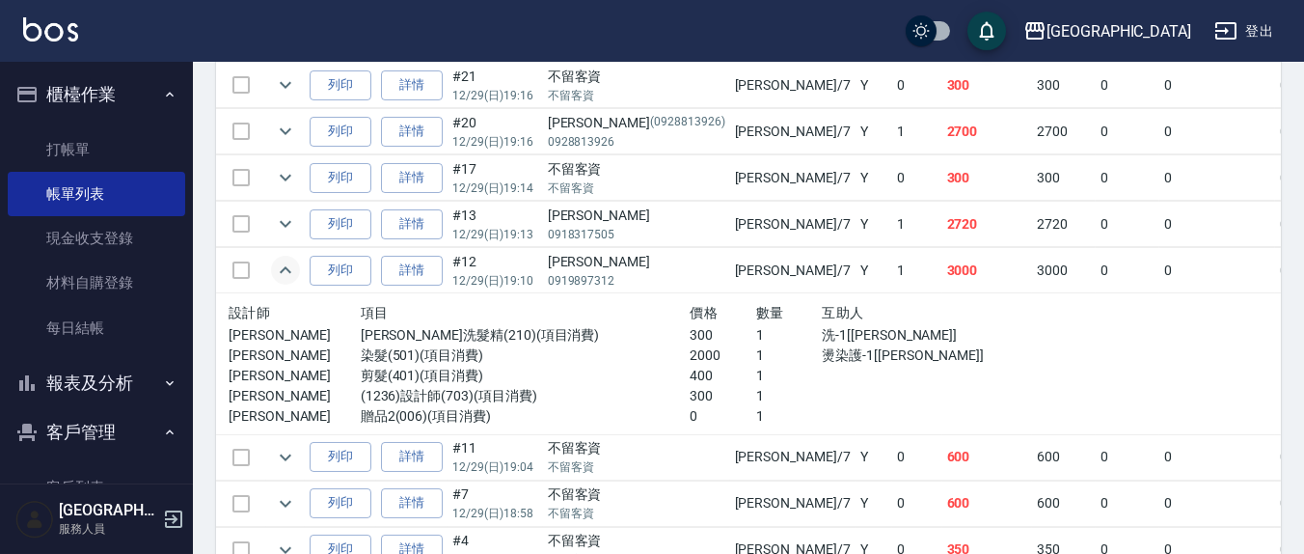
click at [822, 417] on div at bounding box center [921, 416] width 198 height 20
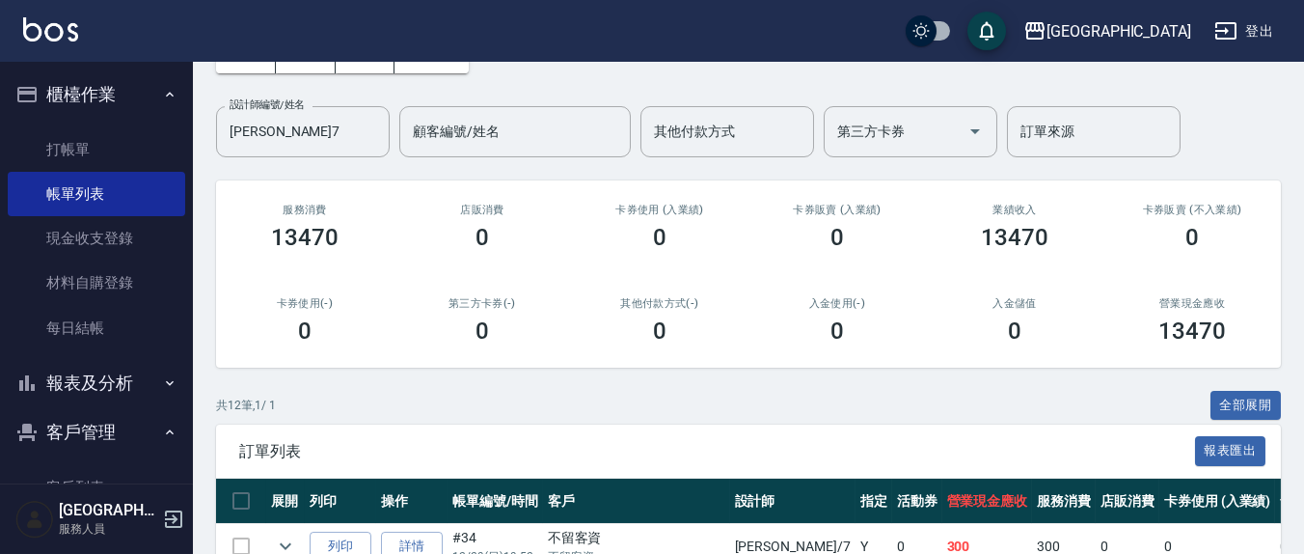
scroll to position [0, 0]
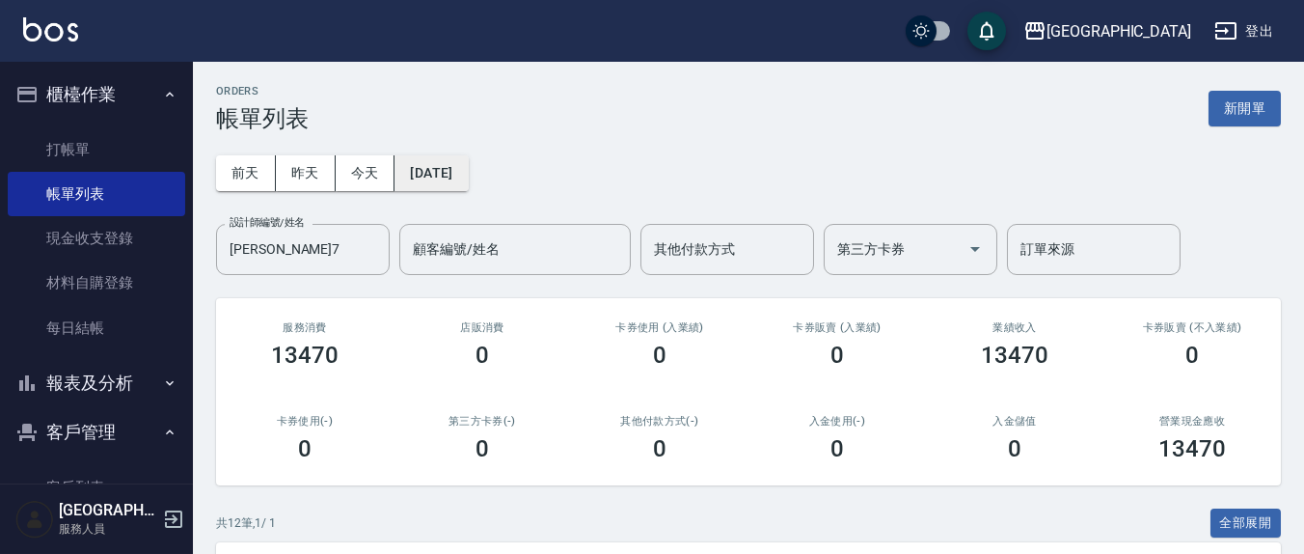
click at [460, 179] on button "[DATE]" at bounding box center [431, 173] width 73 height 36
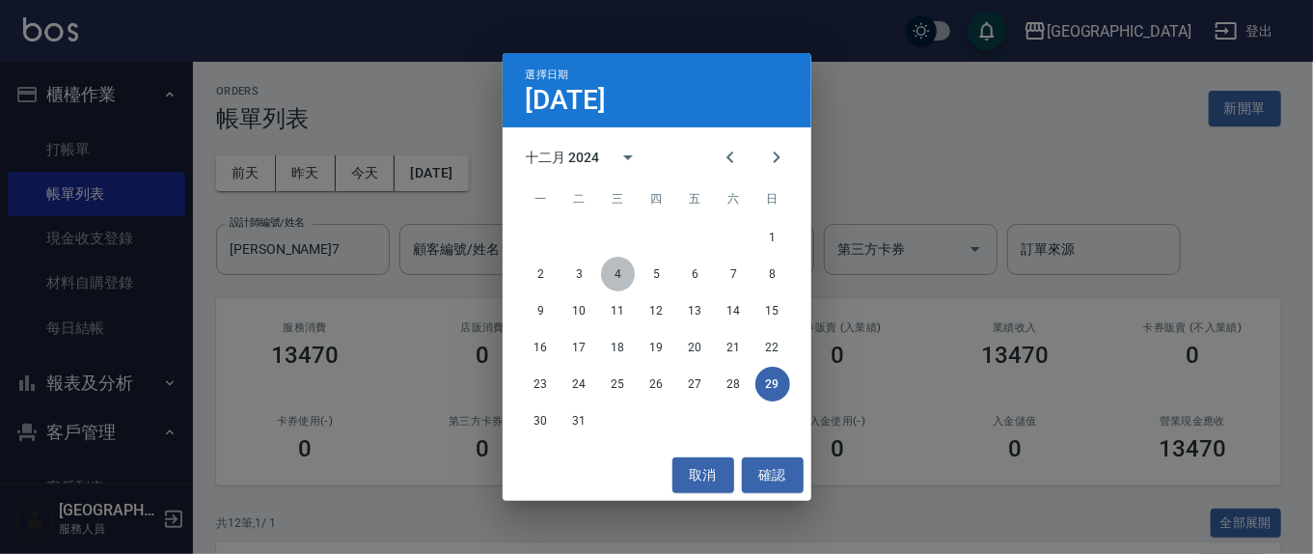
click at [619, 270] on button "4" at bounding box center [618, 274] width 35 height 35
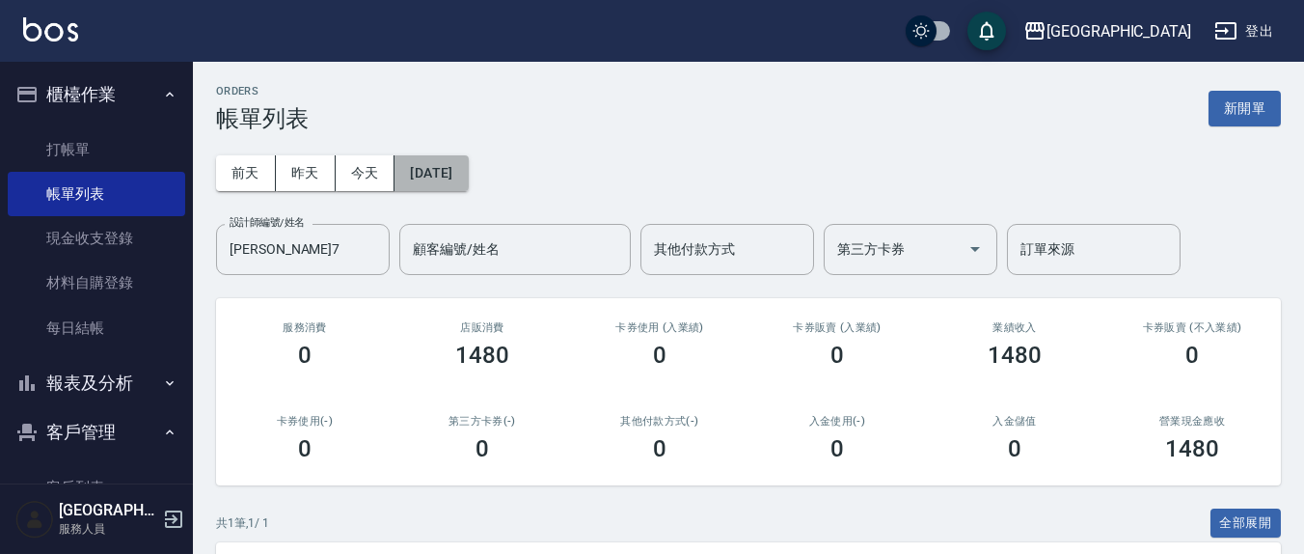
click at [462, 186] on button "[DATE]" at bounding box center [431, 173] width 73 height 36
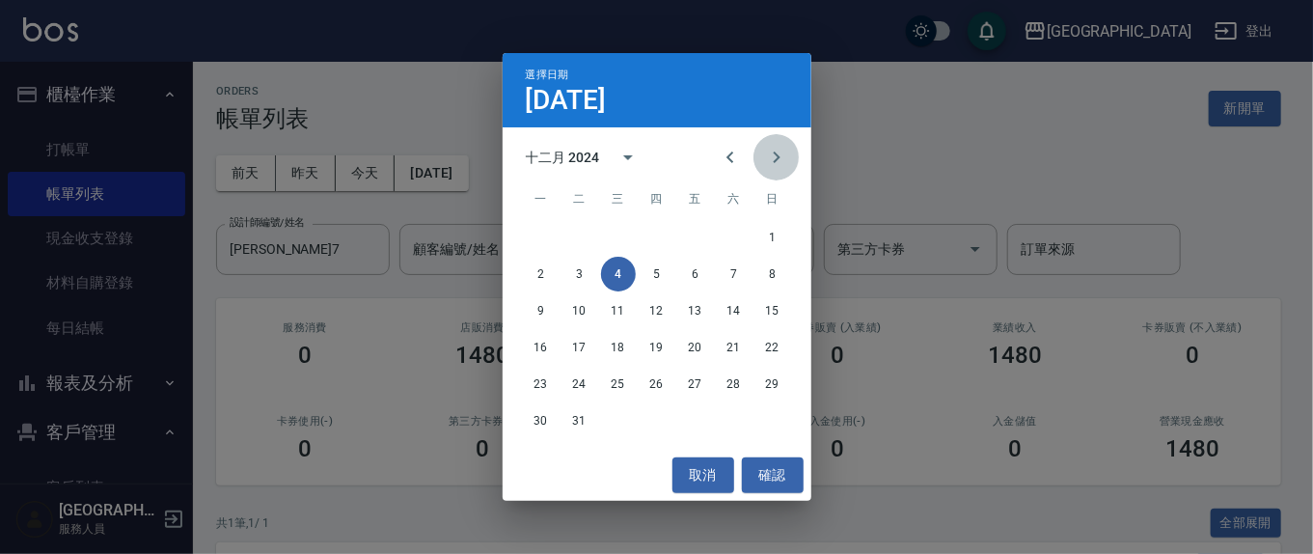
click at [774, 161] on icon "Next month" at bounding box center [776, 157] width 7 height 12
click at [726, 237] on button "4" at bounding box center [734, 237] width 35 height 35
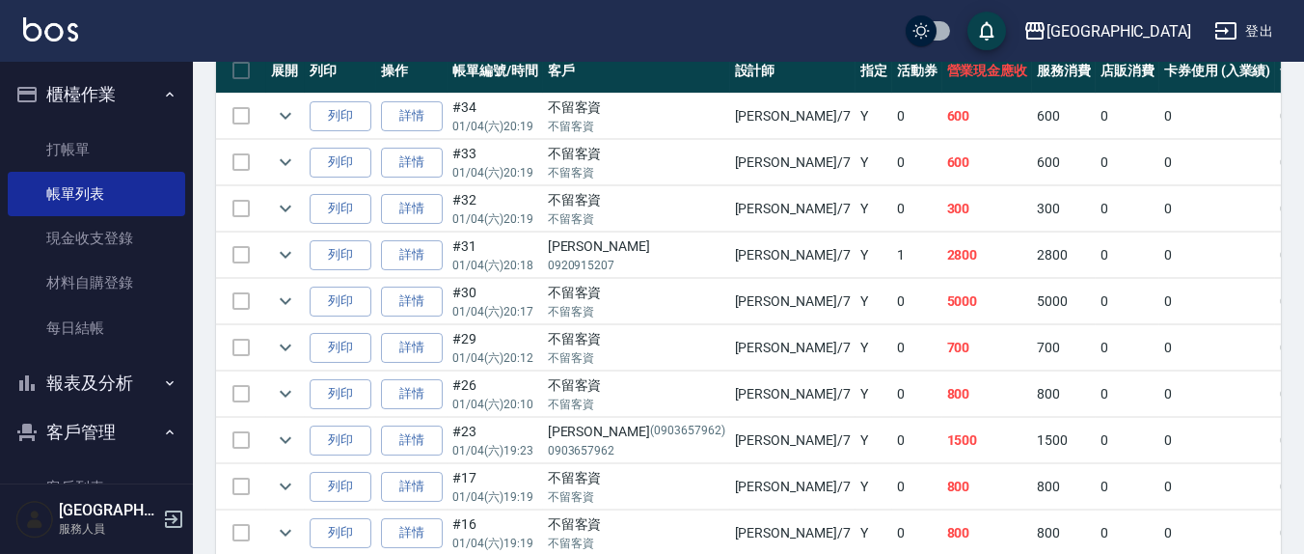
scroll to position [603, 0]
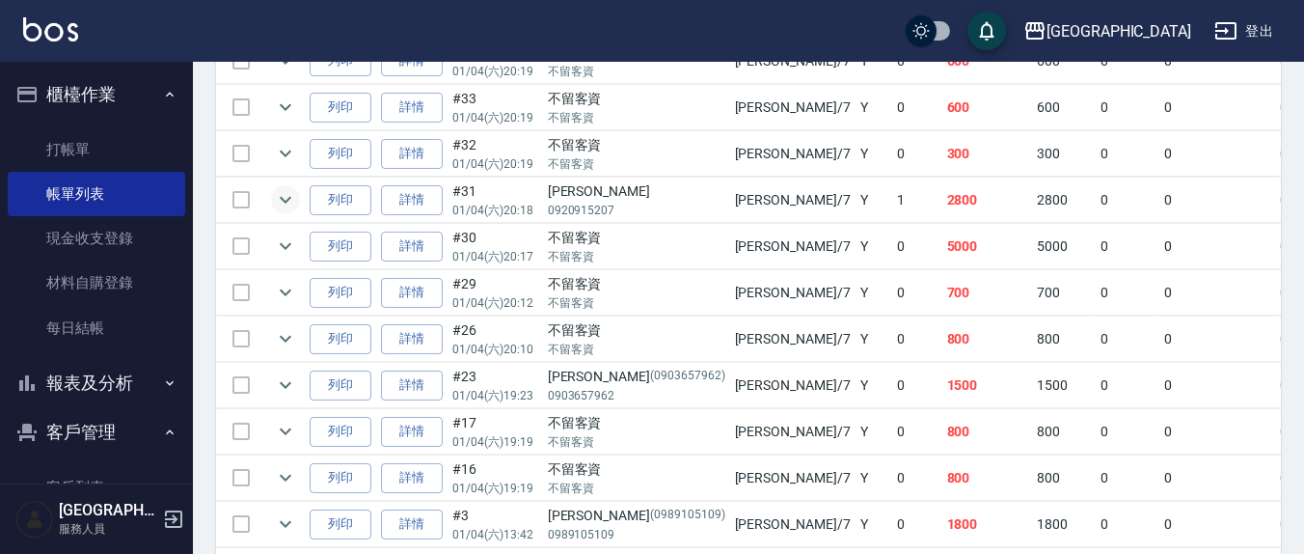
click at [284, 203] on icon "expand row" at bounding box center [285, 199] width 23 height 23
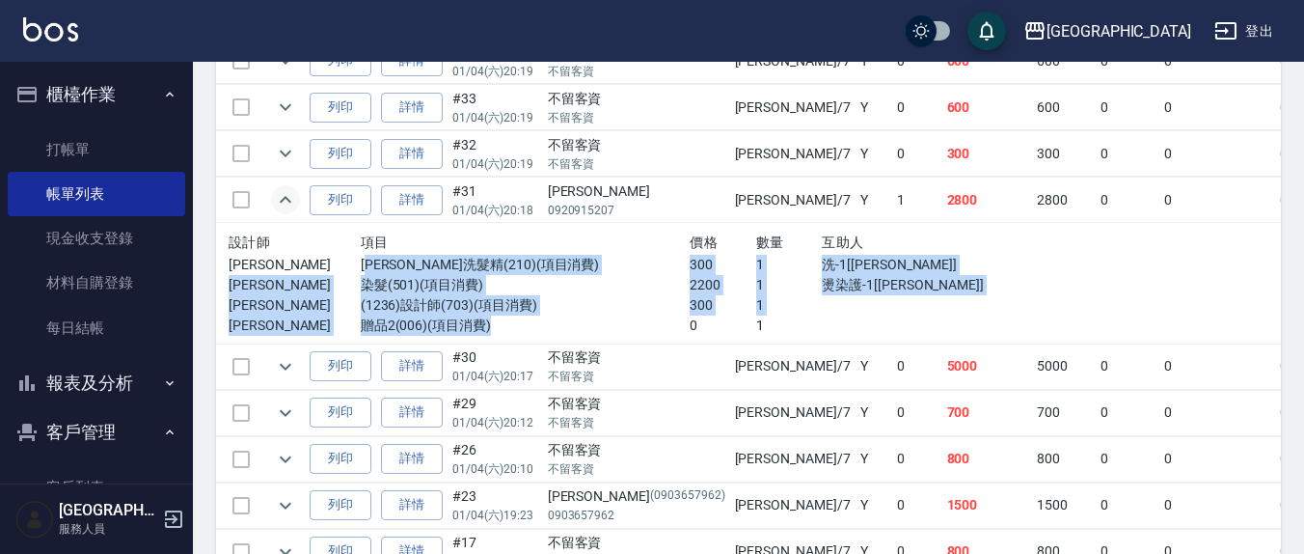
drag, startPoint x: 351, startPoint y: 263, endPoint x: 533, endPoint y: 316, distance: 189.0
click at [528, 315] on div "設計師 項目 價格 數量 互助人 [PERSON_NAME]娜洗髮精(210)(項目消費) 300 1 洗-1[[PERSON_NAME]] [PERSON_…" at bounding box center [624, 283] width 791 height 105
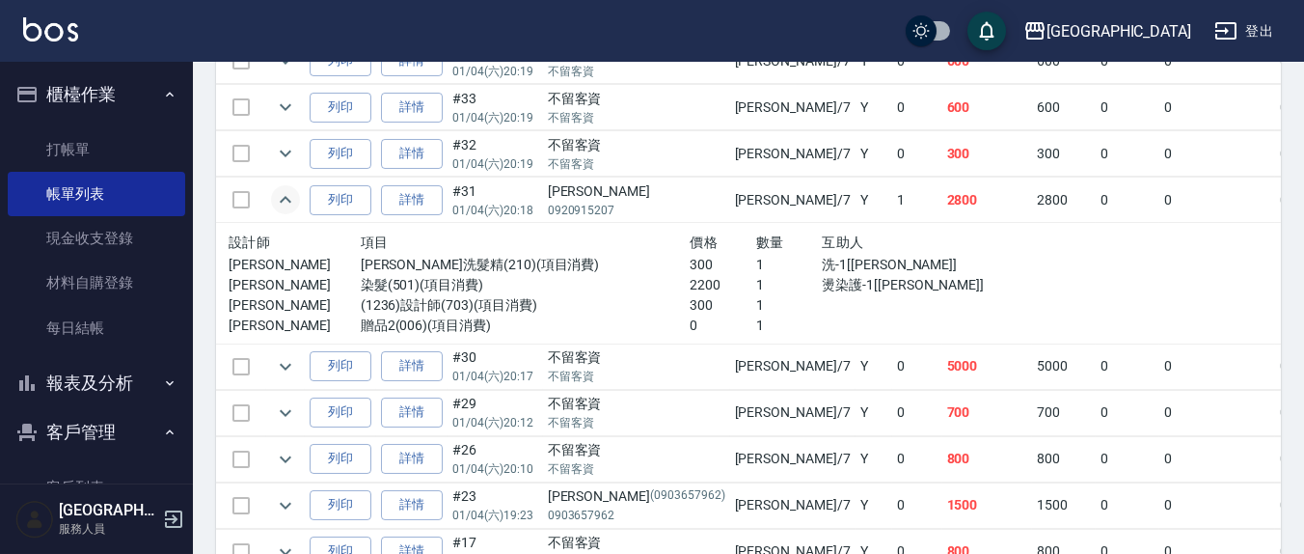
click at [690, 323] on p "0" at bounding box center [723, 325] width 66 height 20
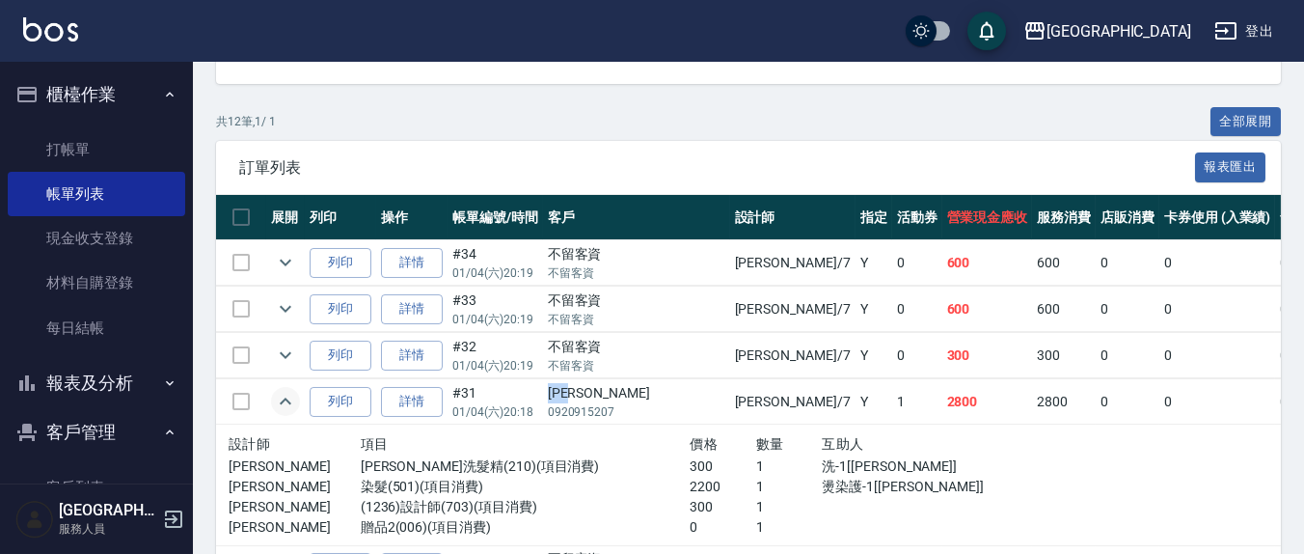
drag, startPoint x: 553, startPoint y: 389, endPoint x: 609, endPoint y: 393, distance: 56.1
click at [609, 393] on td "[PERSON_NAME]0920915207" at bounding box center [636, 401] width 187 height 45
click at [641, 411] on p "0920915207" at bounding box center [637, 411] width 178 height 17
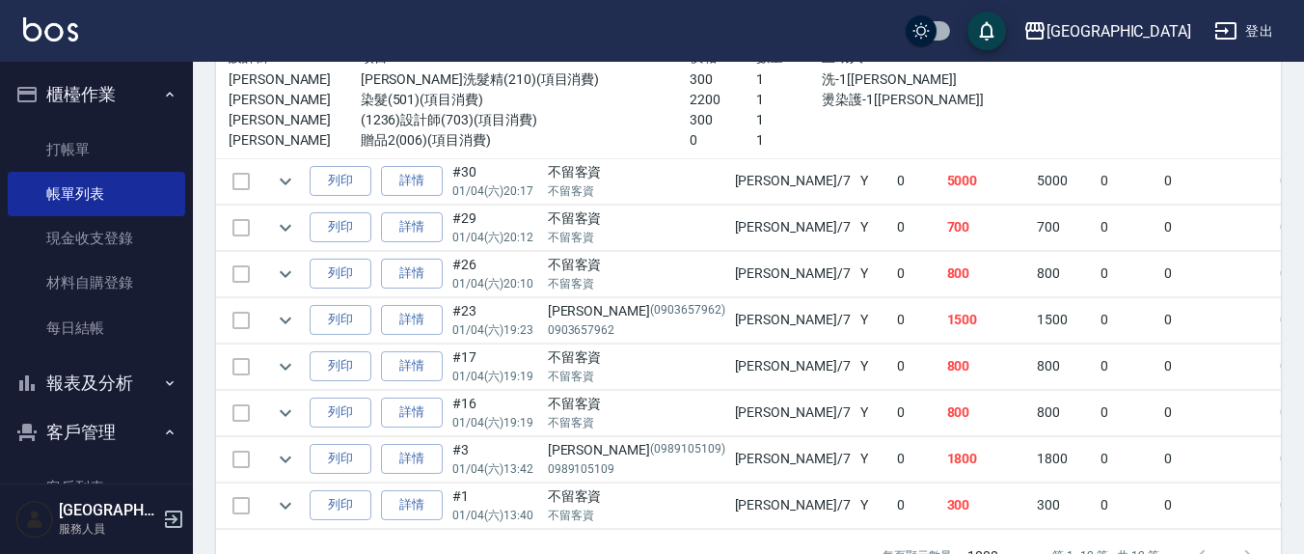
scroll to position [804, 0]
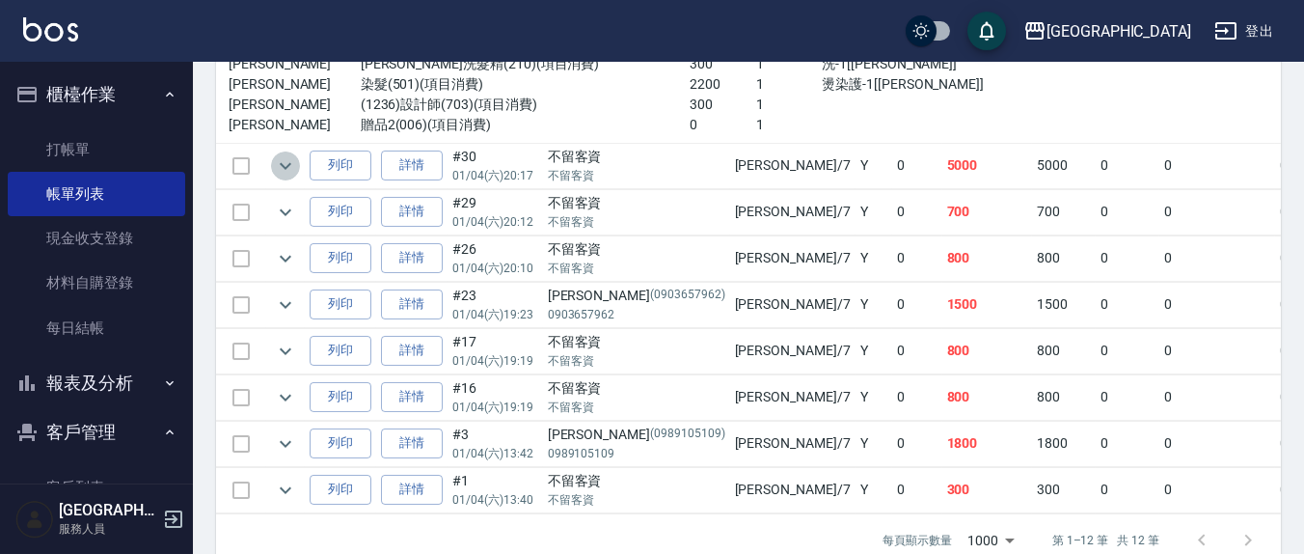
click at [285, 159] on icon "expand row" at bounding box center [285, 165] width 23 height 23
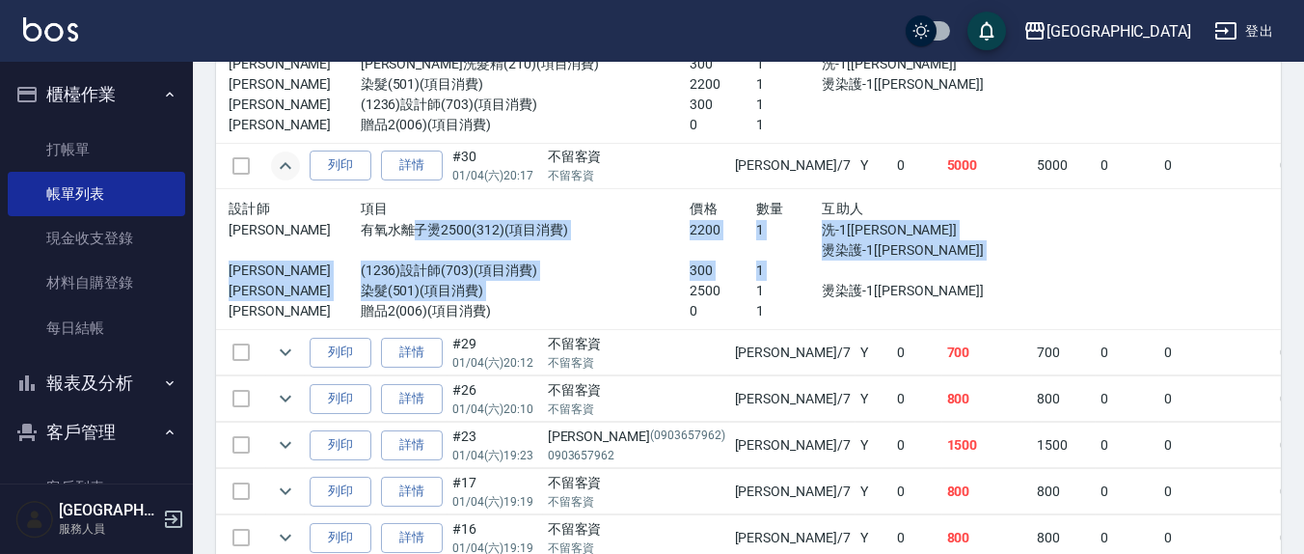
drag, startPoint x: 387, startPoint y: 220, endPoint x: 849, endPoint y: 319, distance: 472.7
click at [628, 297] on div "設計師 項目 價格 數量 互助人 [PERSON_NAME]氧水離子燙2500(312)(項目消費) 2200 1 洗-1[[PERSON_NAME]] 燙染…" at bounding box center [624, 259] width 791 height 125
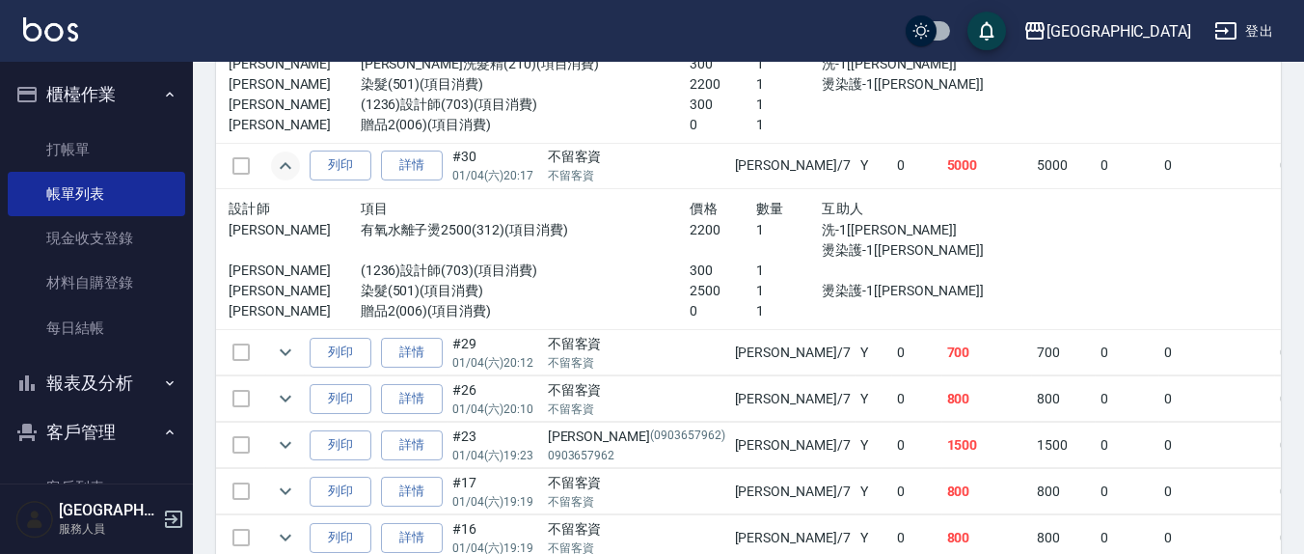
click at [865, 321] on div "設計師 項目 價格 數量 互助人 [PERSON_NAME]氧水離子燙2500(312)(項目消費) 2200 1 洗-1[[PERSON_NAME]] 燙染…" at bounding box center [624, 259] width 807 height 141
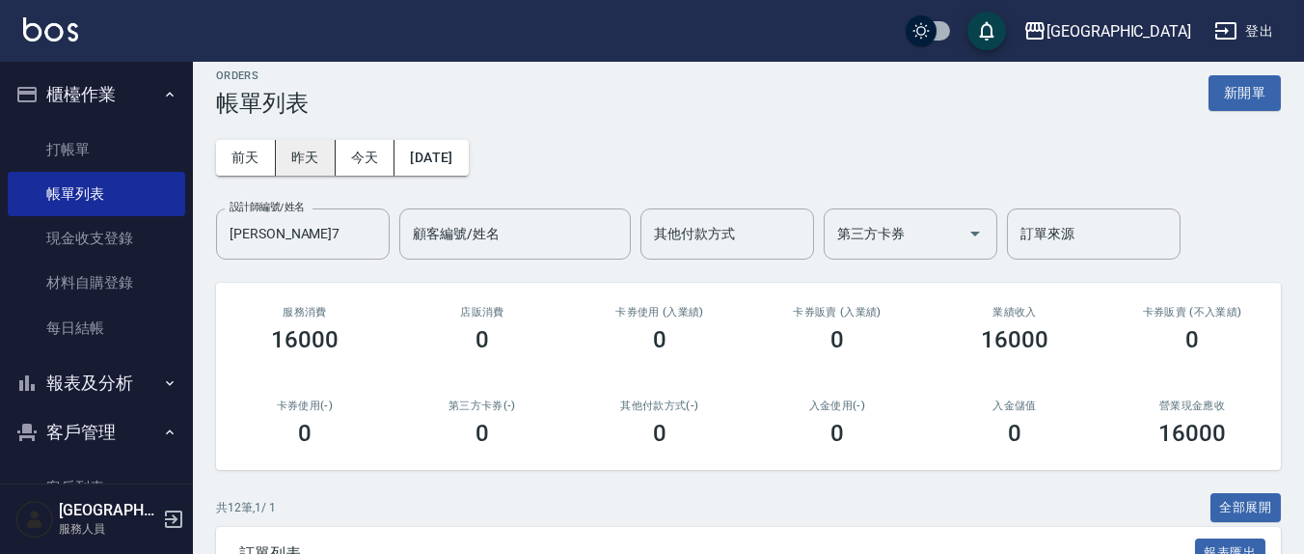
scroll to position [0, 0]
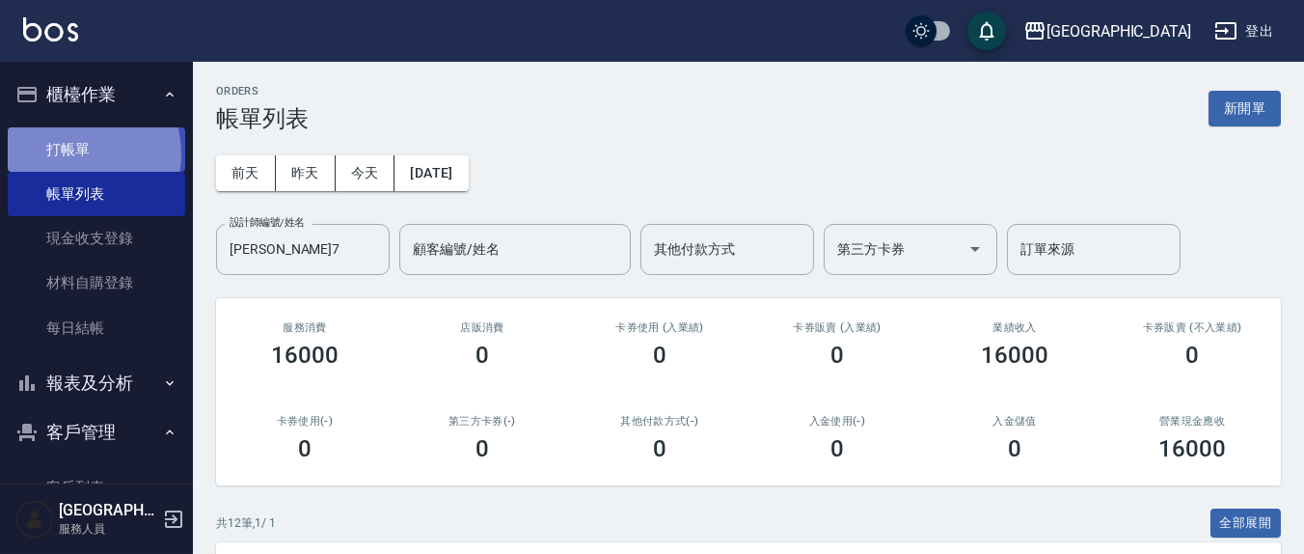
click at [71, 153] on link "打帳單" at bounding box center [97, 149] width 178 height 44
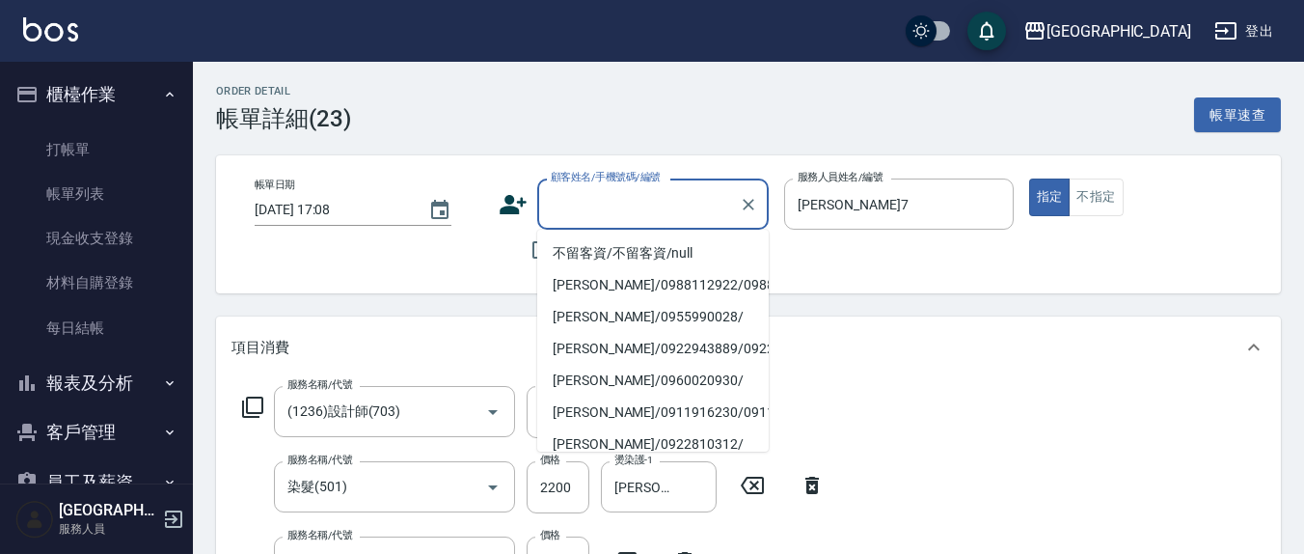
click at [597, 209] on input "顧客姓名/手機號碼/編號" at bounding box center [638, 204] width 185 height 34
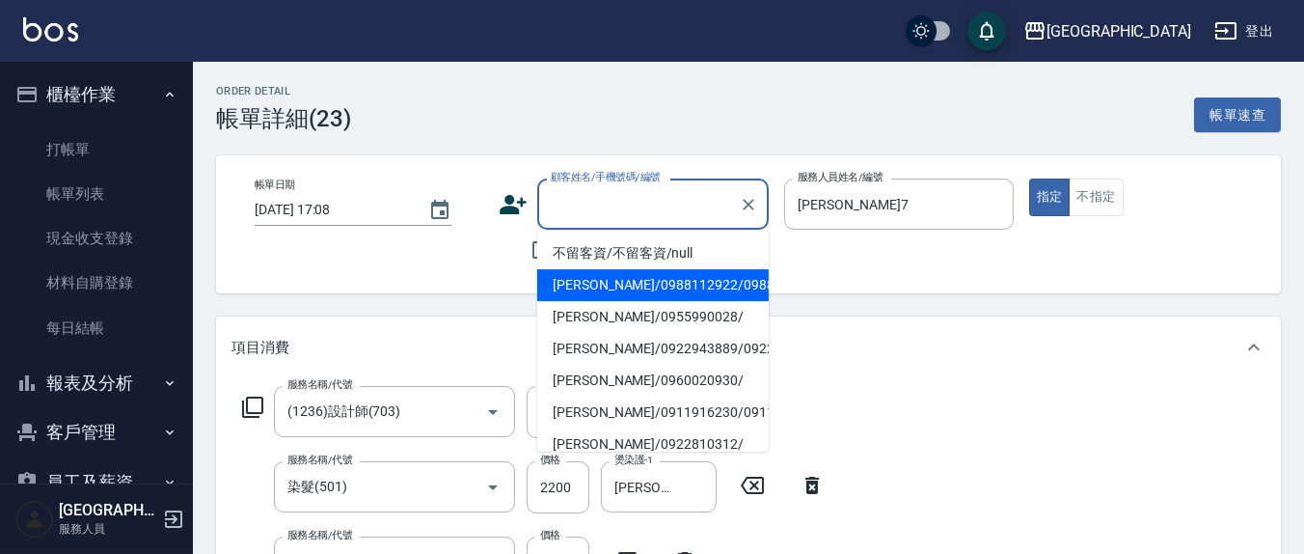
click at [489, 255] on div "帳單日期 2025/08/17 17:08 顧客姓名/手機號碼/編號 顧客姓名/手機號碼/編號 不留客資 服務人員姓名/編號 劉佩怡-7 服務人員姓名/編號 …" at bounding box center [748, 224] width 1019 height 92
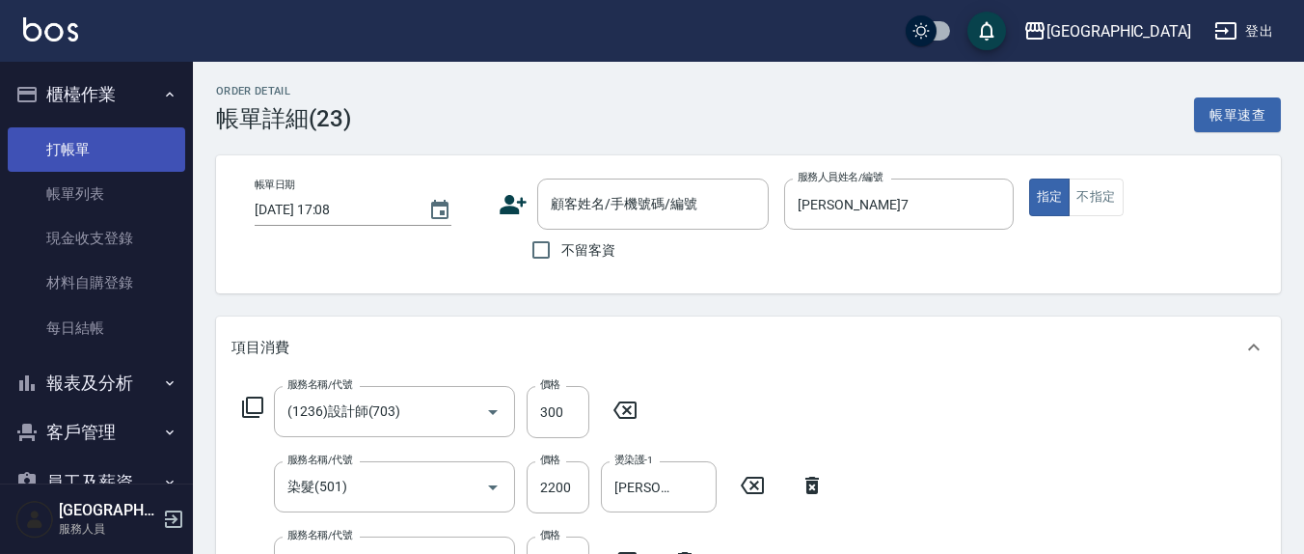
click at [80, 138] on link "打帳單" at bounding box center [97, 149] width 178 height 44
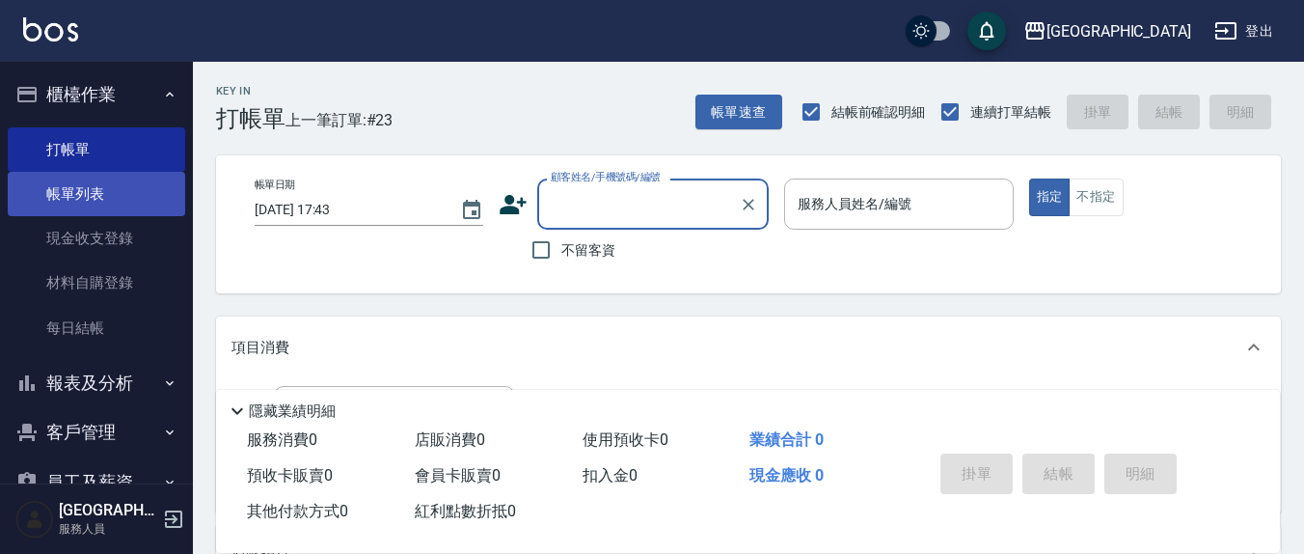
click at [78, 196] on link "帳單列表" at bounding box center [97, 194] width 178 height 44
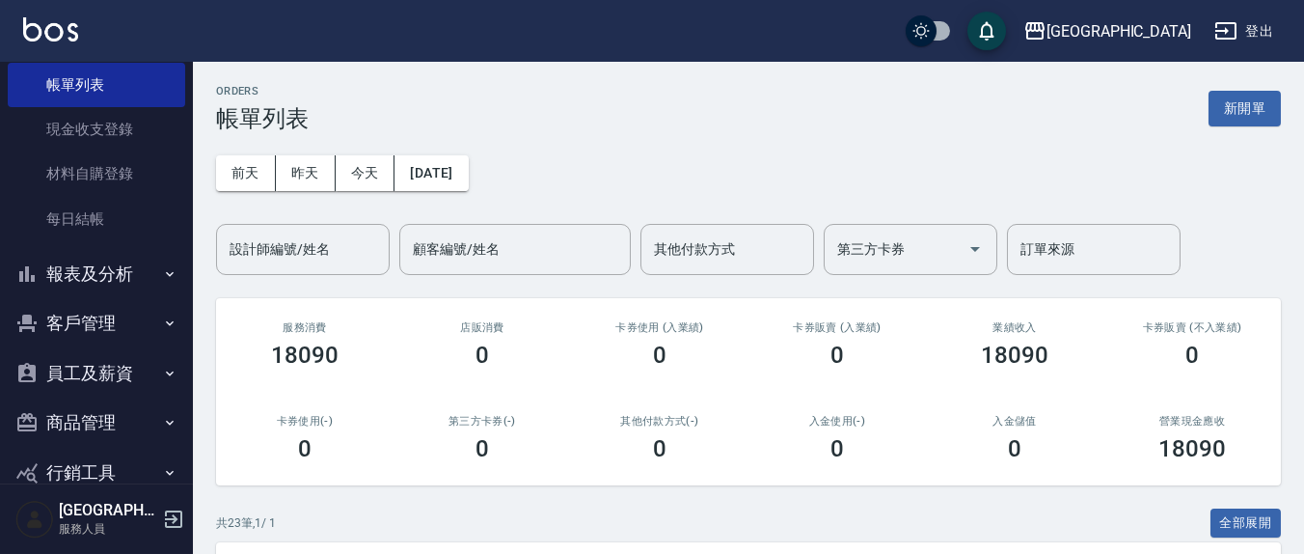
scroll to position [146, 0]
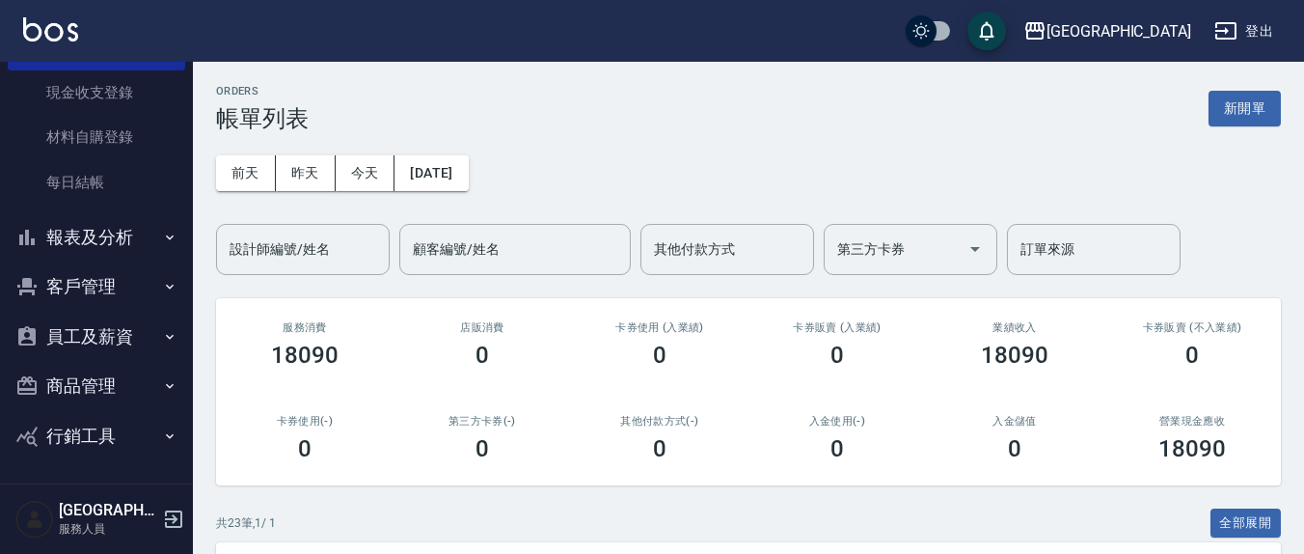
click at [90, 236] on button "報表及分析" at bounding box center [97, 237] width 178 height 50
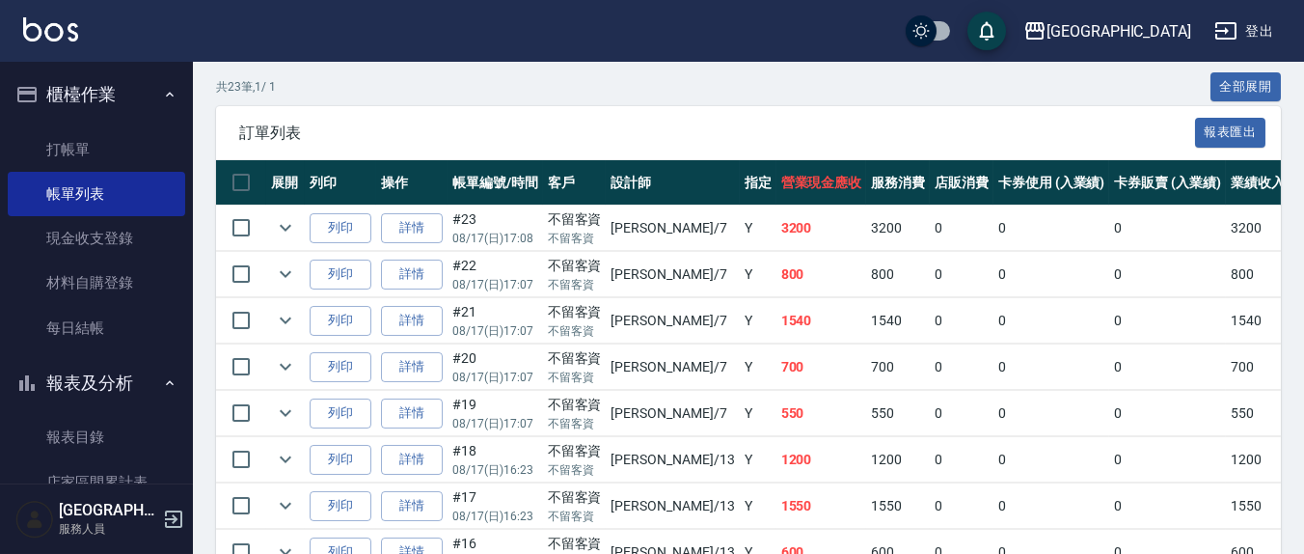
scroll to position [401, 0]
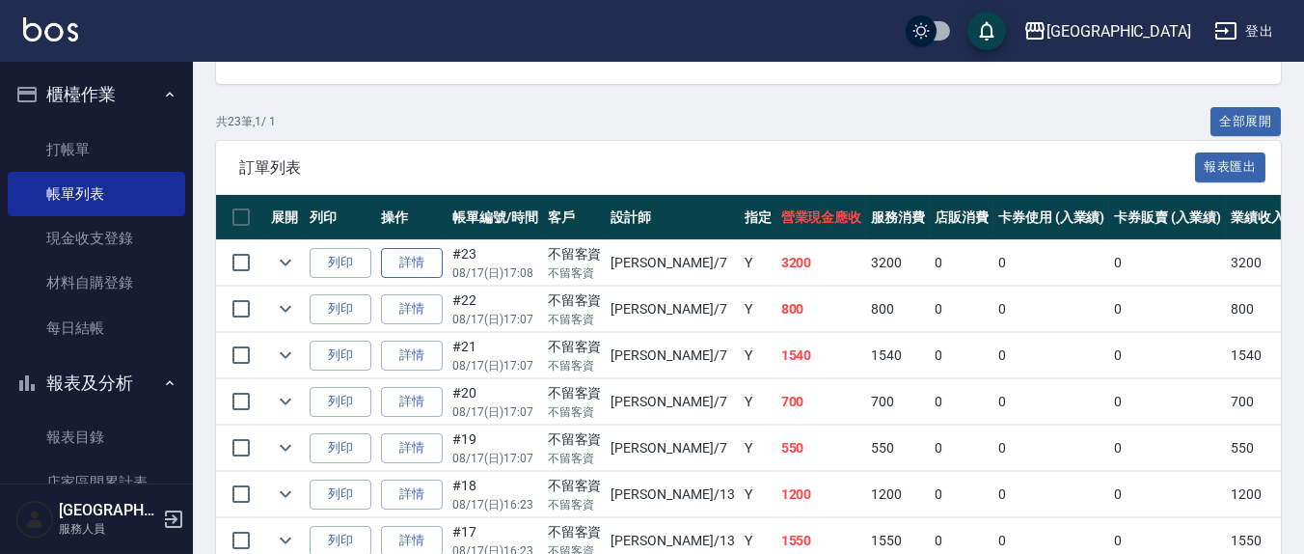
click at [424, 261] on link "詳情" at bounding box center [412, 263] width 62 height 30
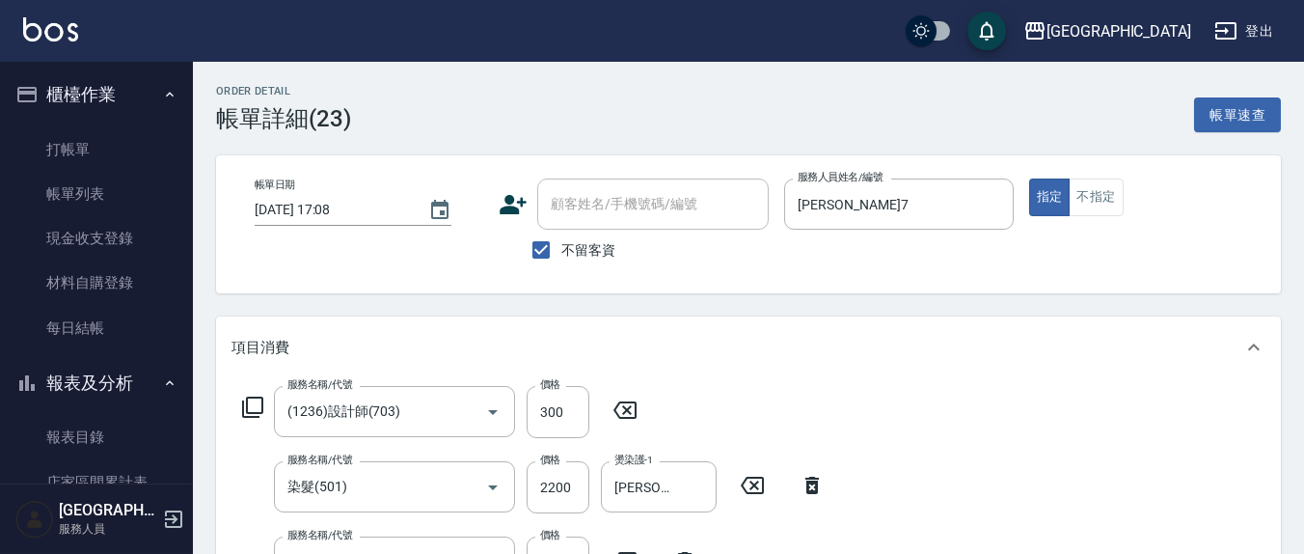
drag, startPoint x: 562, startPoint y: 250, endPoint x: 591, endPoint y: 208, distance: 50.6
click at [562, 249] on span "不留客資" at bounding box center [589, 250] width 54 height 20
click at [562, 249] on input "不留客資" at bounding box center [541, 250] width 41 height 41
checkbox input "false"
click at [595, 205] on div "顧客姓名/手機號碼/編號 顧客姓名/手機號碼/編號" at bounding box center [653, 203] width 232 height 51
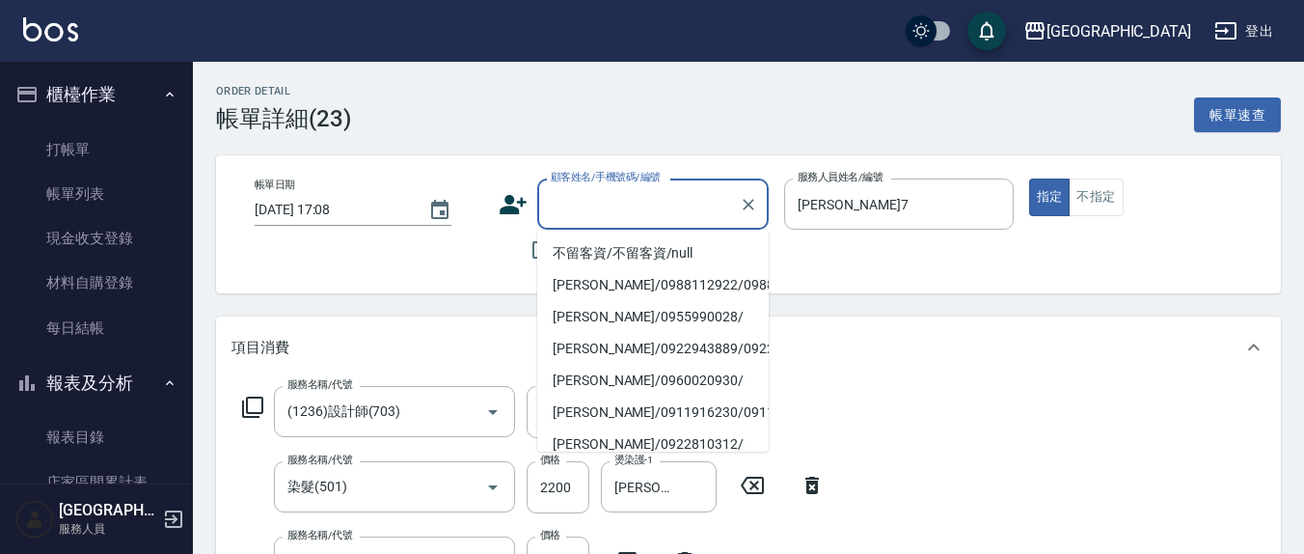
type input "y"
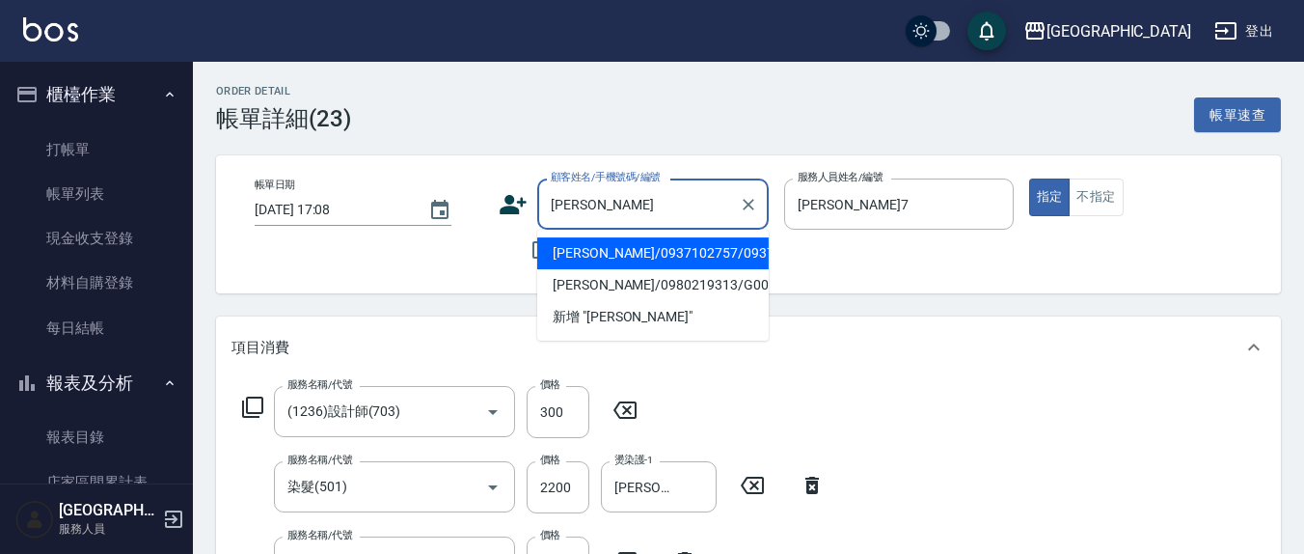
click at [606, 267] on li "曾雅玟/0937102757/0937102757" at bounding box center [653, 253] width 232 height 32
type input "曾雅玟/0937102757/0937102757"
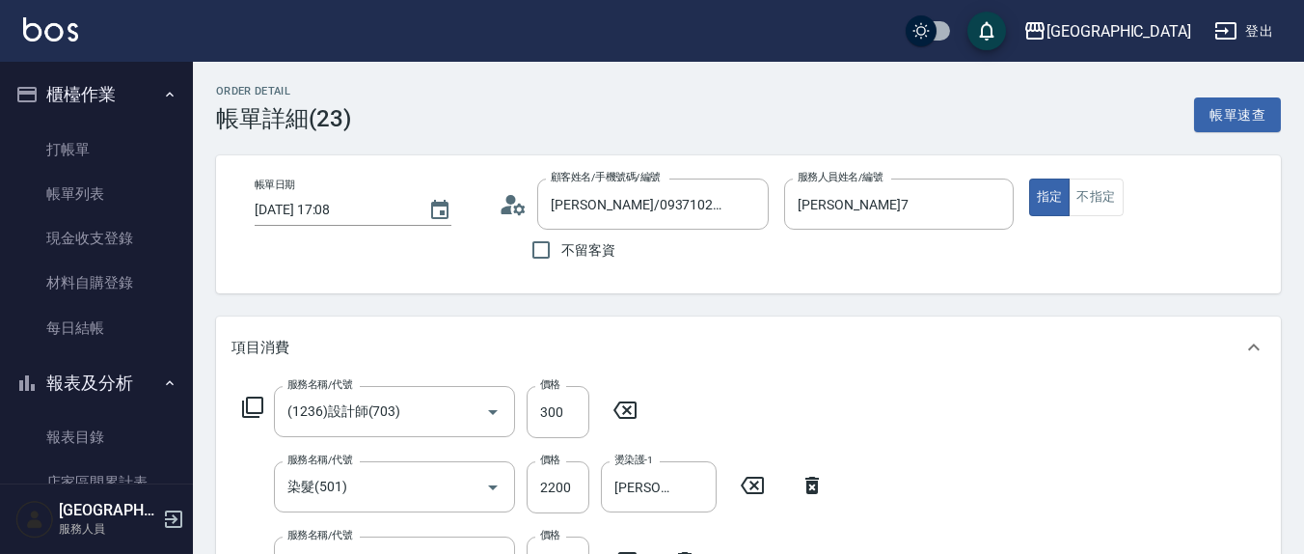
drag, startPoint x: 1035, startPoint y: 203, endPoint x: 849, endPoint y: 329, distance: 225.1
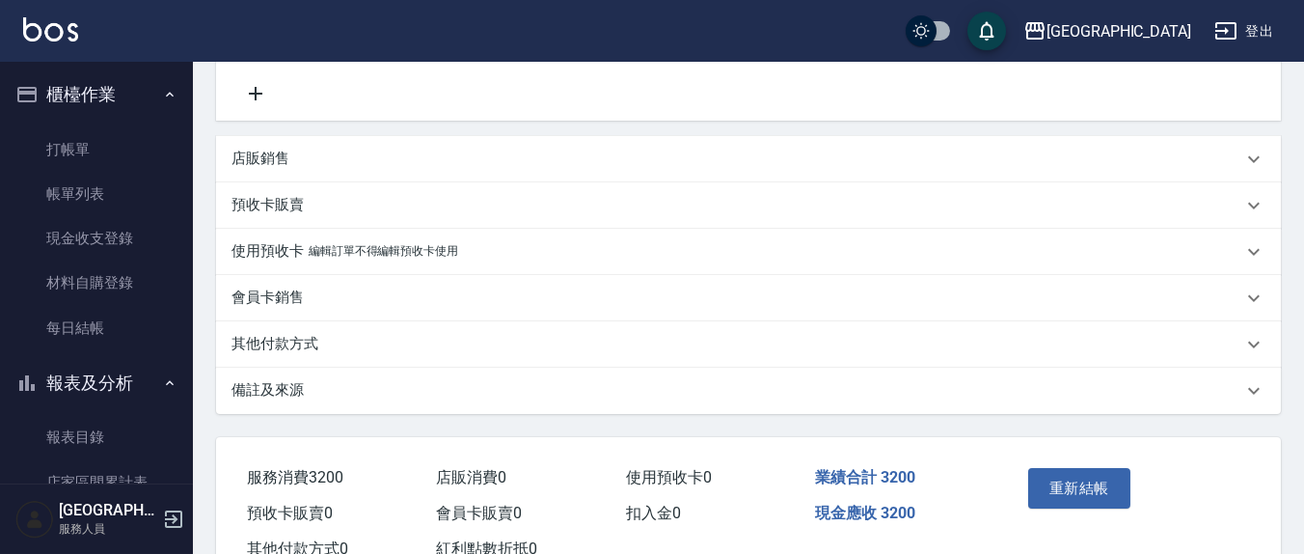
scroll to position [683, 0]
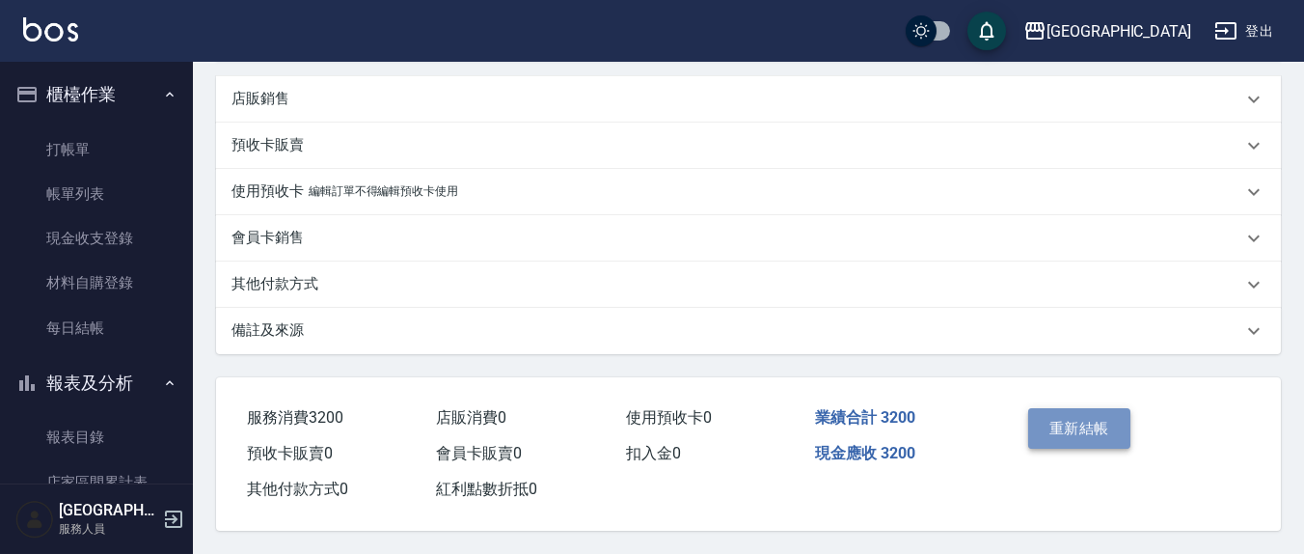
click at [1105, 414] on button "重新結帳" at bounding box center [1079, 428] width 102 height 41
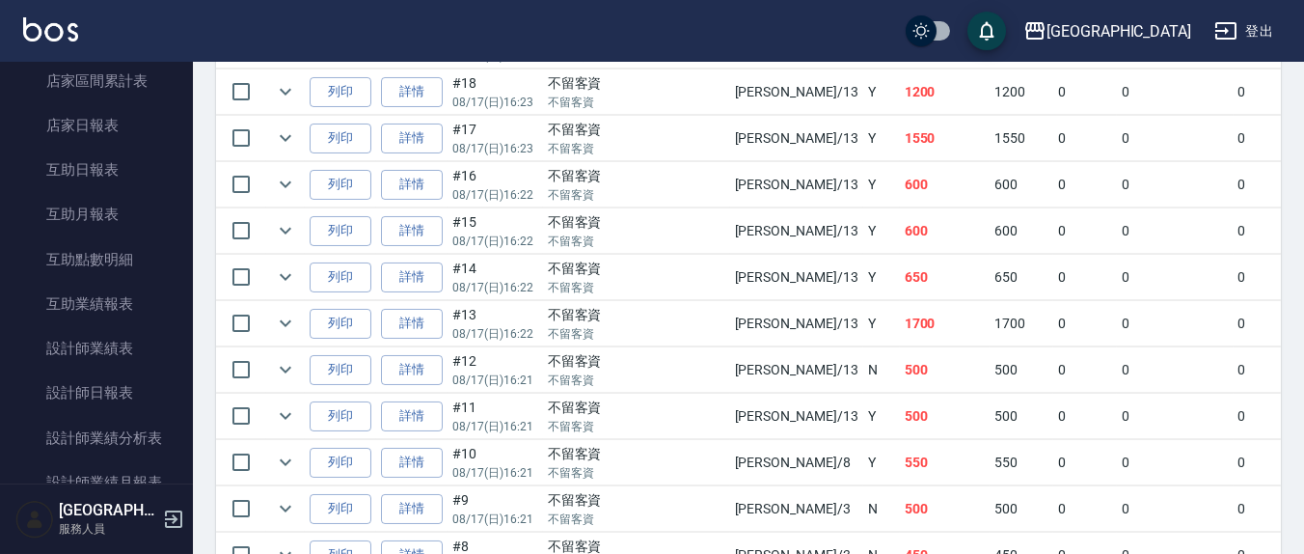
scroll to position [830, 0]
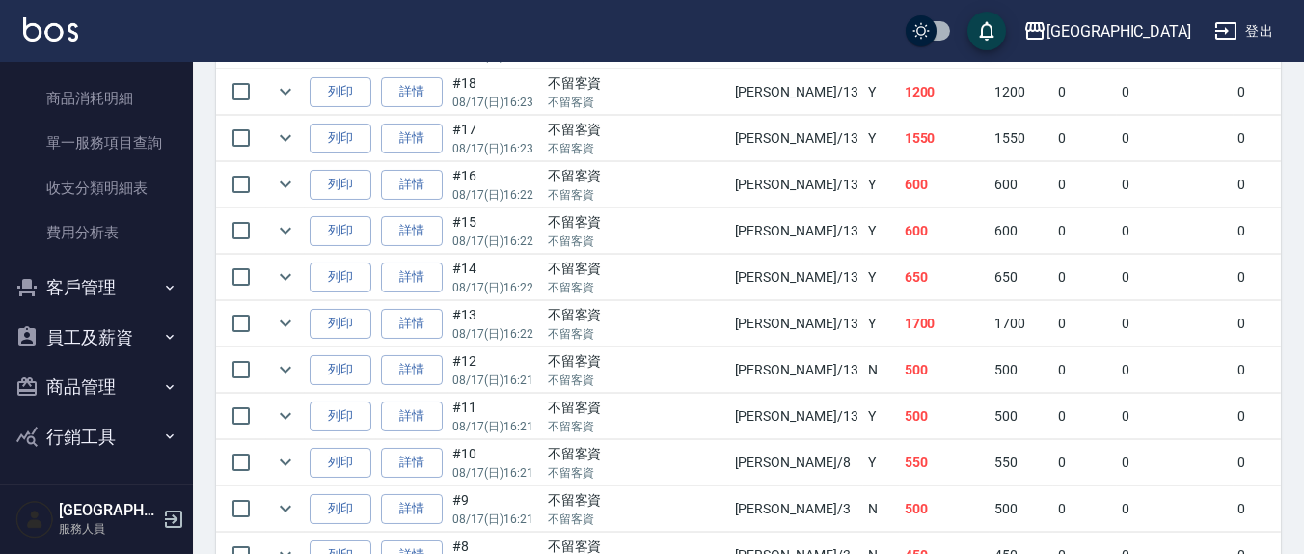
click at [78, 289] on button "客戶管理" at bounding box center [97, 287] width 178 height 50
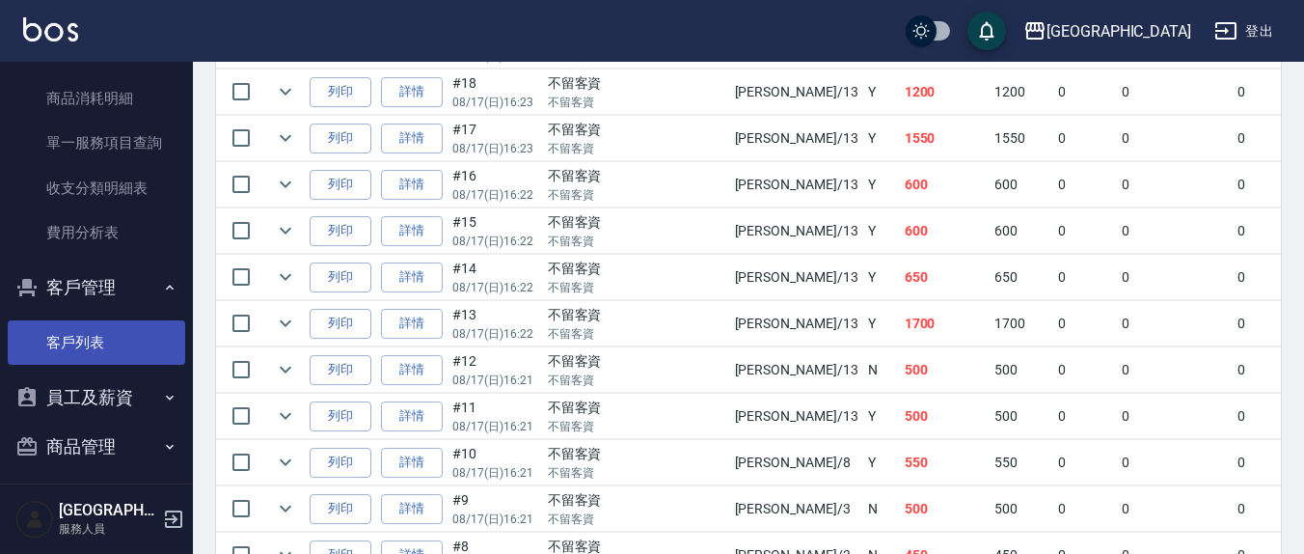
click at [91, 354] on link "客戶列表" at bounding box center [97, 342] width 178 height 44
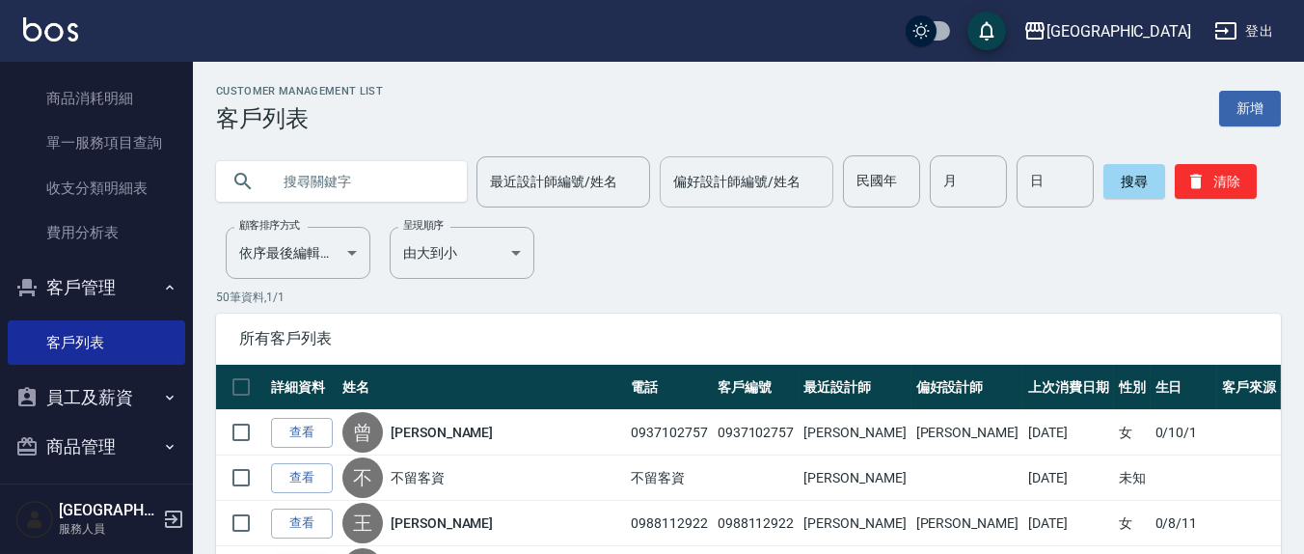
click at [773, 159] on div "偏好設計師編號/姓名" at bounding box center [747, 181] width 174 height 51
click at [359, 170] on input "text" at bounding box center [360, 181] width 181 height 52
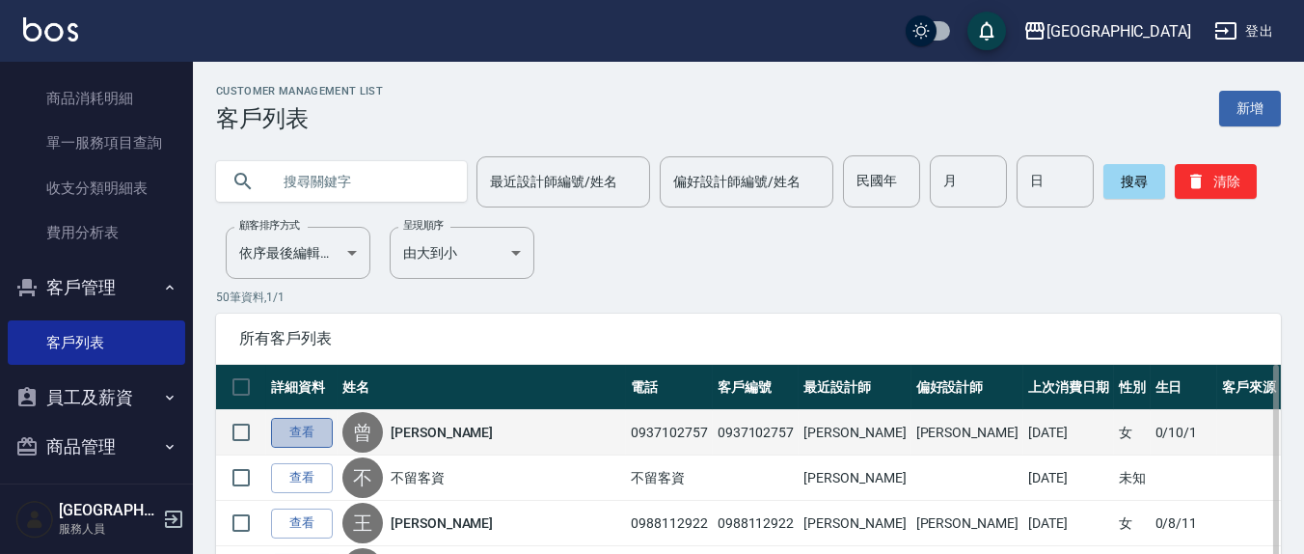
click at [315, 425] on link "查看" at bounding box center [302, 433] width 62 height 30
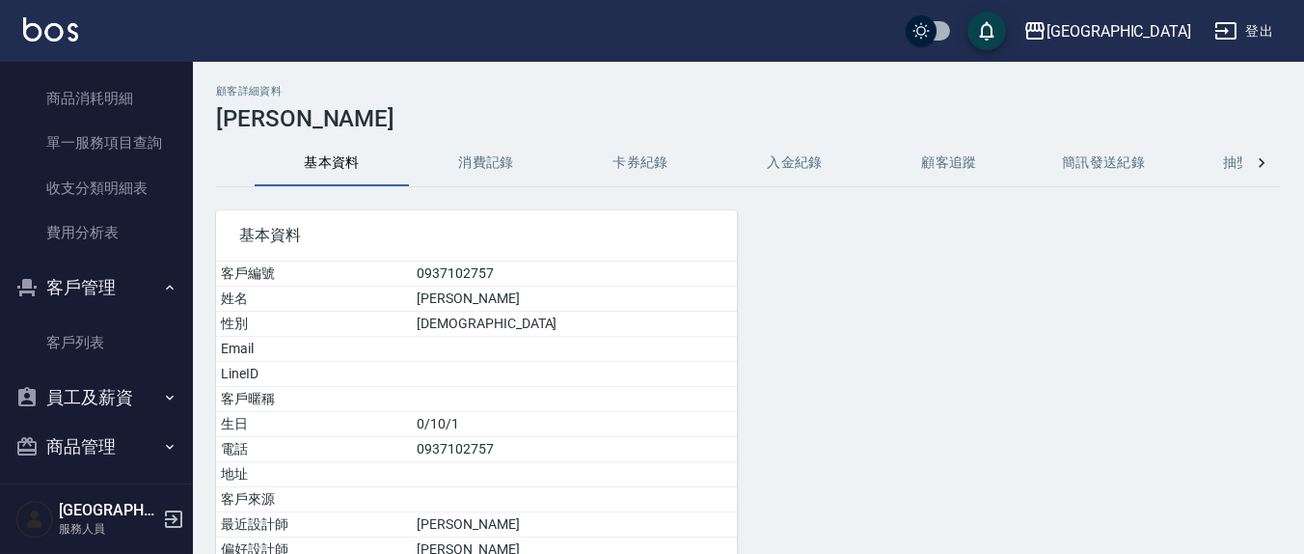
click at [487, 161] on button "消費記錄" at bounding box center [486, 163] width 154 height 46
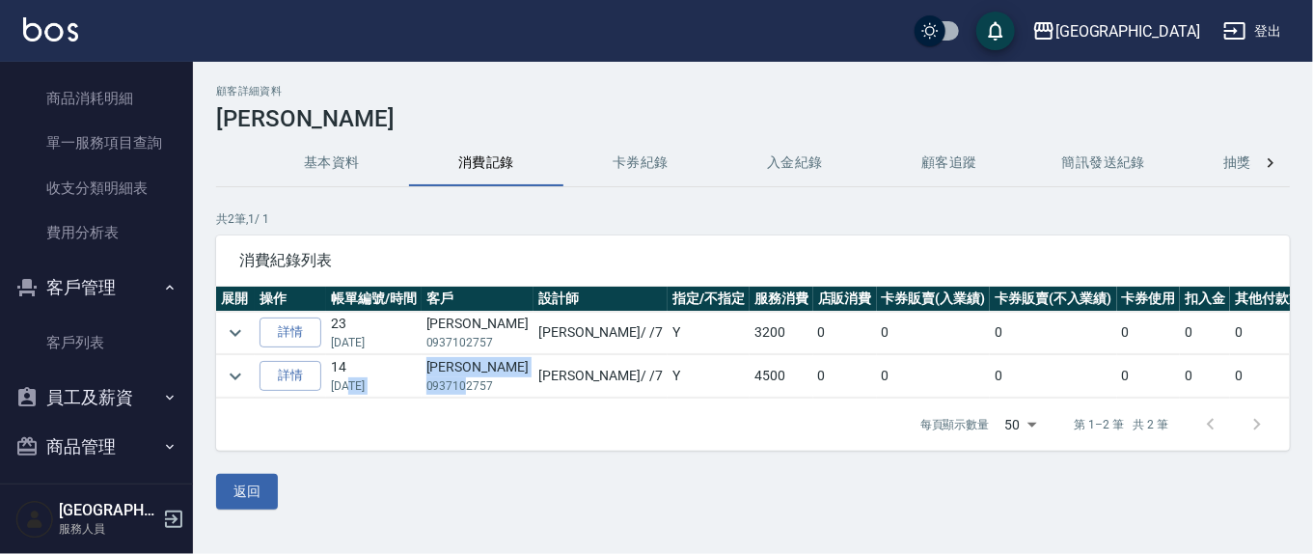
drag, startPoint x: 346, startPoint y: 388, endPoint x: 461, endPoint y: 392, distance: 114.9
click at [461, 392] on tr "詳情 14 12/10/2023 曾雅玟 0937102757 劉佩怡 / /7 Y 4500 0 0 0 0 0 0 4500" at bounding box center [823, 376] width 1215 height 42
click at [534, 380] on td "劉佩怡 / /7" at bounding box center [601, 376] width 134 height 42
drag, startPoint x: 463, startPoint y: 346, endPoint x: 553, endPoint y: 350, distance: 89.8
click at [551, 351] on tr "詳情 23 08/17/2025 曾雅玟 0937102757 劉佩怡 / /7 Y 3200 0 0 0 0 0 0 3200" at bounding box center [823, 333] width 1215 height 42
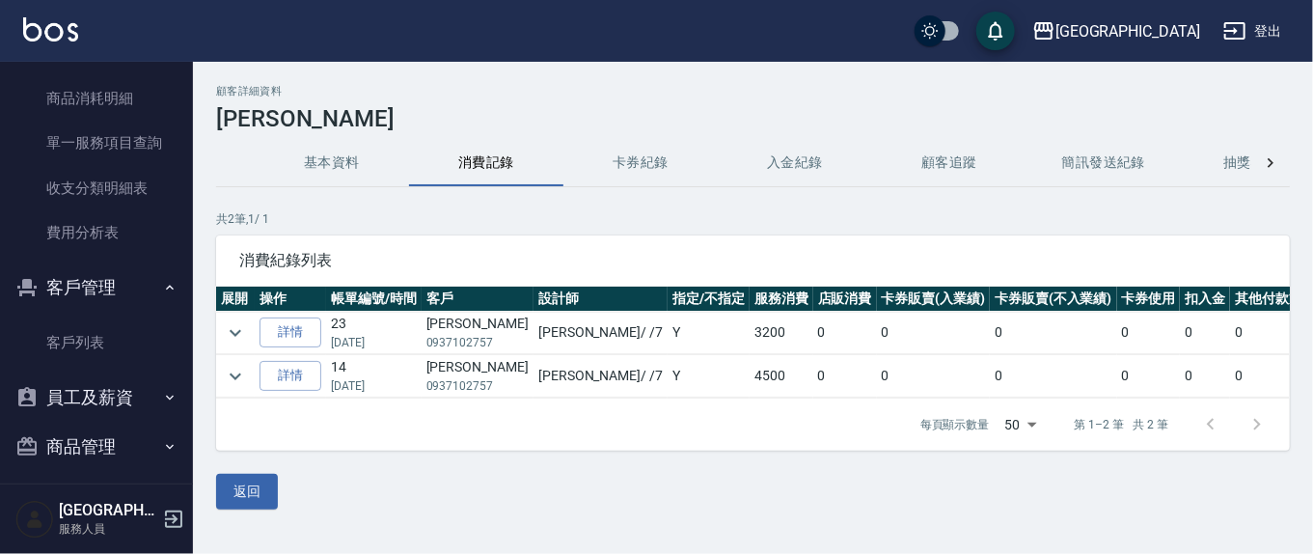
click at [554, 349] on td "劉佩怡 / /7" at bounding box center [601, 333] width 134 height 42
click at [237, 328] on icon "expand row" at bounding box center [235, 332] width 23 height 23
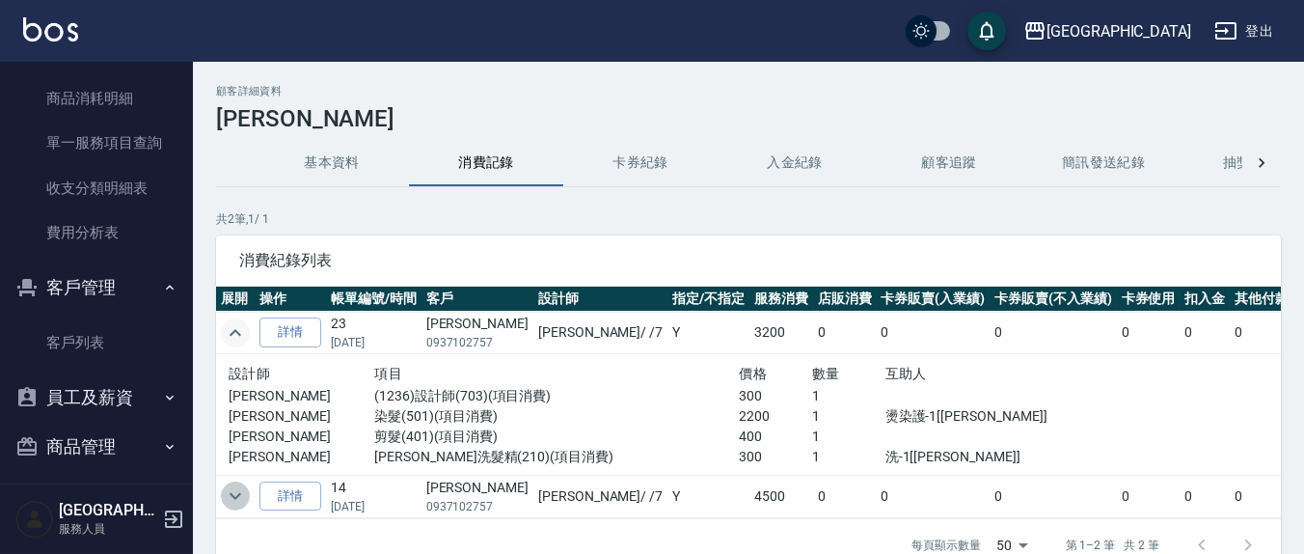
click at [230, 496] on icon "expand row" at bounding box center [235, 495] width 23 height 23
drag, startPoint x: 412, startPoint y: 503, endPoint x: 329, endPoint y: 488, distance: 84.2
click at [329, 488] on td "14 12/10/2023" at bounding box center [374, 496] width 96 height 42
drag, startPoint x: 523, startPoint y: 519, endPoint x: 508, endPoint y: 510, distance: 16.9
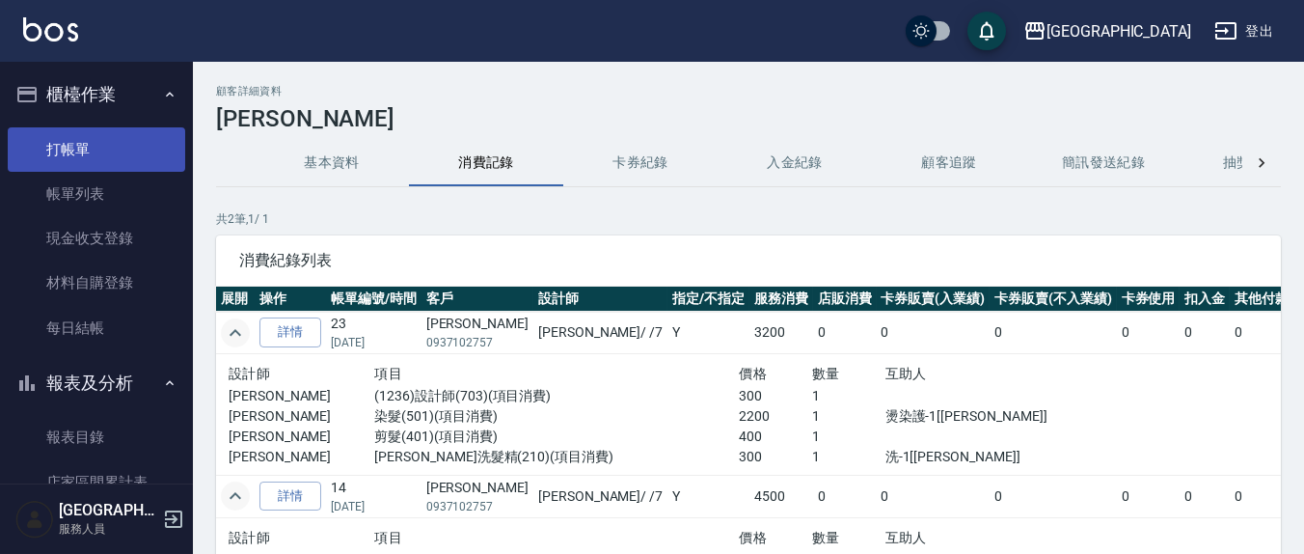
click at [76, 159] on link "打帳單" at bounding box center [97, 149] width 178 height 44
